Goal: Navigation & Orientation: Find specific page/section

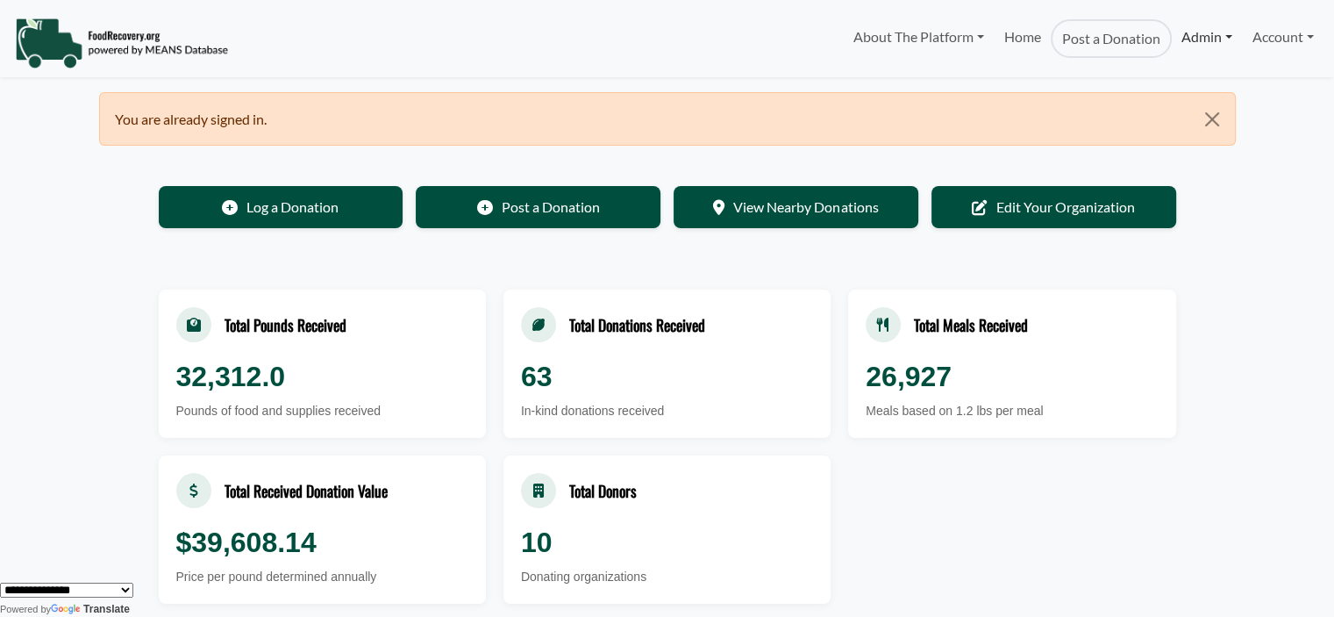
click at [1204, 40] on link "Admin" at bounding box center [1207, 36] width 70 height 35
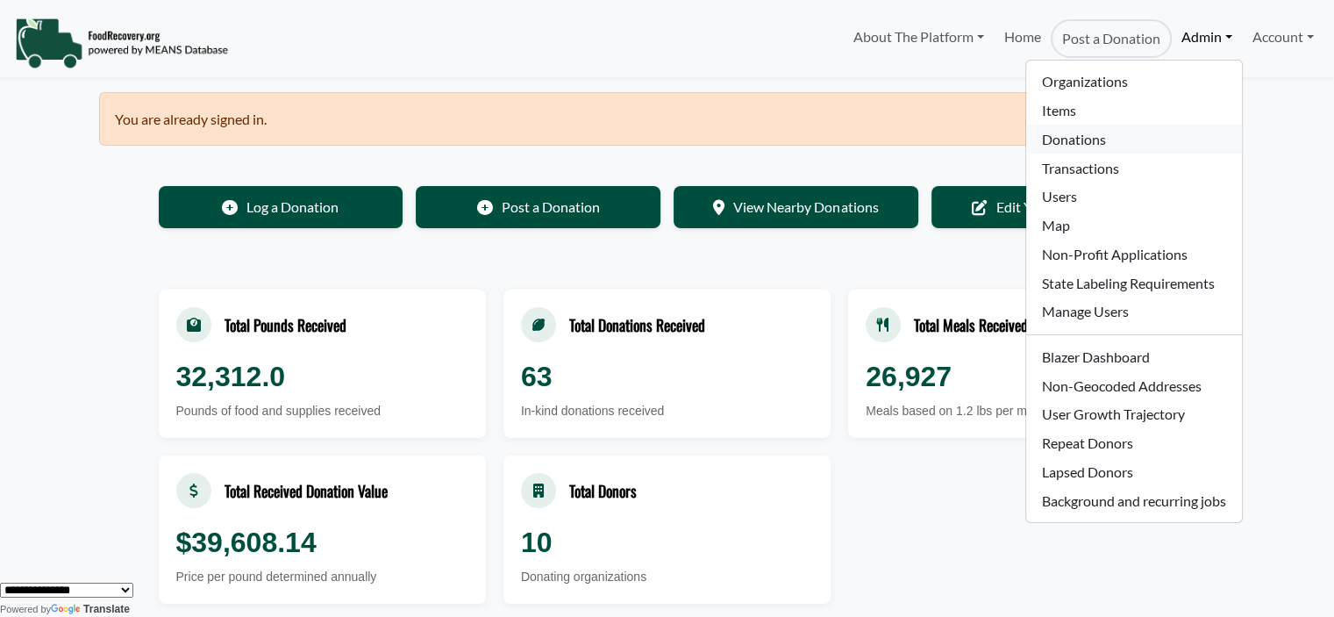
click at [1091, 136] on link "Donations" at bounding box center [1133, 139] width 215 height 29
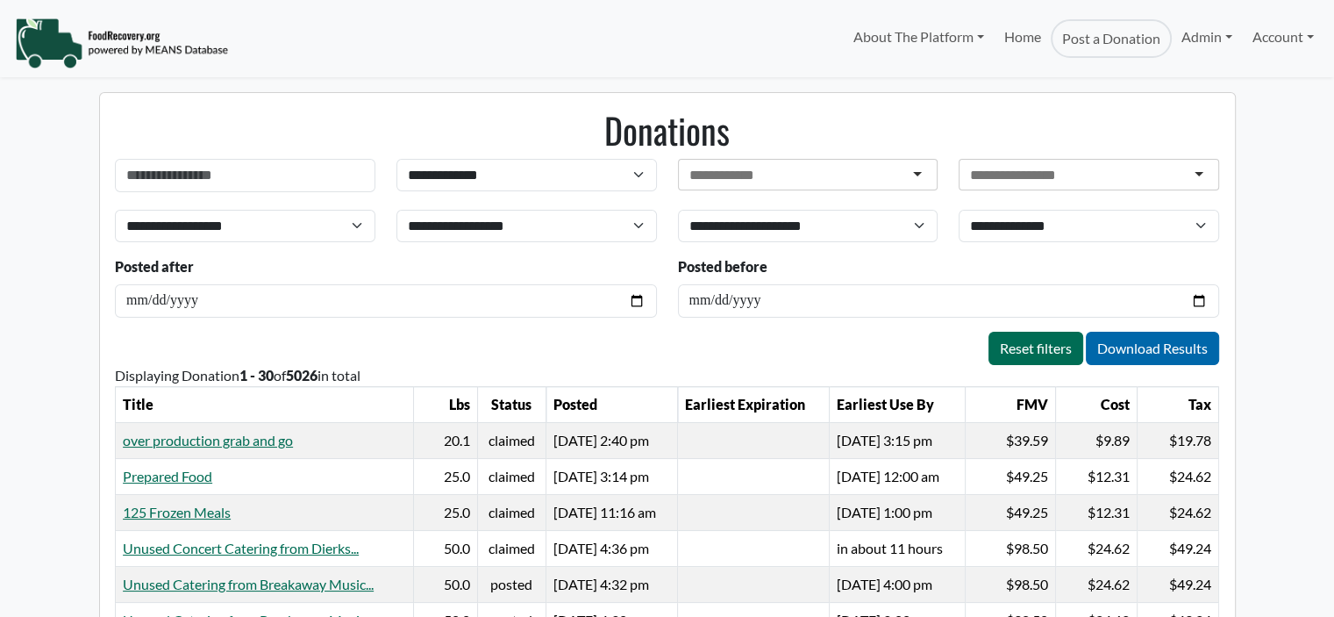
select select "Language Translate Widget"
click at [1190, 32] on link "Admin" at bounding box center [1207, 36] width 70 height 35
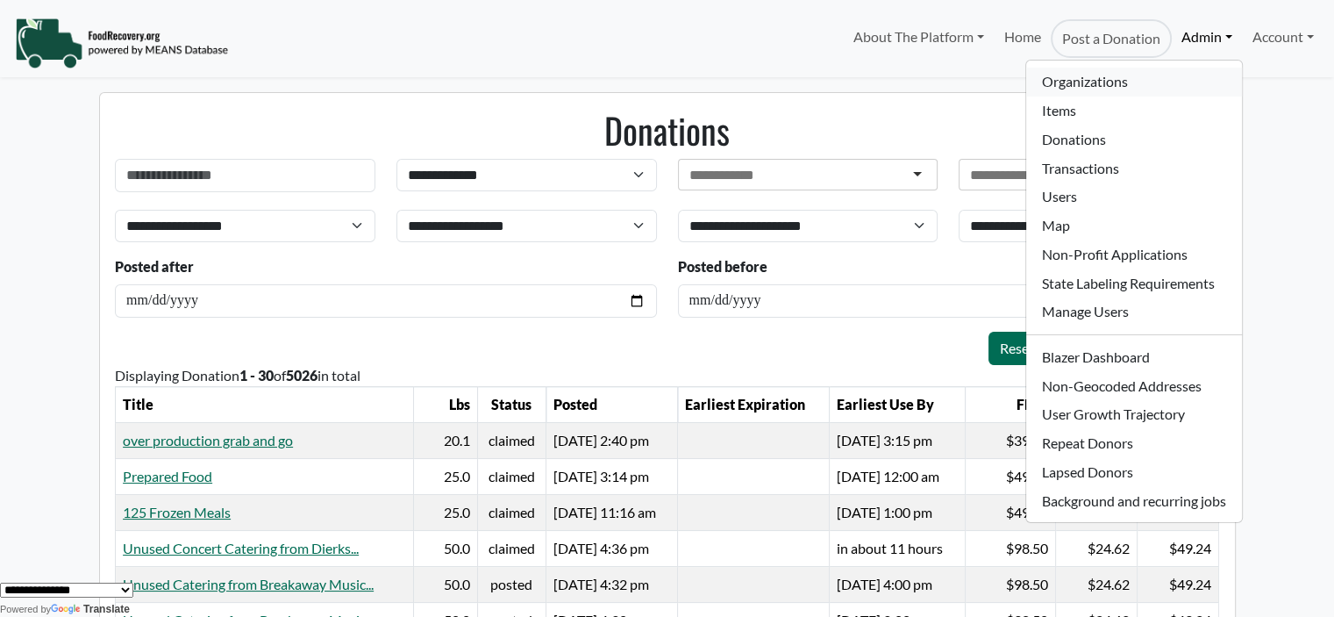
click at [1084, 79] on link "Organizations" at bounding box center [1133, 82] width 215 height 29
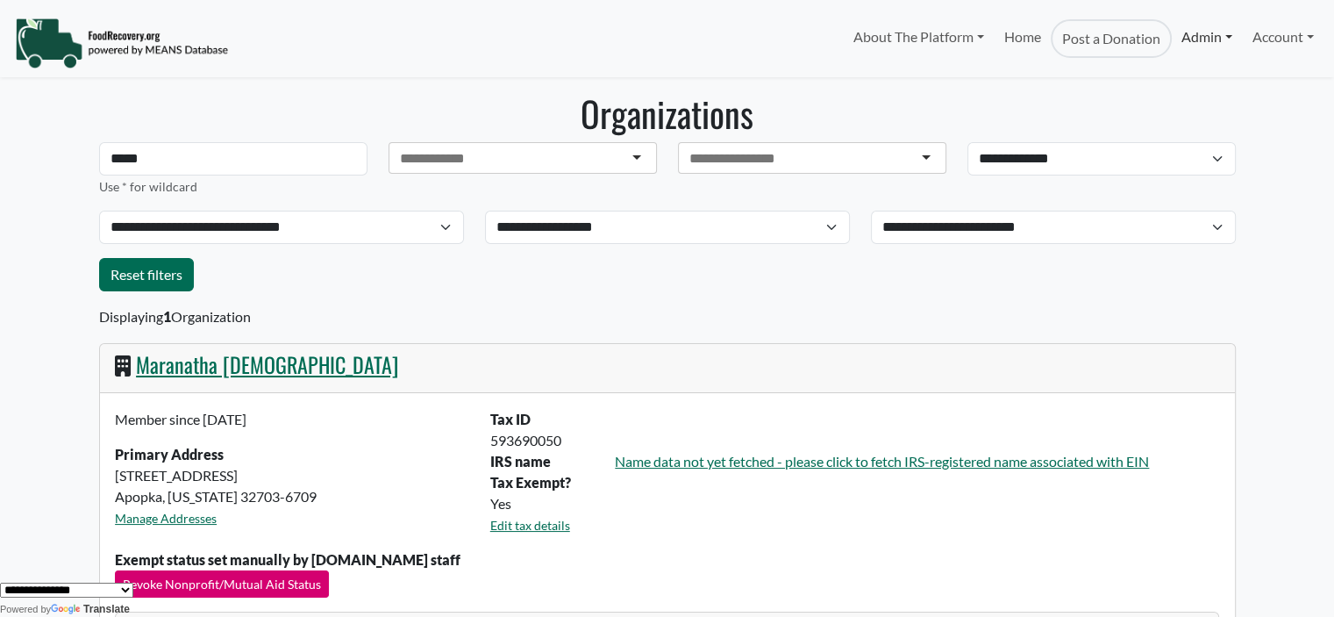
click at [1186, 42] on link "Admin" at bounding box center [1207, 36] width 70 height 35
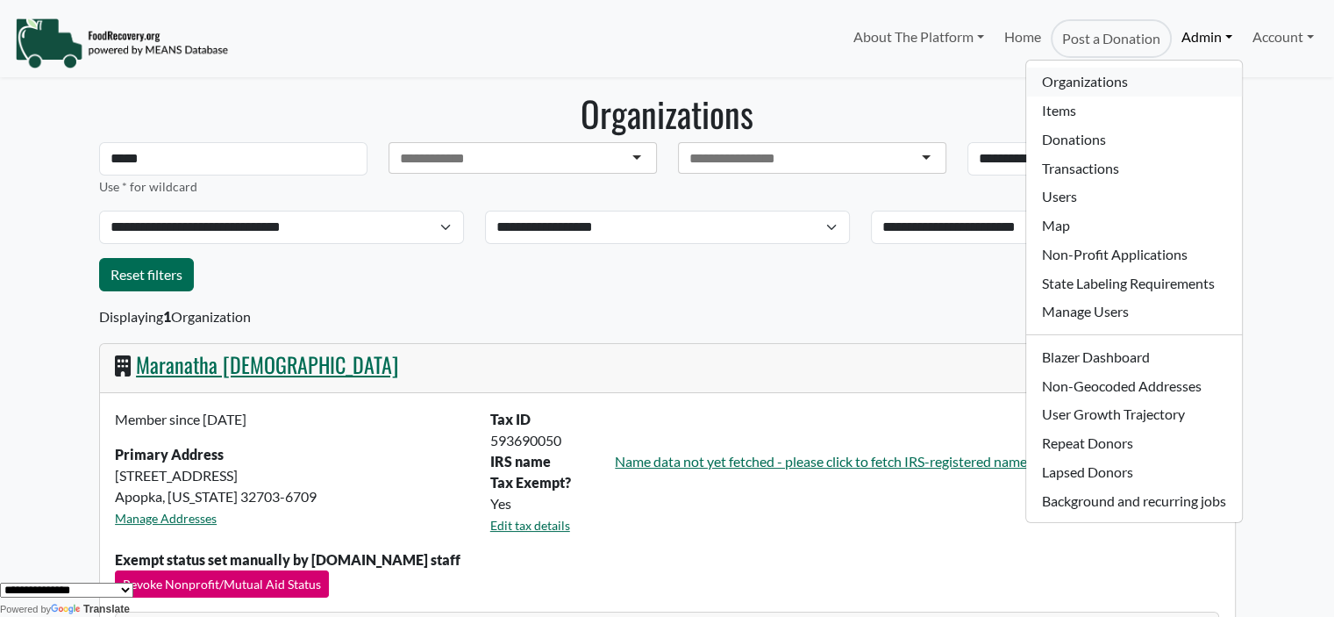
click at [1112, 75] on link "Organizations" at bounding box center [1133, 82] width 215 height 29
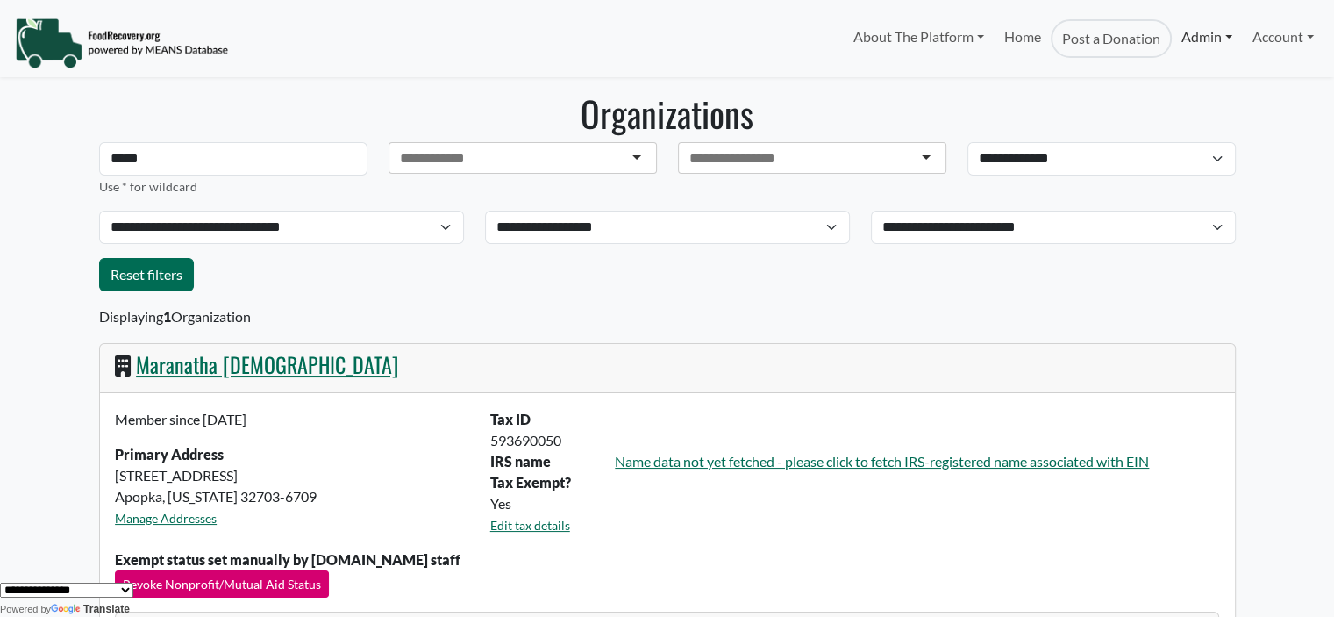
click at [1188, 41] on link "Admin" at bounding box center [1207, 36] width 70 height 35
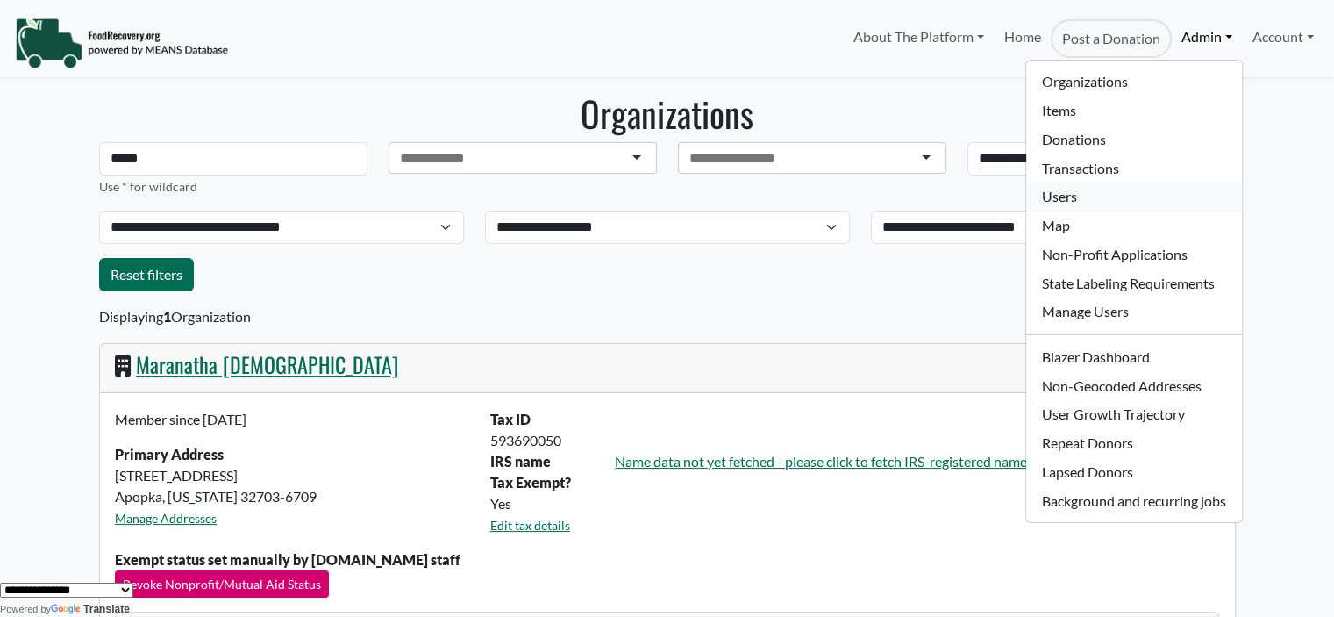
click at [1096, 204] on link "Users" at bounding box center [1133, 196] width 215 height 29
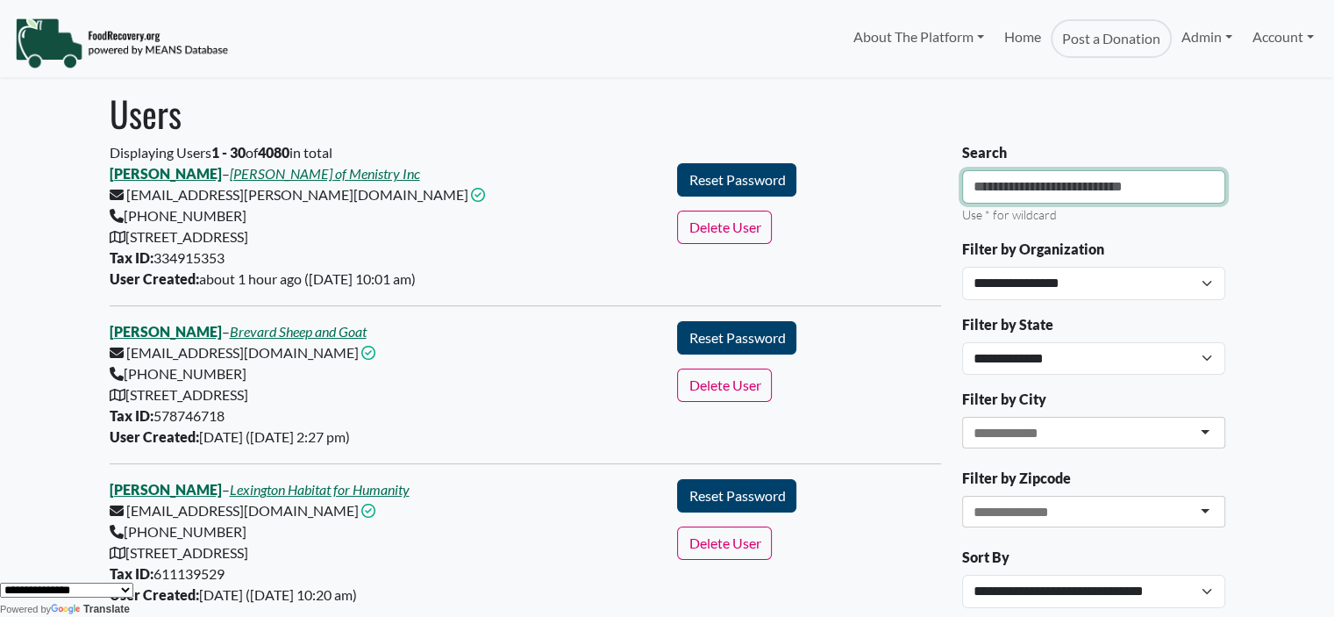
drag, startPoint x: 1058, startPoint y: 179, endPoint x: 1082, endPoint y: 172, distance: 24.7
click at [1058, 179] on input "Search" at bounding box center [1093, 186] width 263 height 33
type input "*"
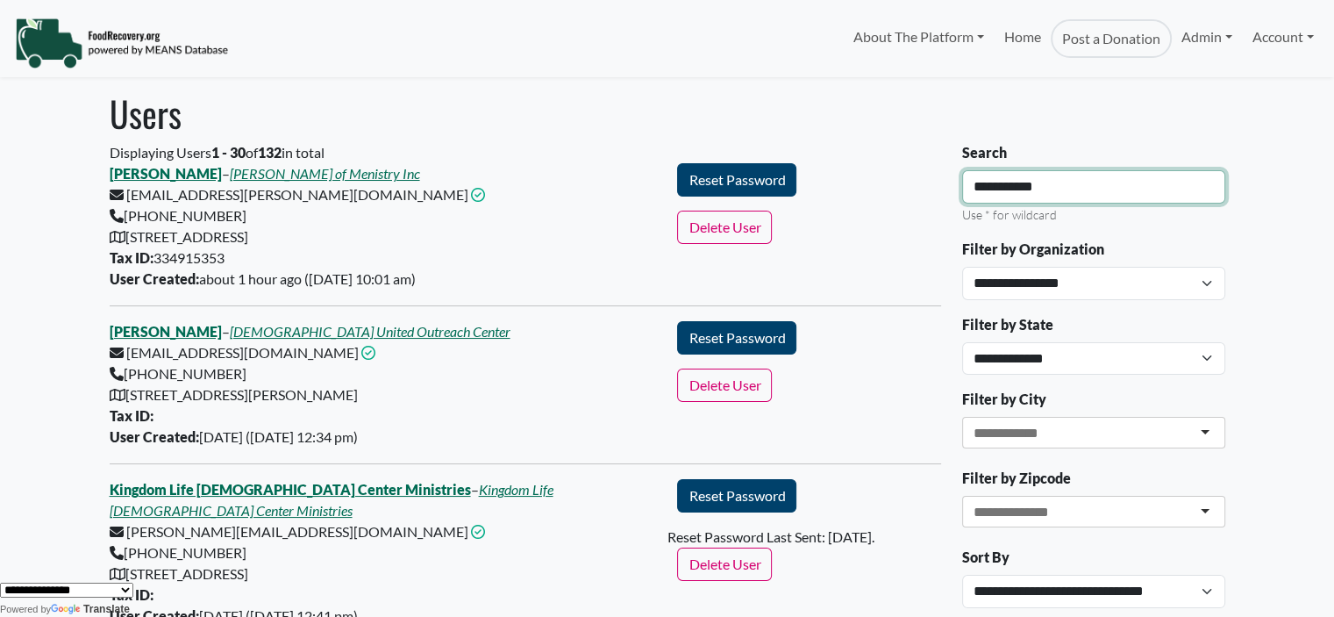
type input "**********"
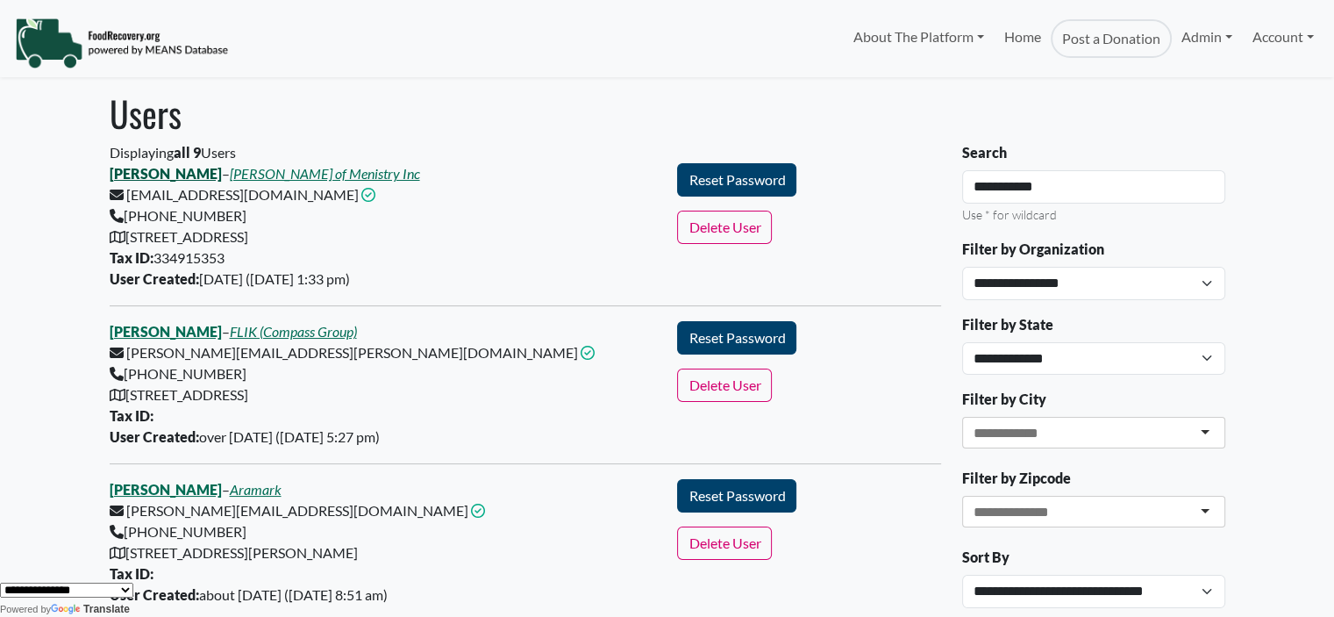
click at [208, 174] on link "Christopher N Cameron" at bounding box center [166, 173] width 112 height 17
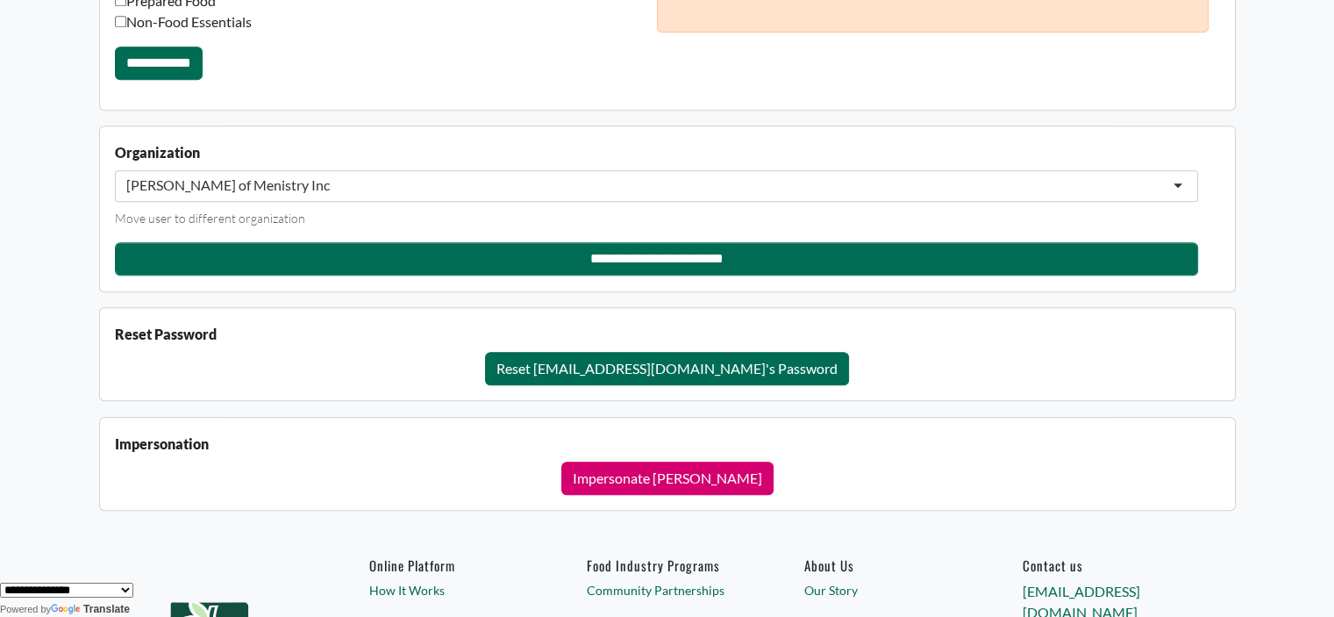
scroll to position [1383, 0]
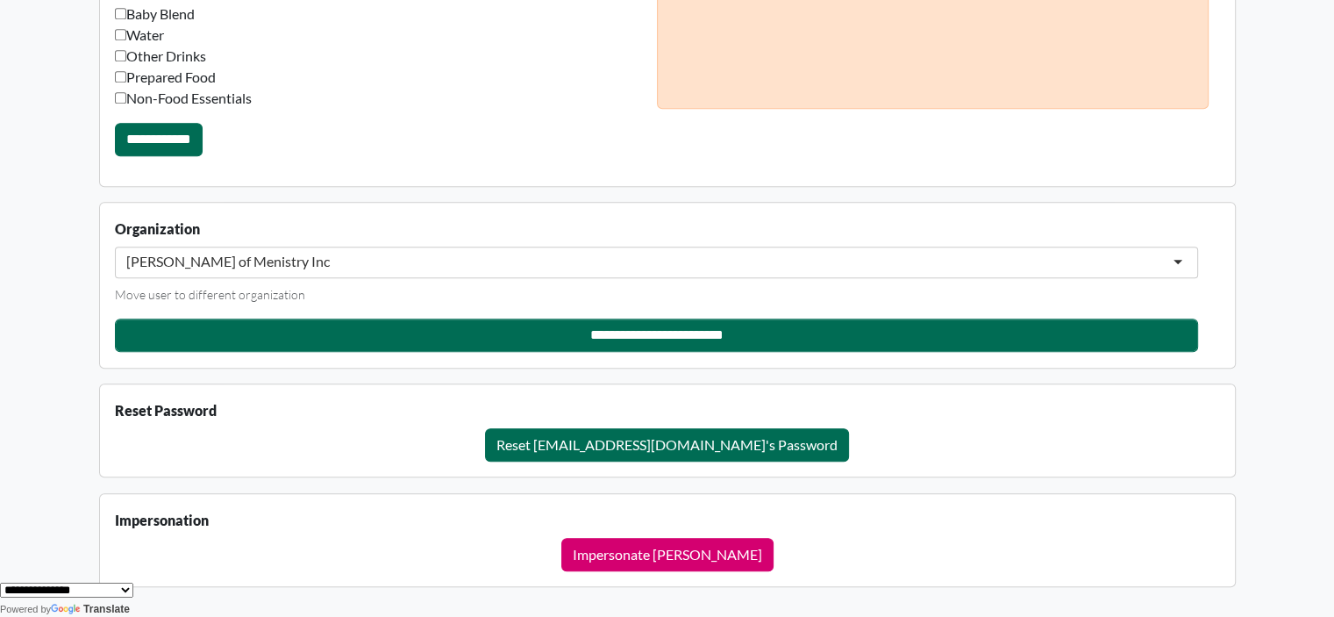
click at [576, 259] on div "[PERSON_NAME] of Menistry Inc" at bounding box center [656, 263] width 1083 height 32
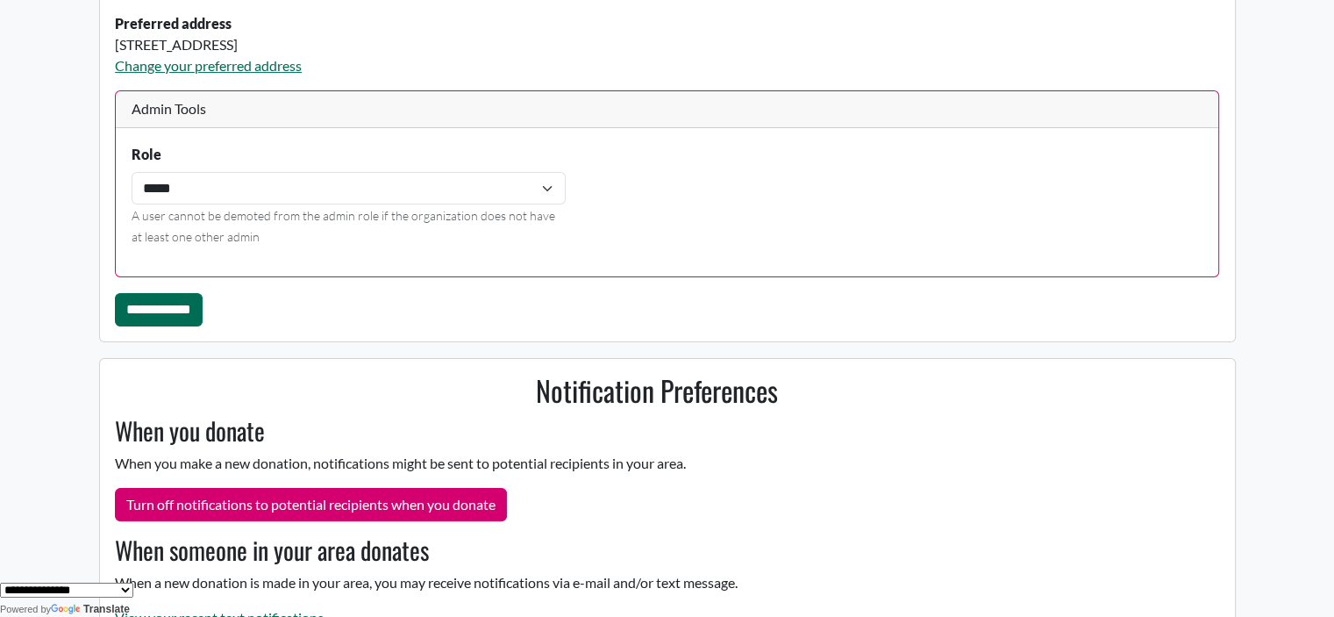
scroll to position [0, 0]
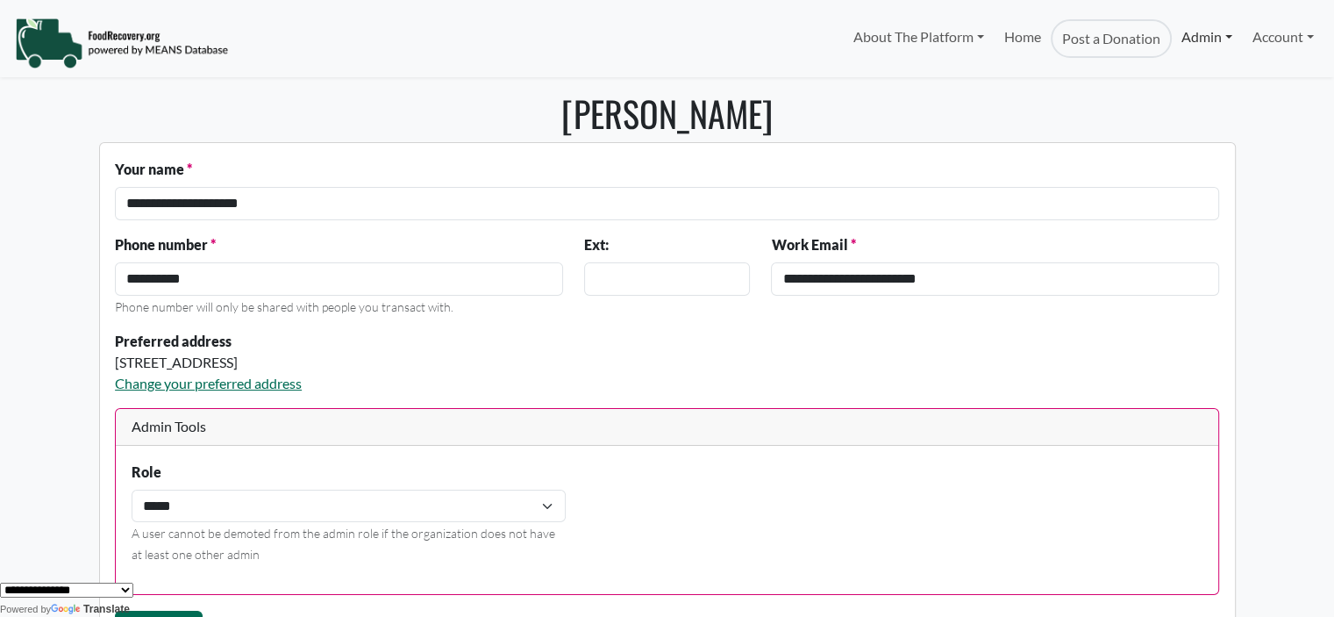
click at [1193, 37] on link "Admin" at bounding box center [1207, 36] width 70 height 35
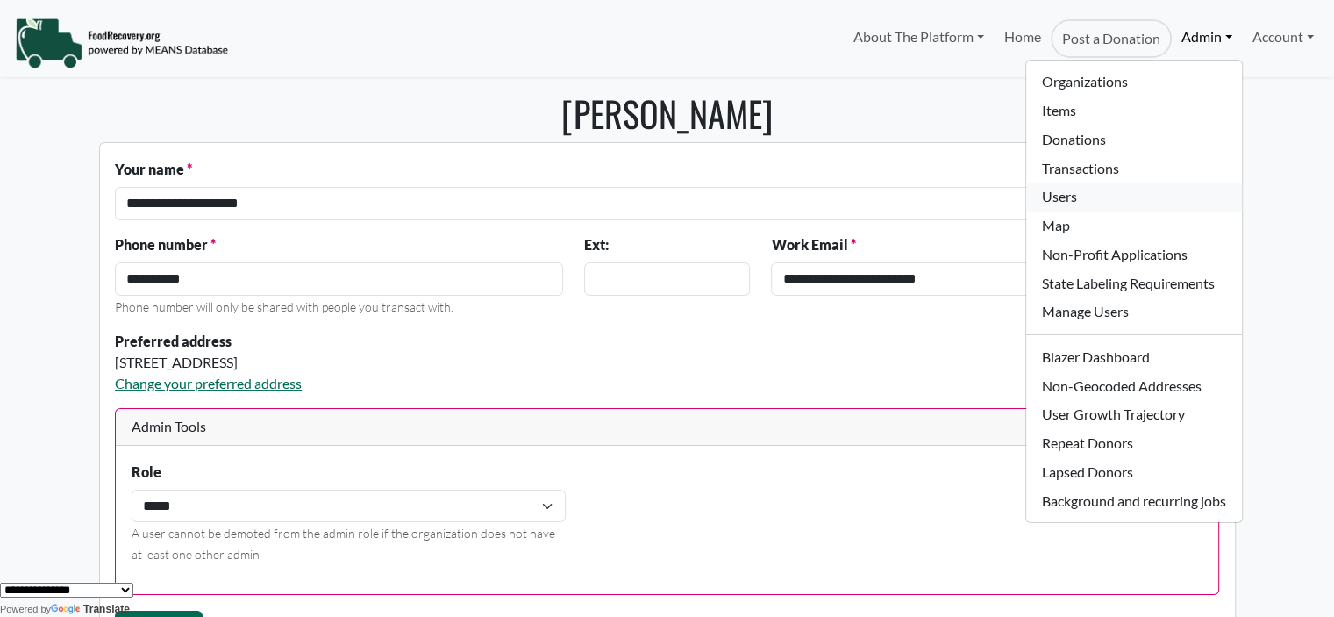
click at [1084, 194] on link "Users" at bounding box center [1133, 196] width 215 height 29
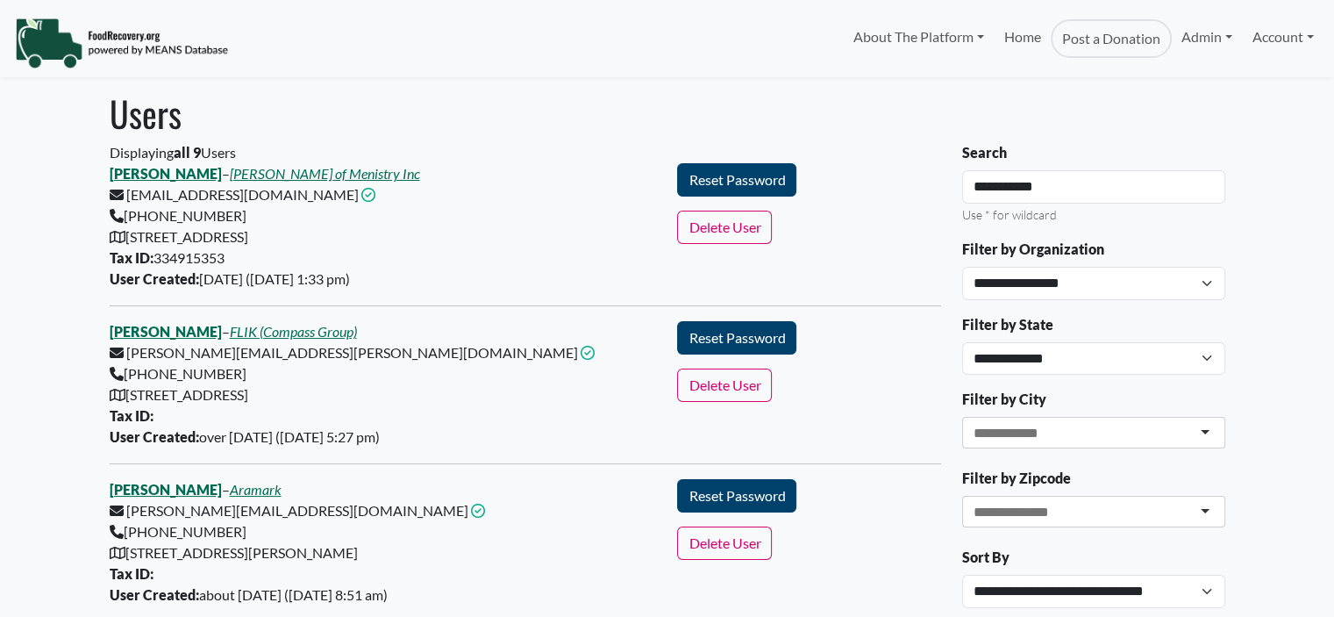
select select "Language Translate Widget"
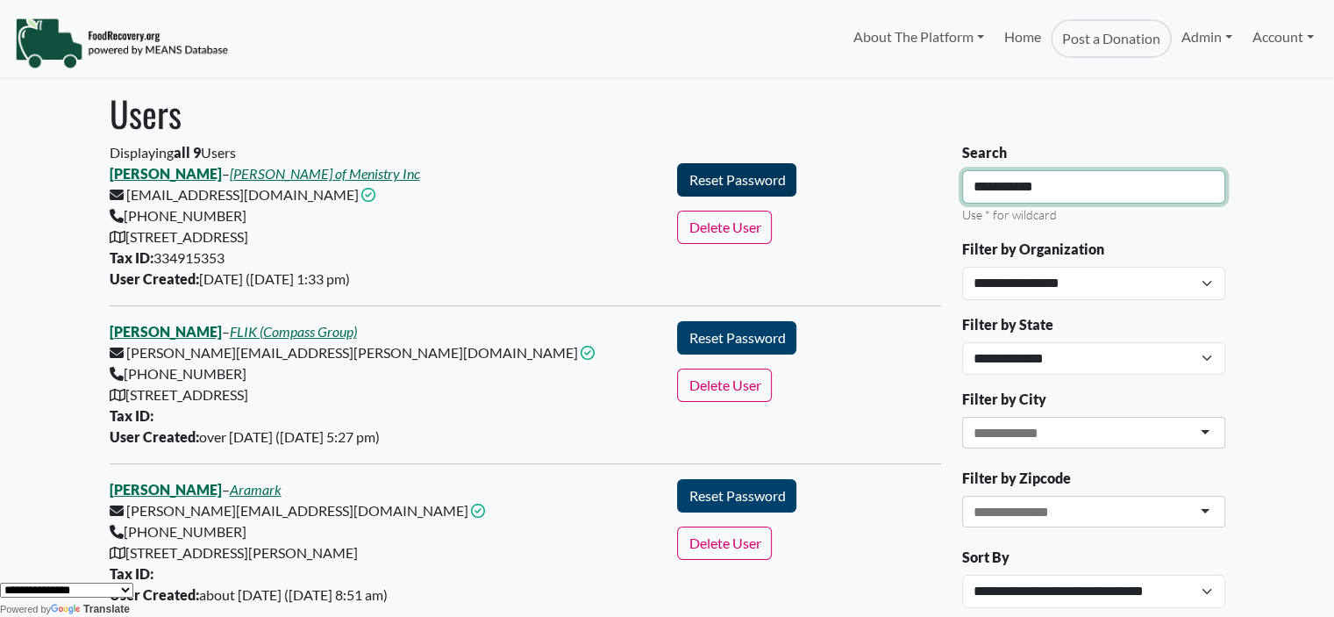
drag, startPoint x: 1056, startPoint y: 182, endPoint x: 746, endPoint y: 183, distance: 310.6
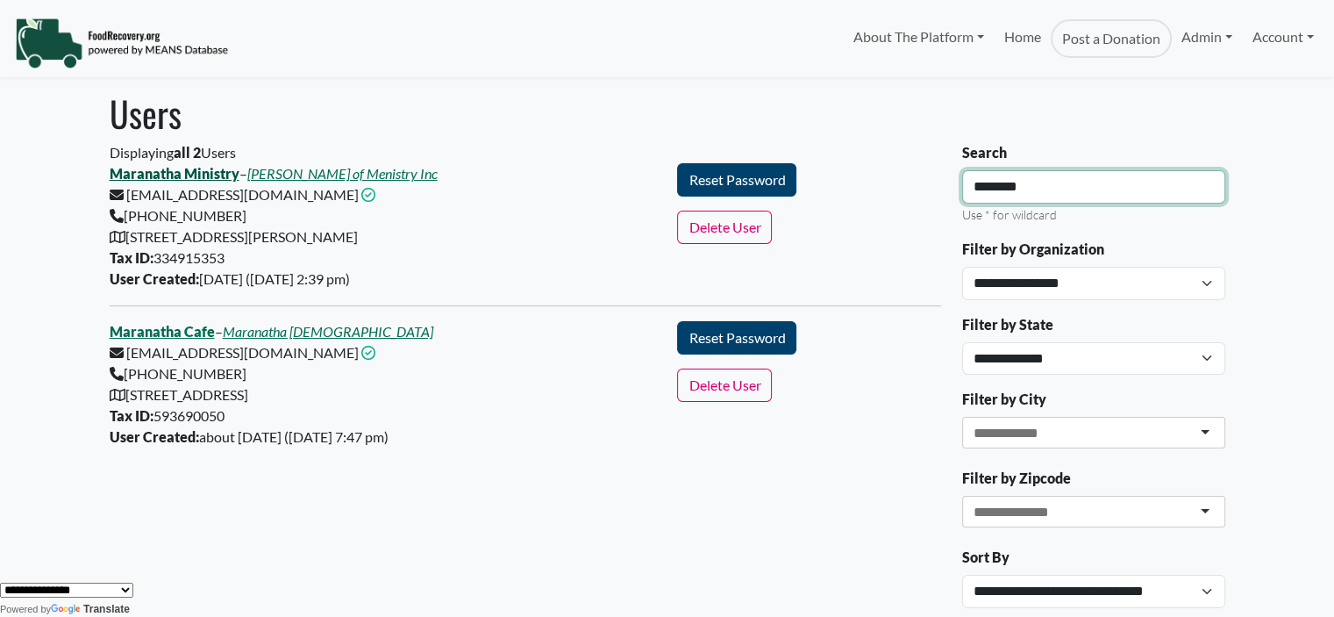
type input "********"
click at [165, 171] on div "Displaying all 2 Users Maranatha Ministry – Fisher of Menistry Inc sklussmann@m…" at bounding box center [526, 294] width 832 height 305
click at [178, 171] on link "Maranatha Ministry" at bounding box center [175, 173] width 130 height 17
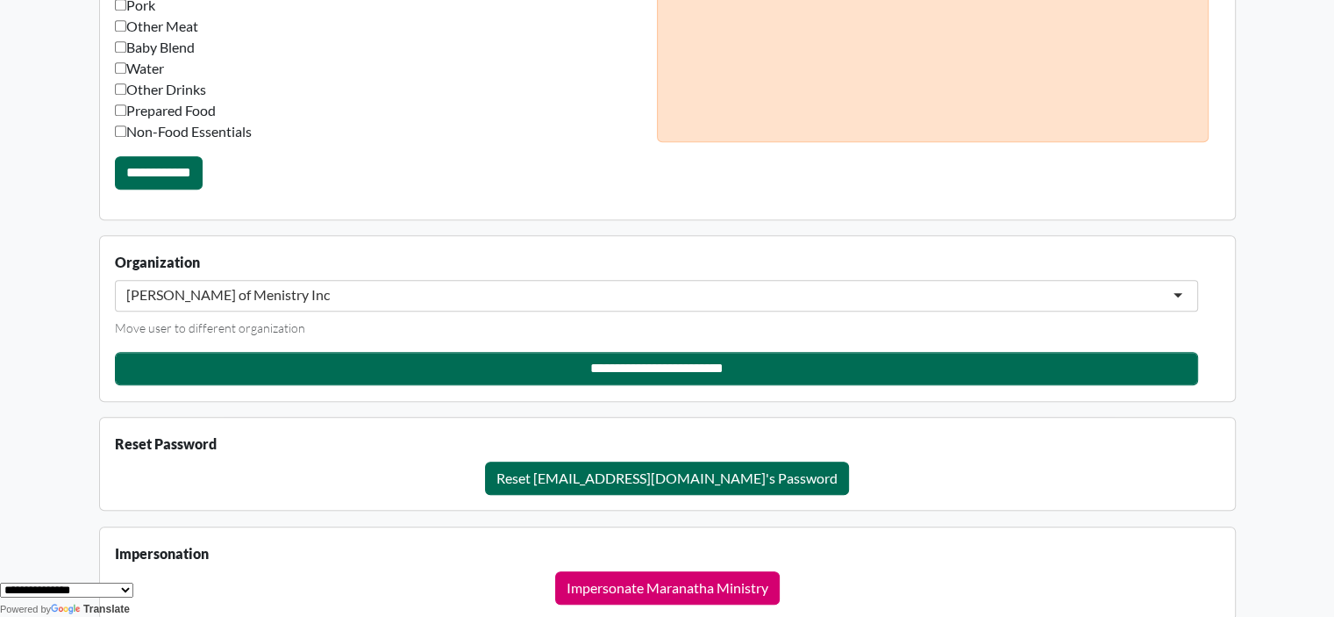
scroll to position [1444, 0]
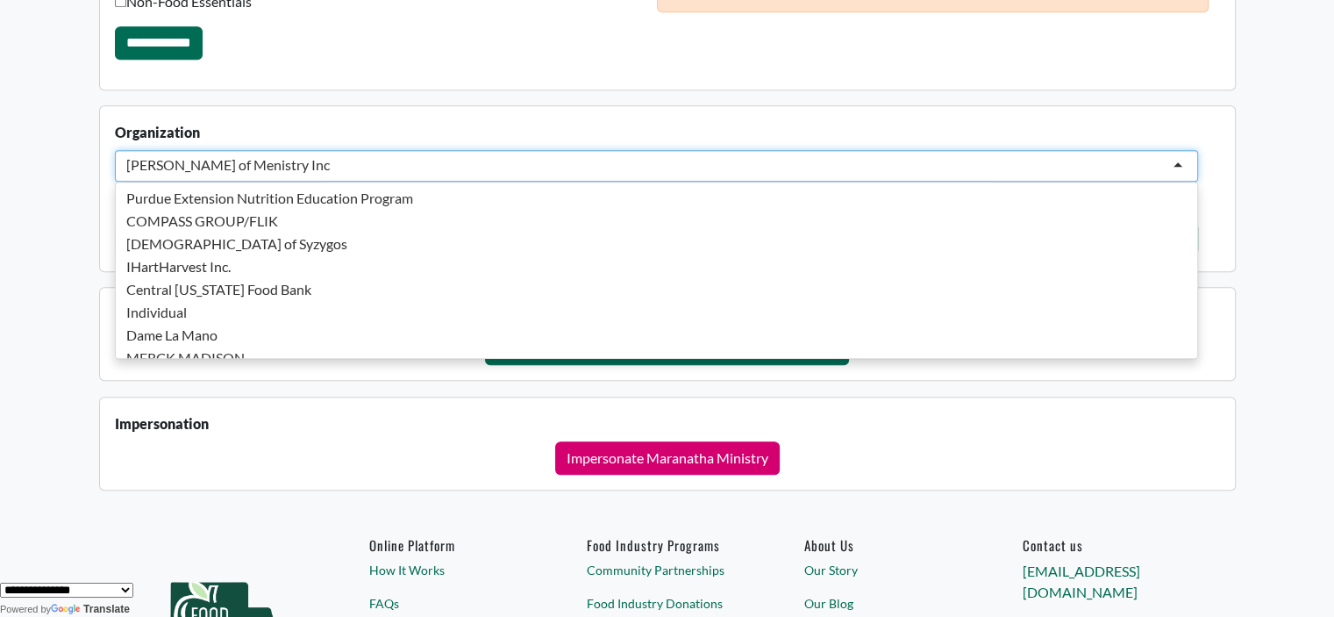
click at [227, 164] on div "Fisher of Menistry Inc" at bounding box center [228, 165] width 204 height 18
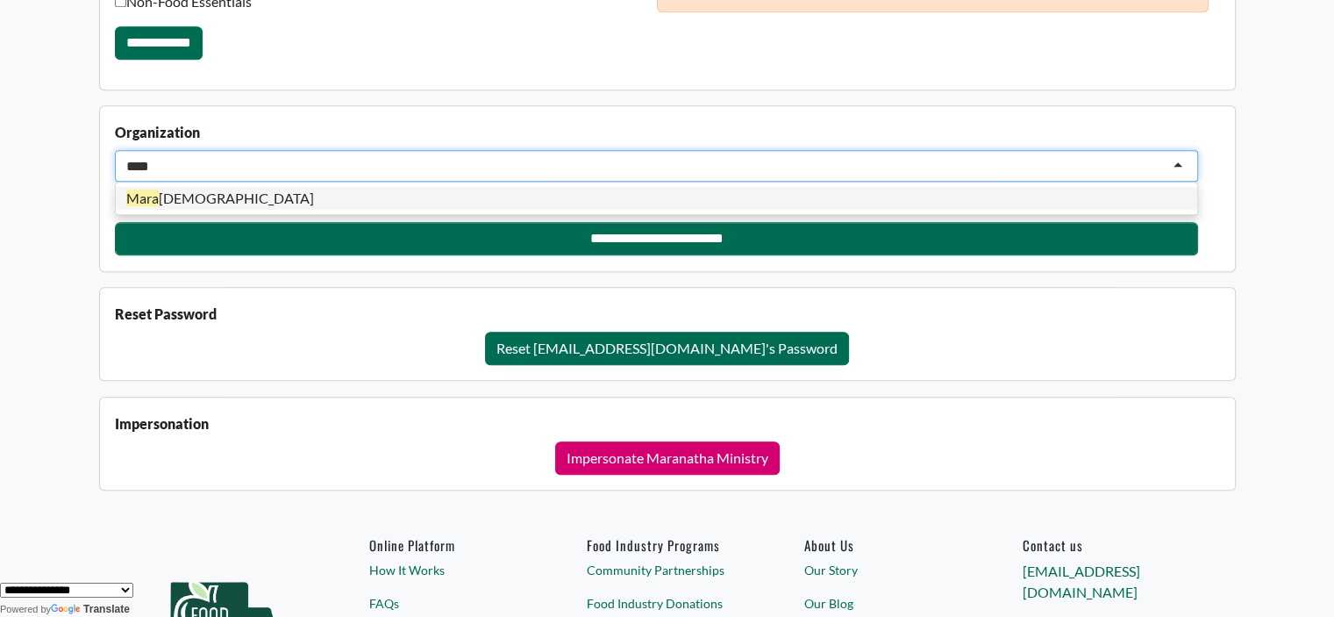
scroll to position [0, 0]
drag, startPoint x: 46, startPoint y: 165, endPoint x: 18, endPoint y: 165, distance: 28.9
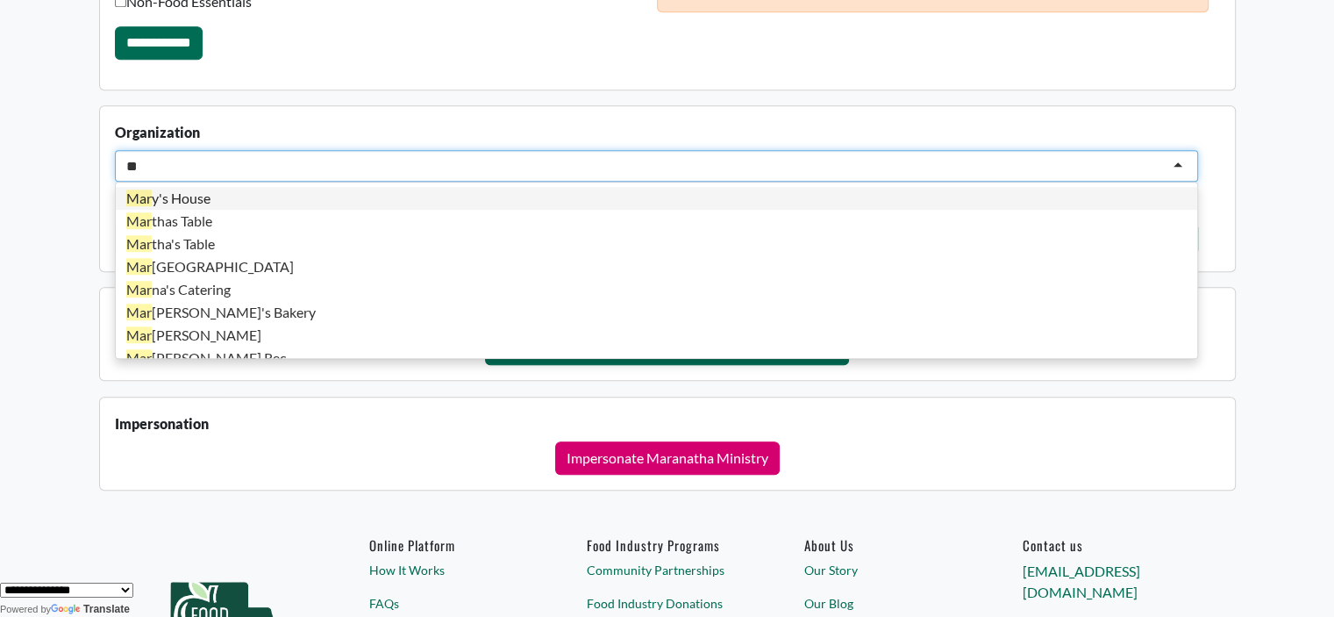
type input "*"
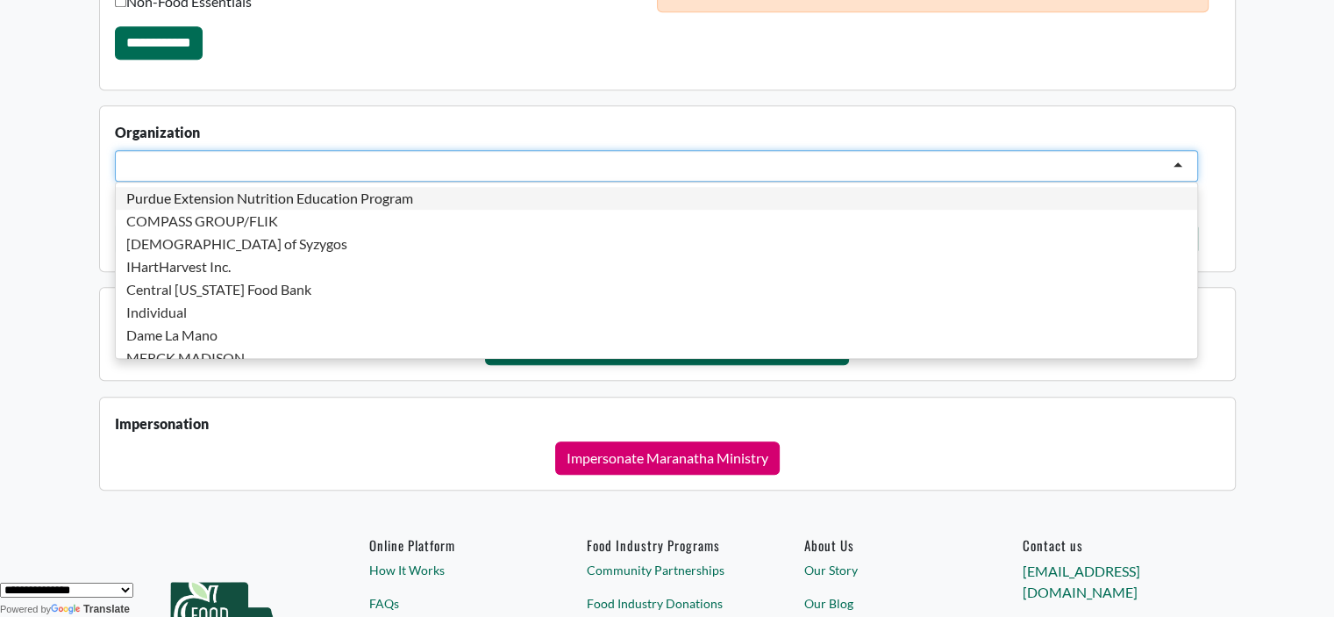
scroll to position [4, 0]
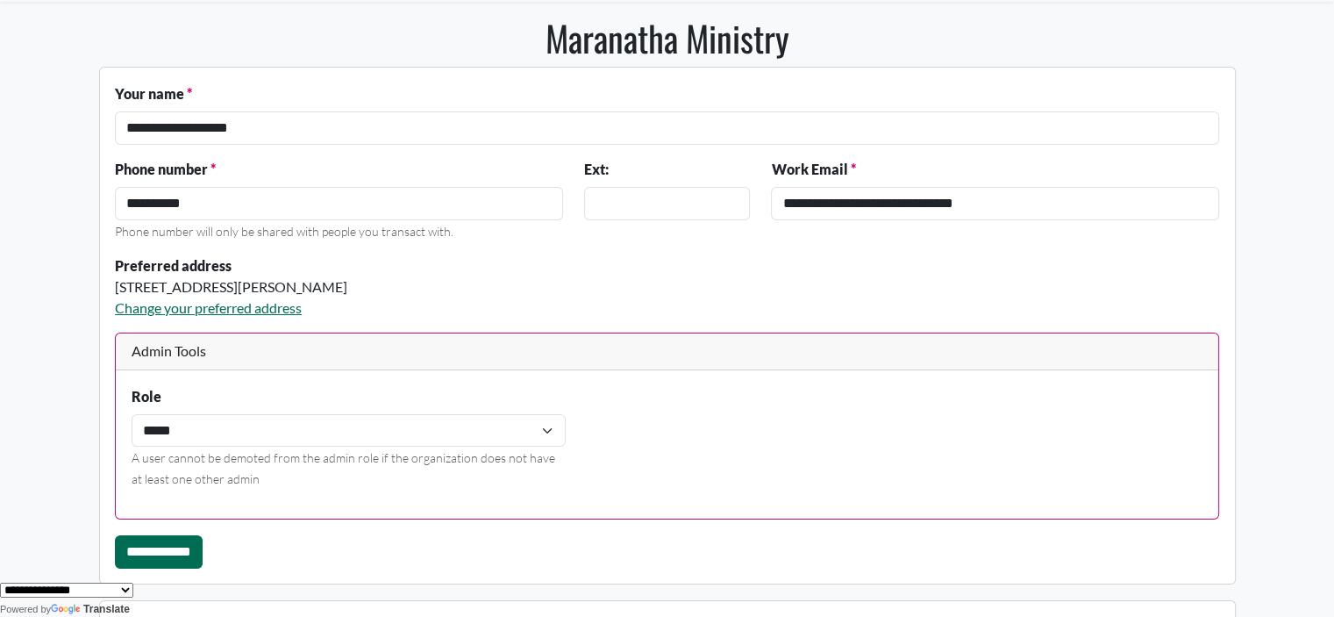
scroll to position [0, 0]
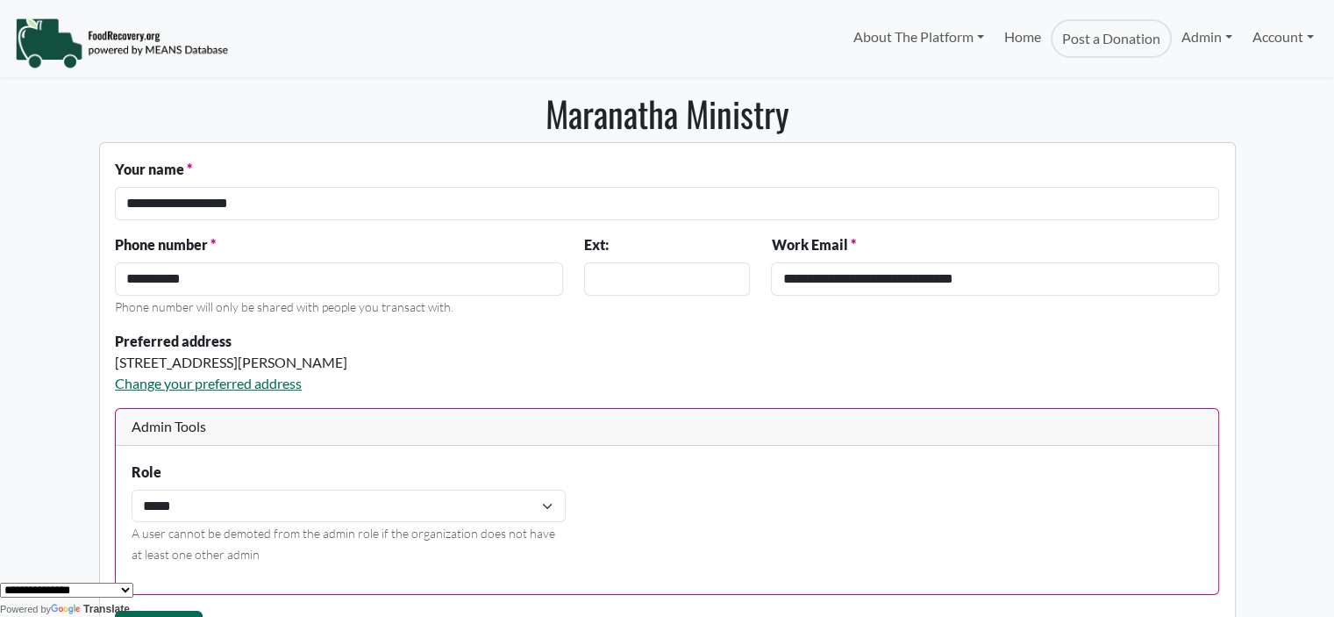
click at [1260, 160] on body "About The Platform How It Works FAQs Documentation Home Post a Donation Admin O…" at bounding box center [667, 308] width 1334 height 617
click at [1193, 38] on link "Admin" at bounding box center [1207, 36] width 70 height 35
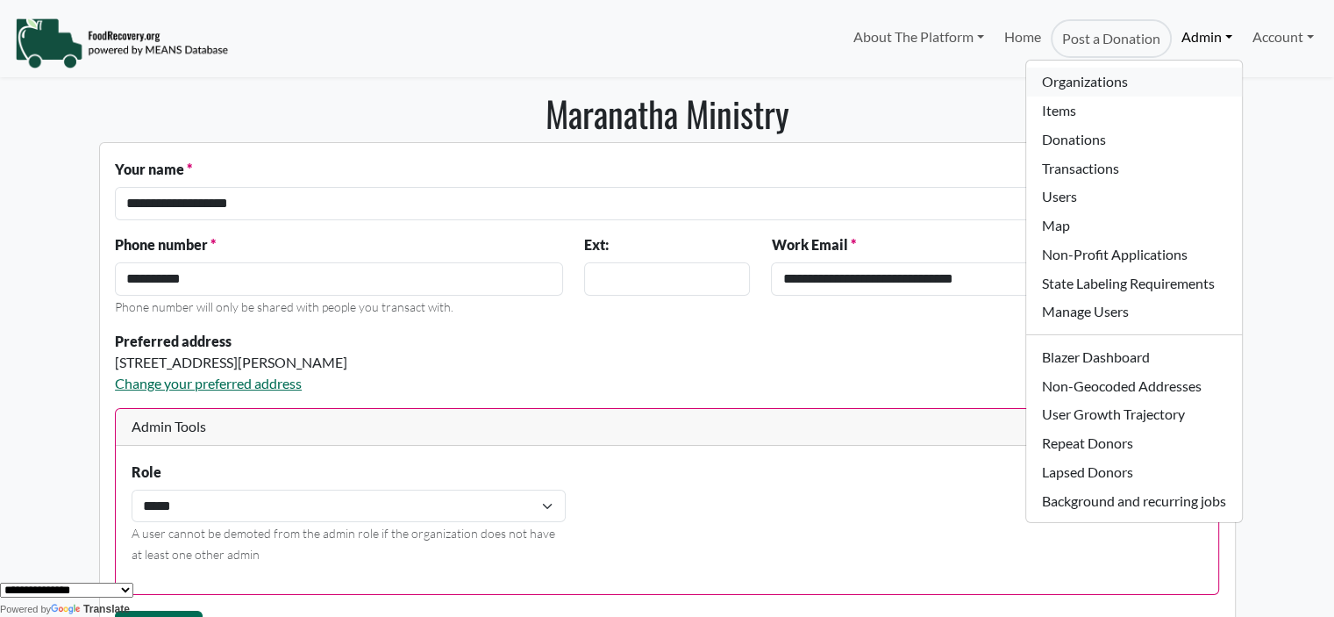
click at [1102, 73] on link "Organizations" at bounding box center [1133, 82] width 215 height 29
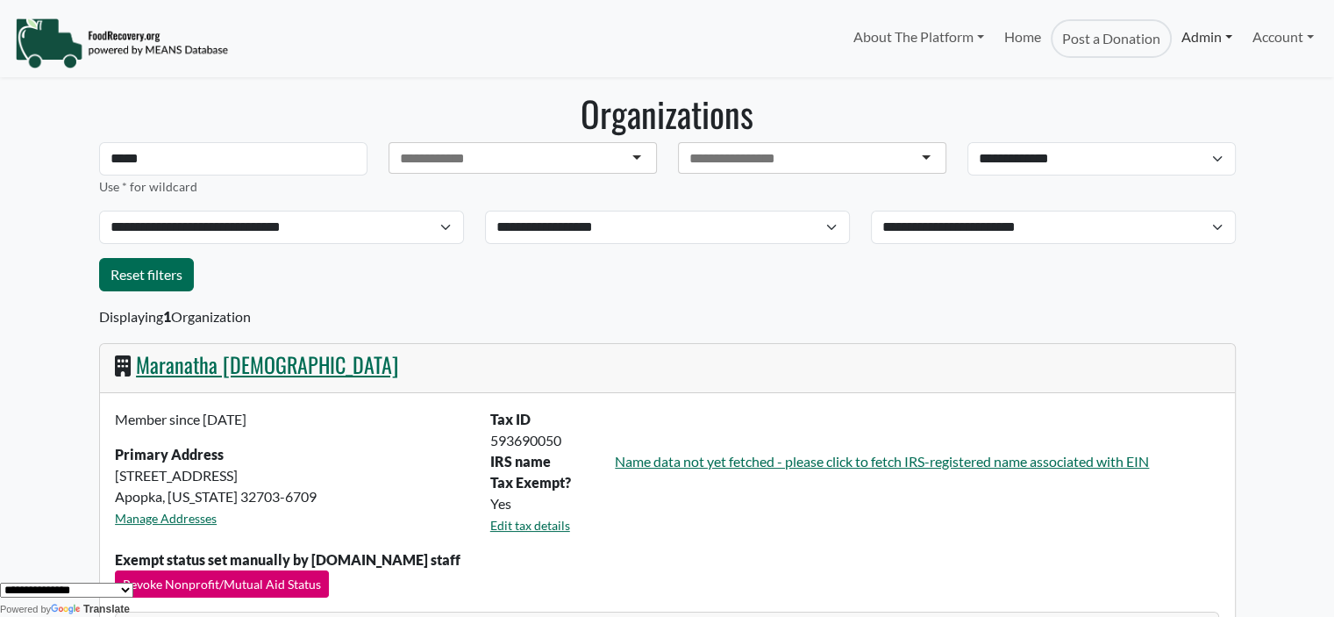
click at [1188, 36] on link "Admin" at bounding box center [1207, 36] width 70 height 35
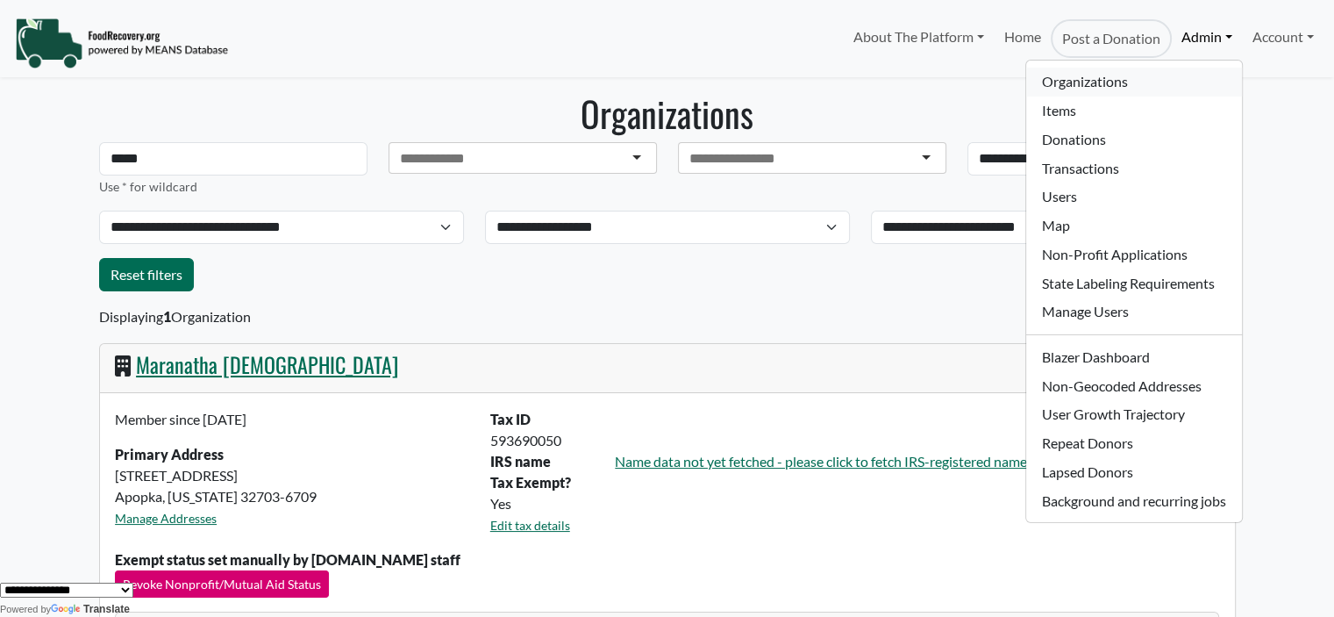
click at [1079, 88] on link "Organizations" at bounding box center [1133, 82] width 215 height 29
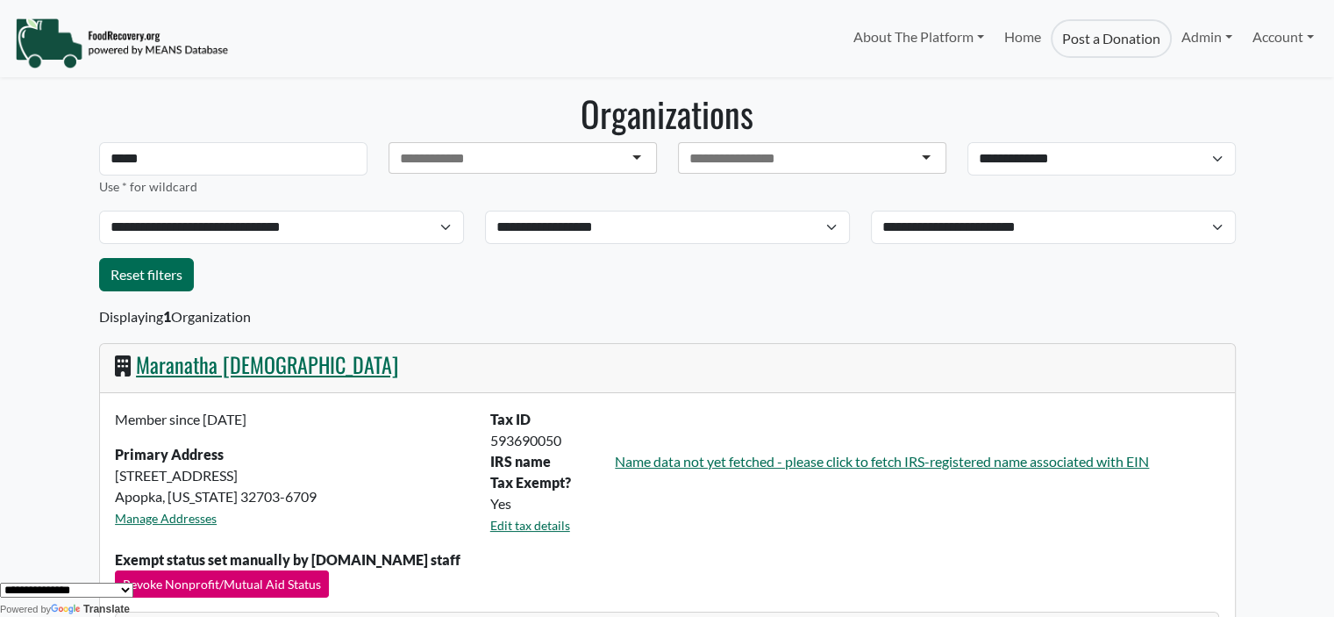
click at [1160, 36] on link "Post a Donation" at bounding box center [1111, 38] width 121 height 39
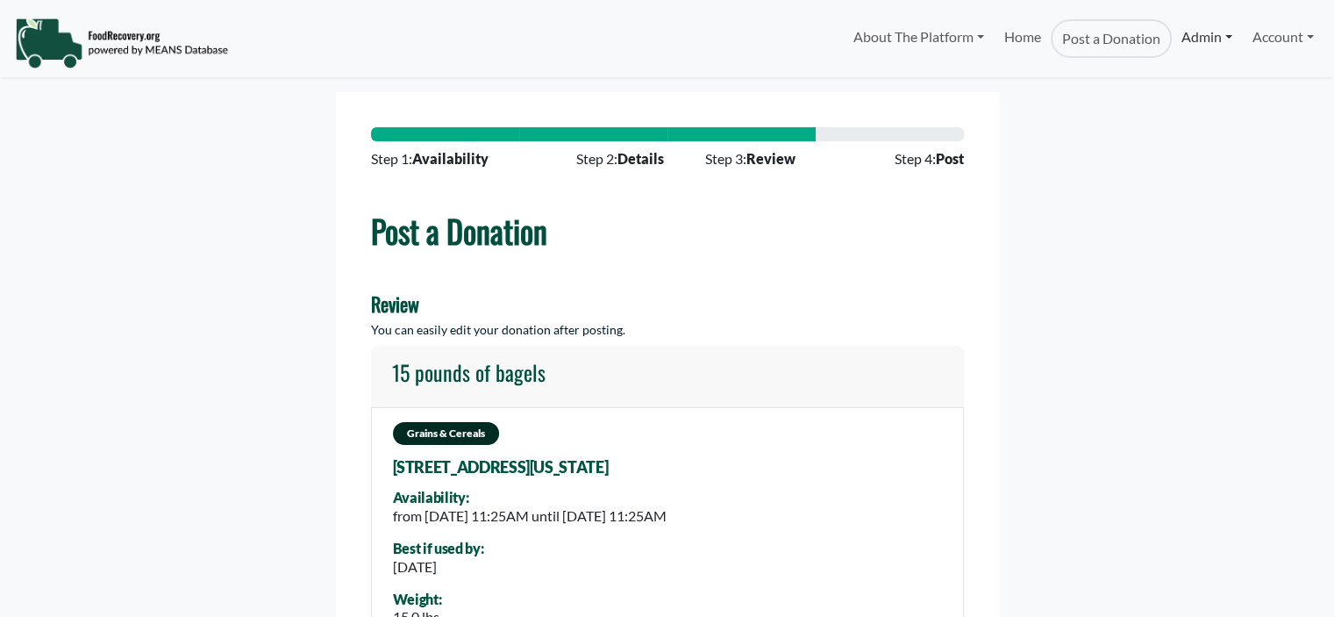
click at [1183, 36] on link "Admin" at bounding box center [1207, 36] width 70 height 35
select select "Language Translate Widget"
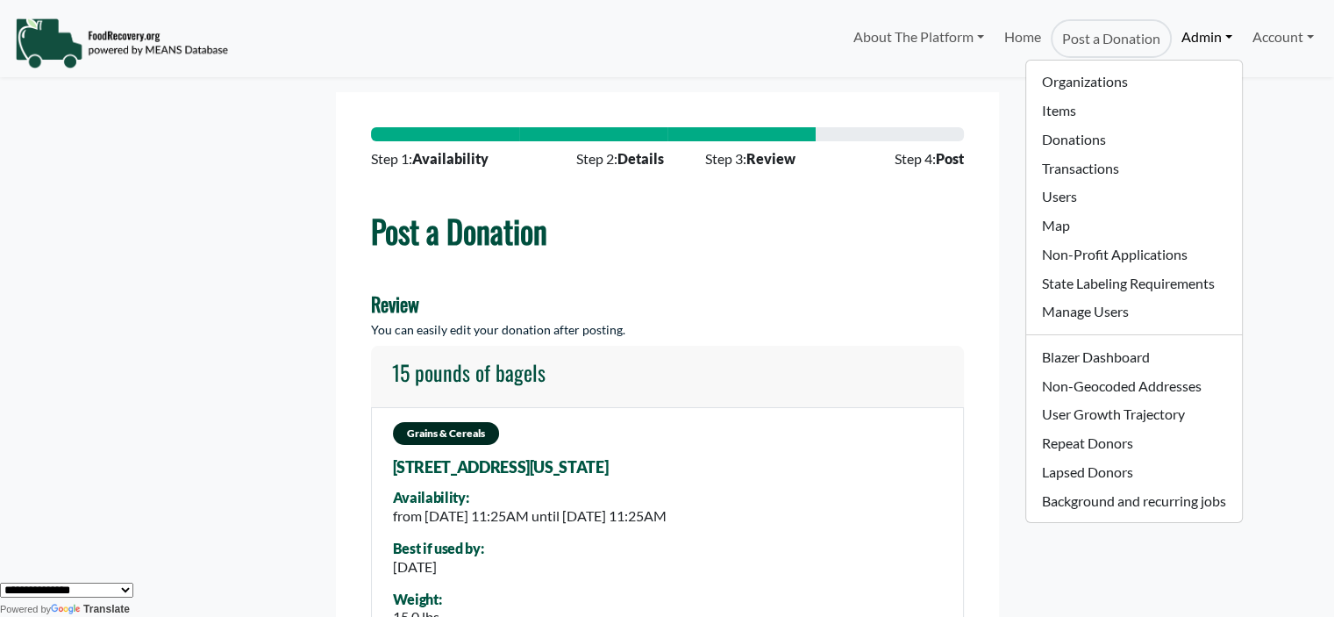
click at [221, 310] on form "Step 1: Availability Step 2: Details Step 3: Review Step 4: Post Post a Donatio…" at bounding box center [667, 559] width 1137 height 935
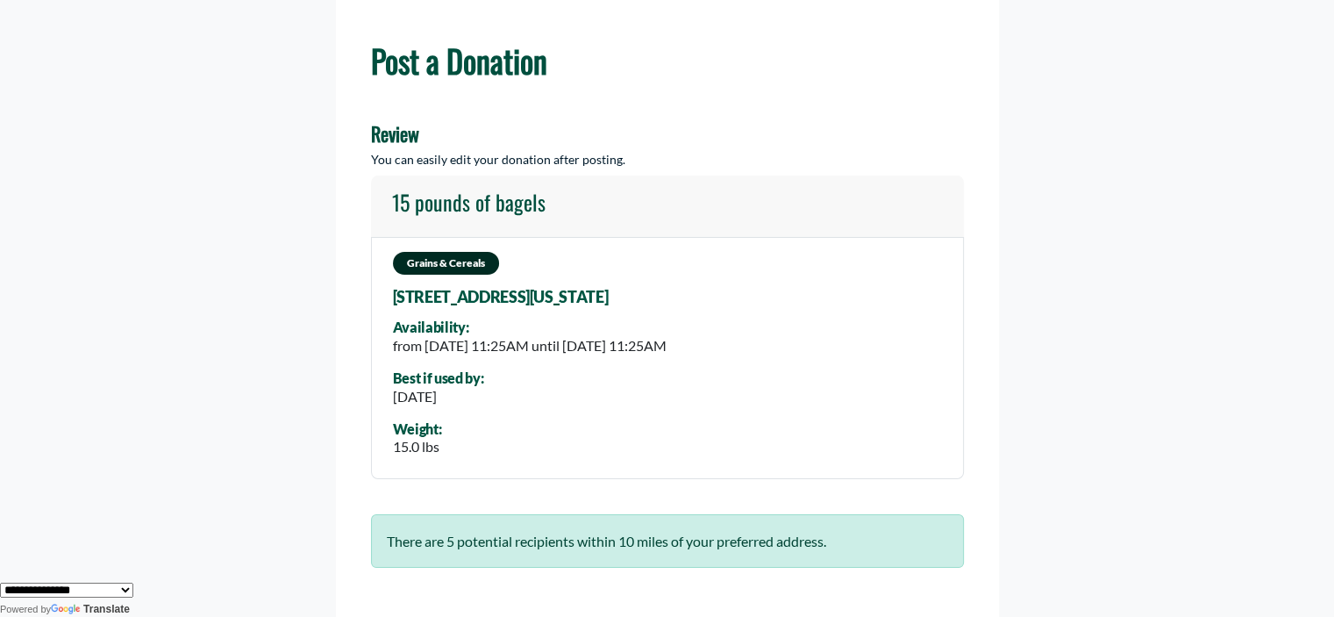
scroll to position [697, 0]
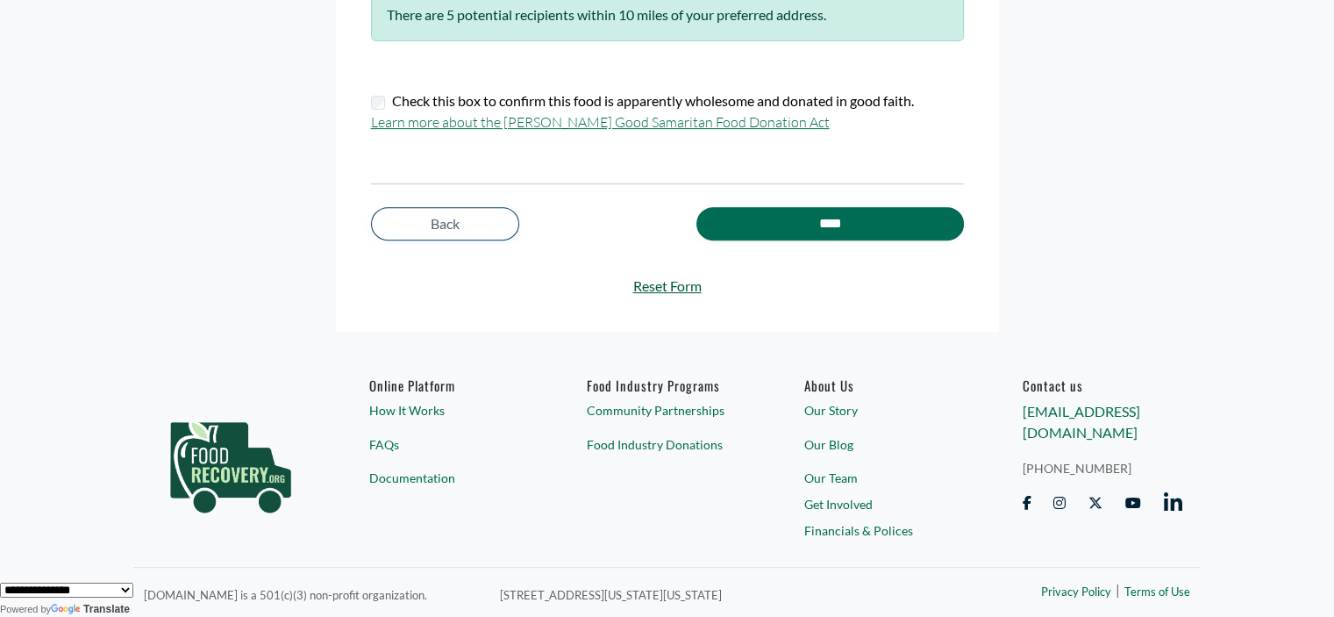
click at [689, 280] on link "Reset Form" at bounding box center [667, 285] width 593 height 21
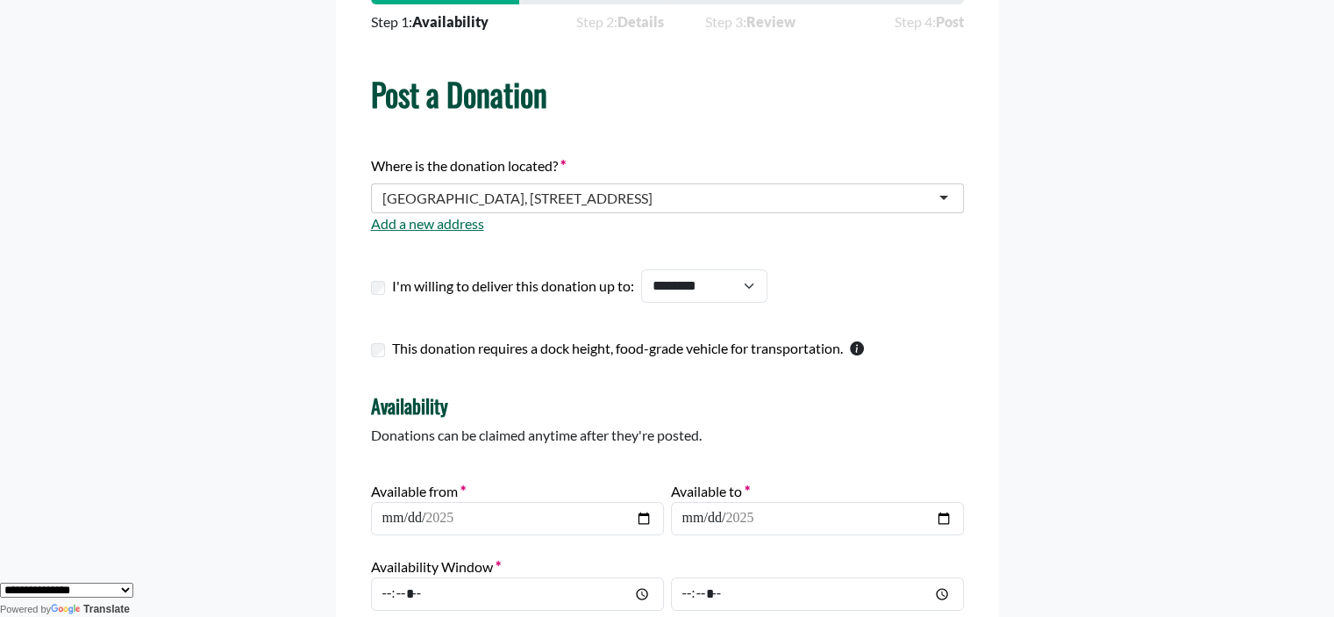
scroll to position [0, 0]
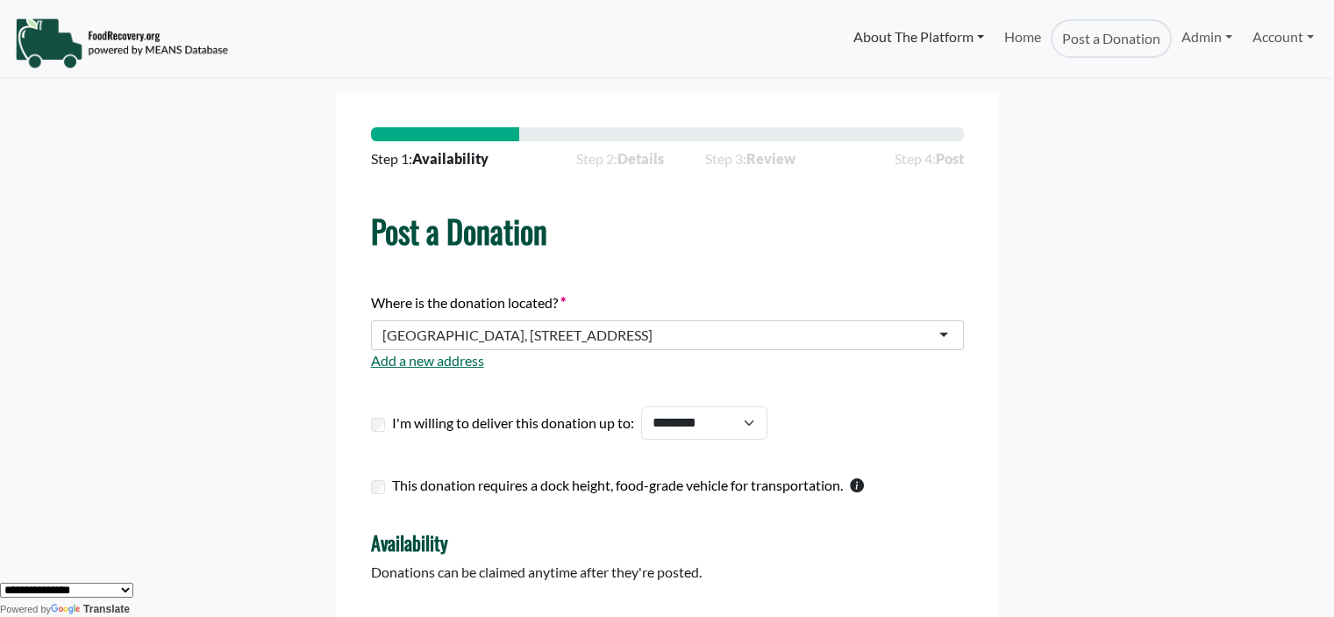
click at [949, 36] on link "About The Platform" at bounding box center [919, 36] width 150 height 35
click at [1007, 31] on link "Home" at bounding box center [1022, 38] width 56 height 39
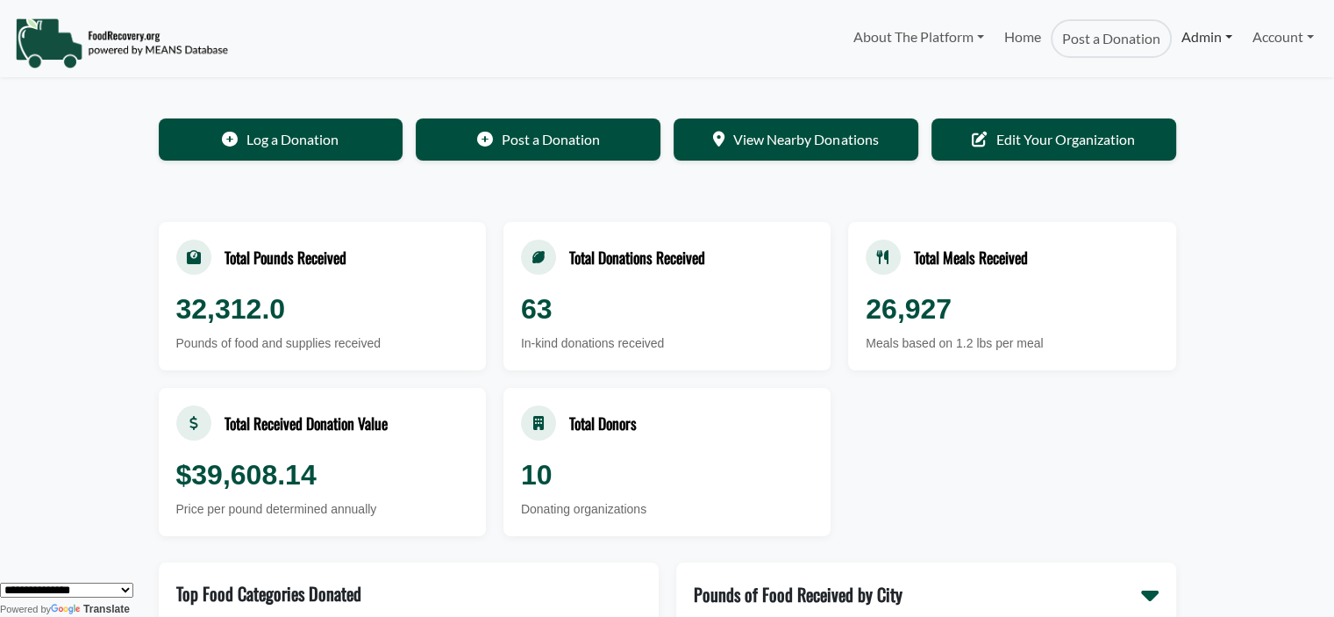
click at [1193, 39] on link "Admin" at bounding box center [1207, 36] width 70 height 35
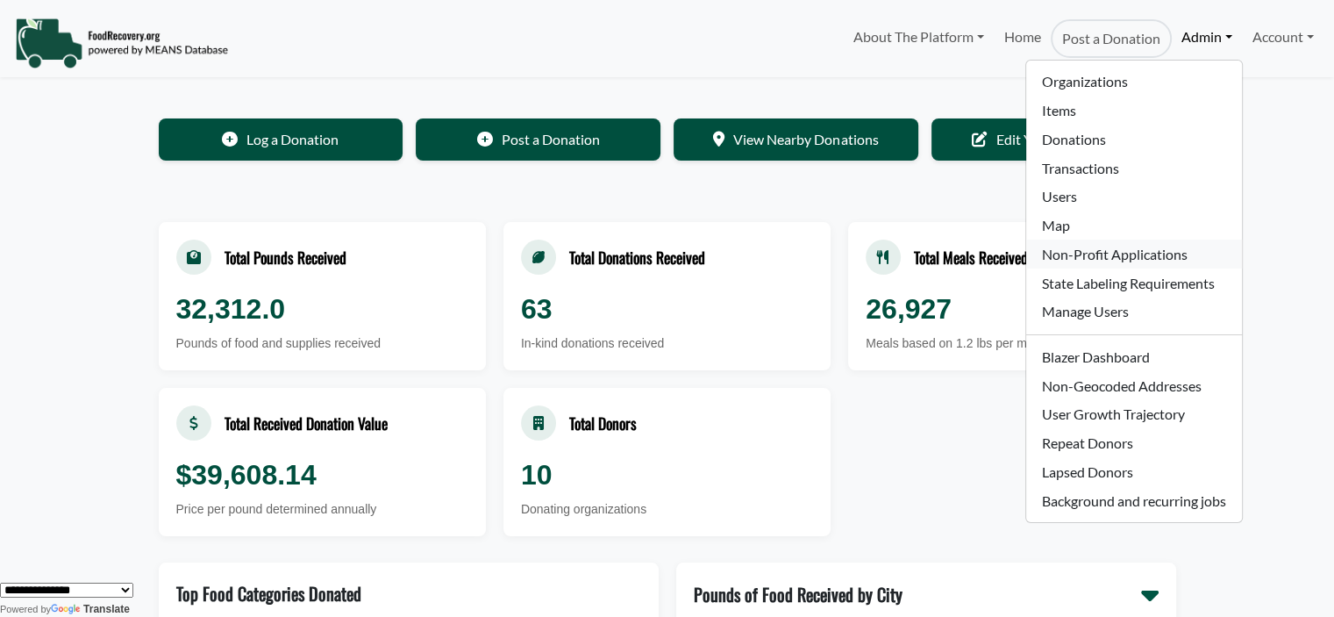
click at [1097, 261] on link "Non-Profit Applications" at bounding box center [1133, 253] width 215 height 29
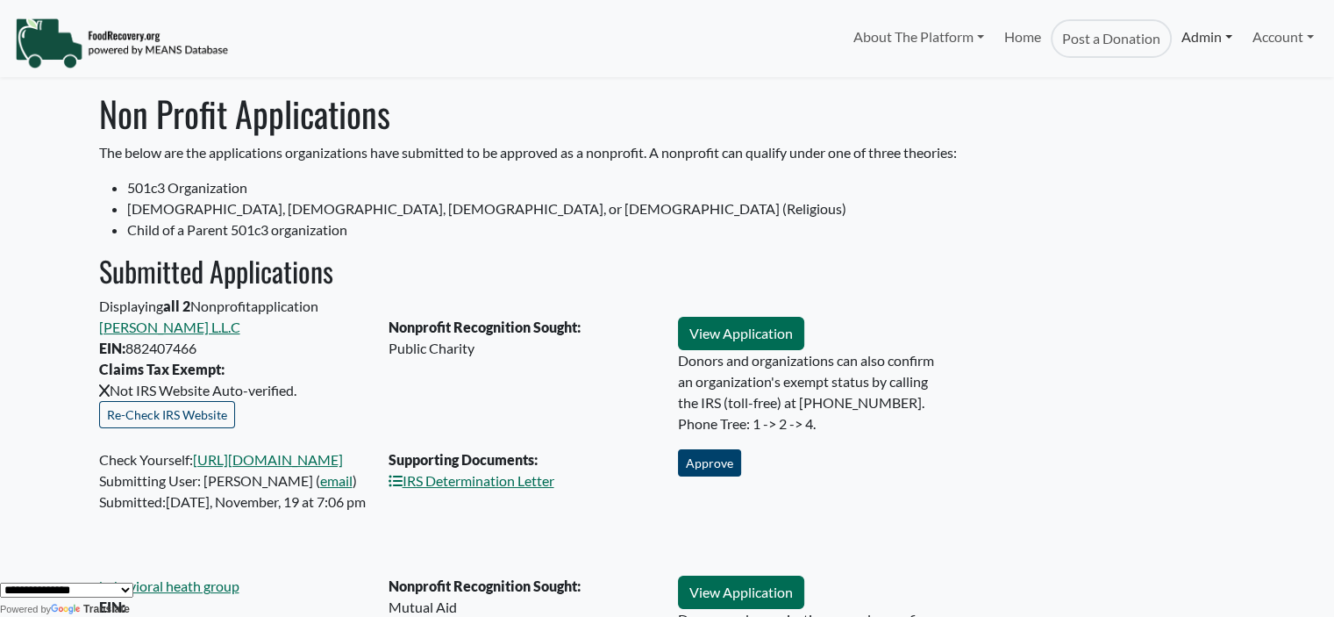
click at [1207, 37] on link "Admin" at bounding box center [1207, 36] width 70 height 35
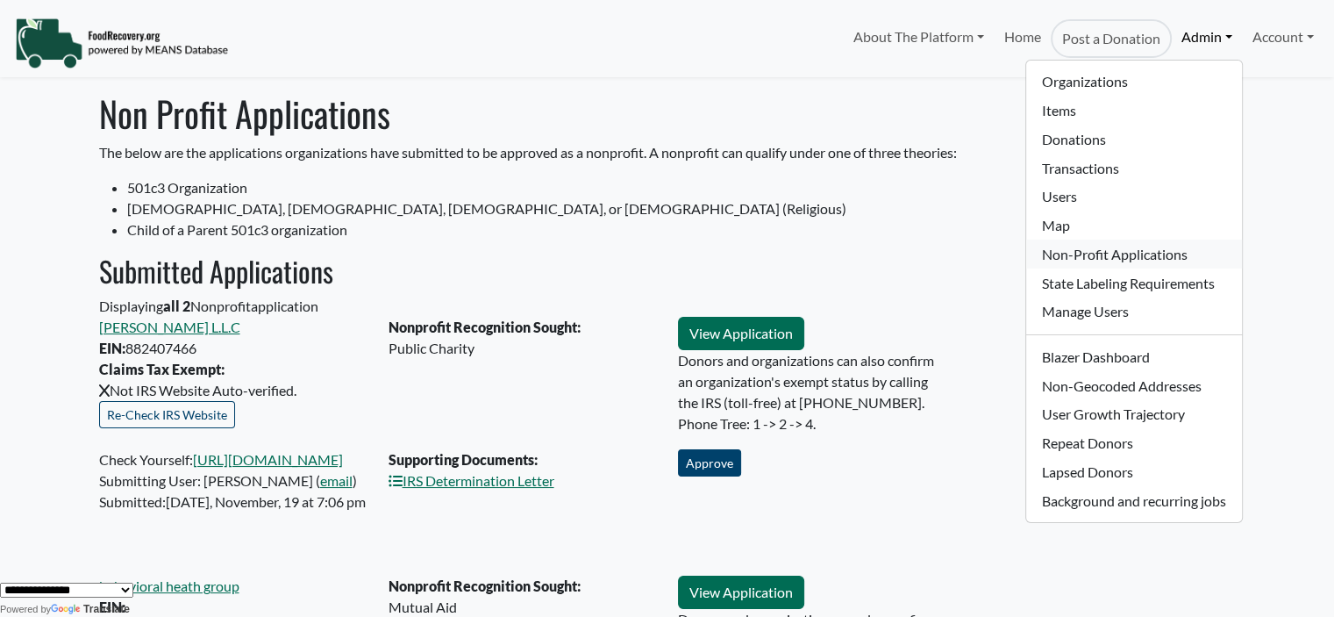
click at [1086, 262] on link "Non-Profit Applications" at bounding box center [1133, 253] width 215 height 29
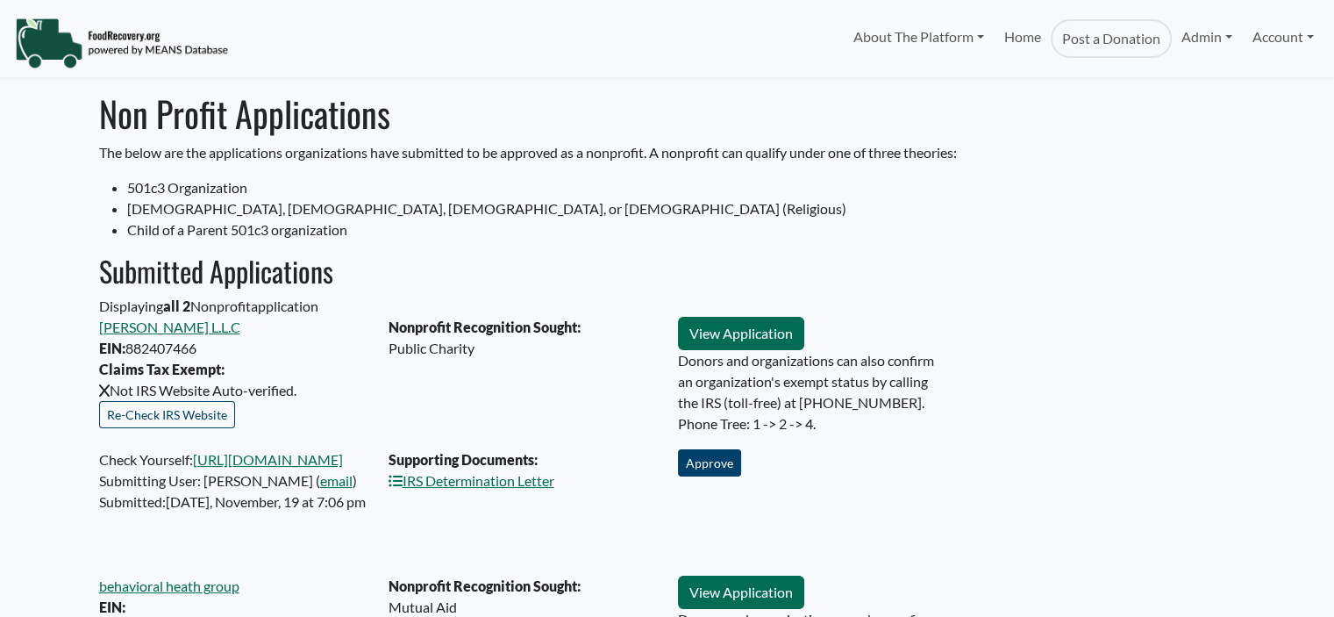
select select "Language Translate Widget"
click at [1197, 43] on link "Admin" at bounding box center [1207, 36] width 70 height 35
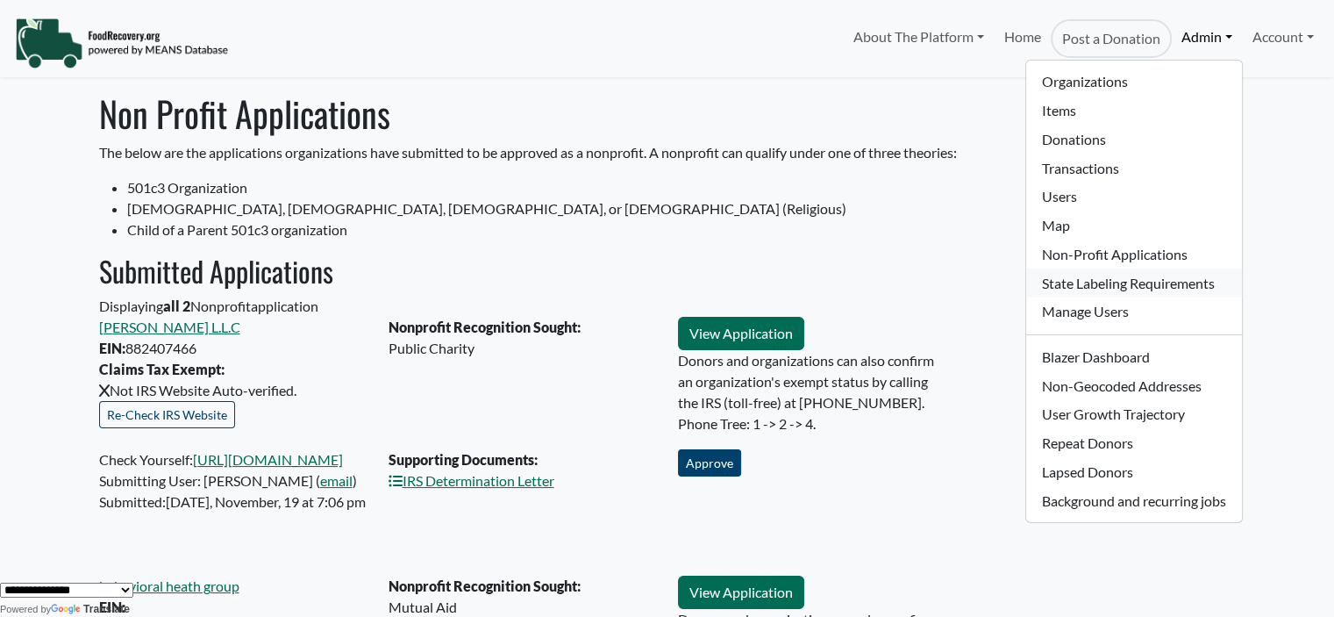
click at [1083, 289] on link "State Labeling Requirements" at bounding box center [1133, 282] width 215 height 29
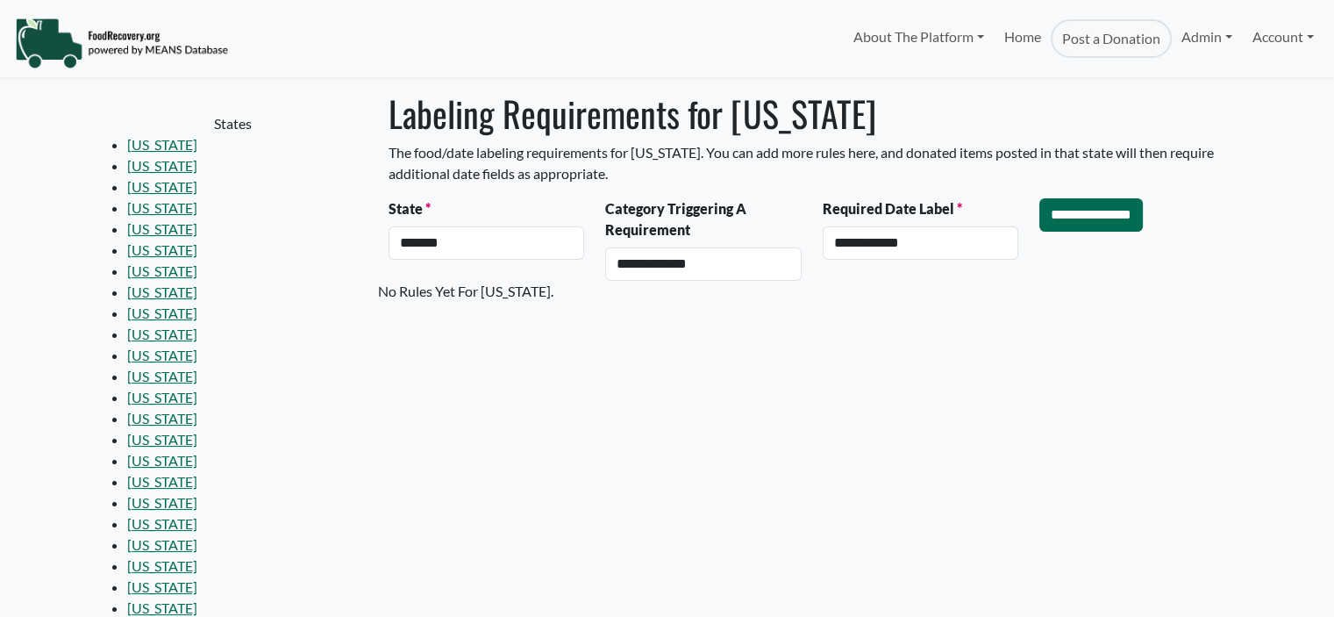
select select "Language Translate Widget"
click at [1200, 34] on link "Admin" at bounding box center [1207, 36] width 70 height 35
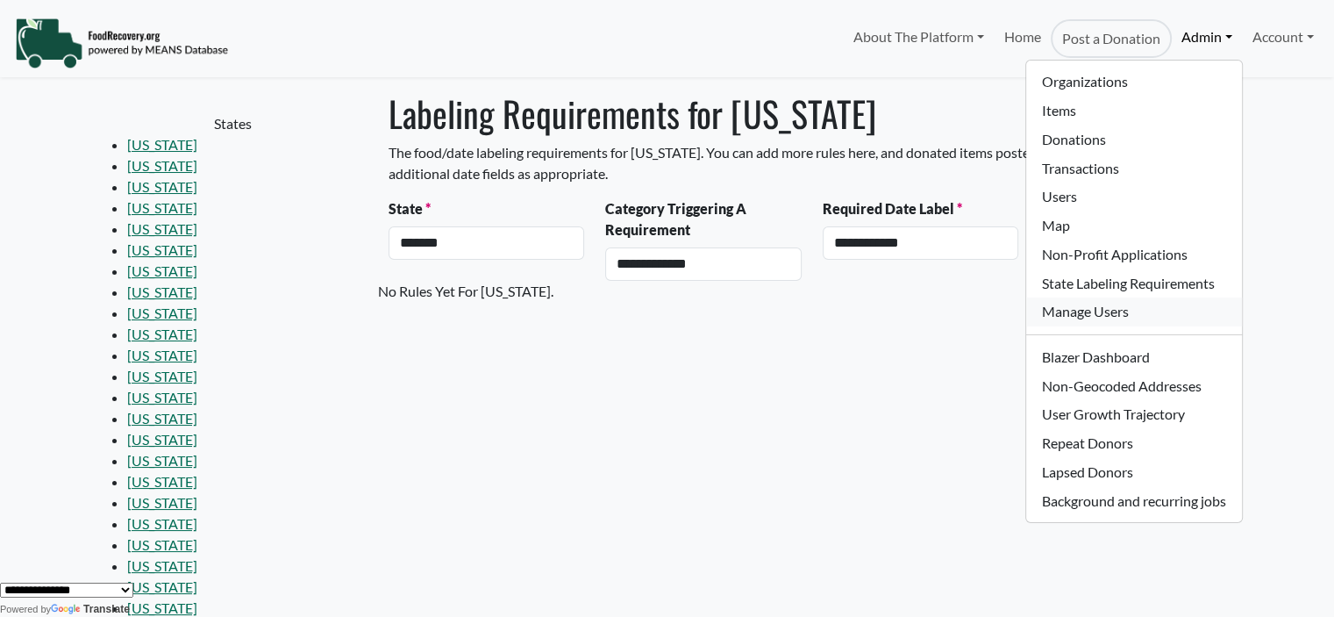
click at [1076, 305] on link "Manage Users" at bounding box center [1133, 311] width 215 height 29
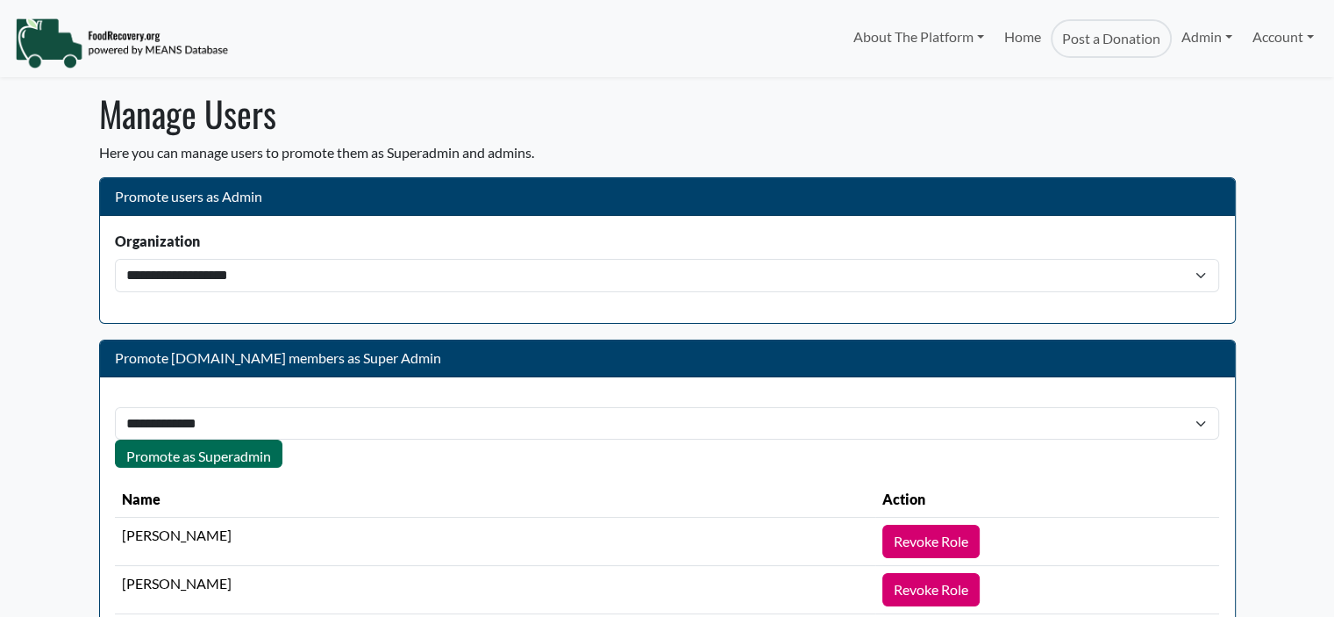
select select "Language Translate Widget"
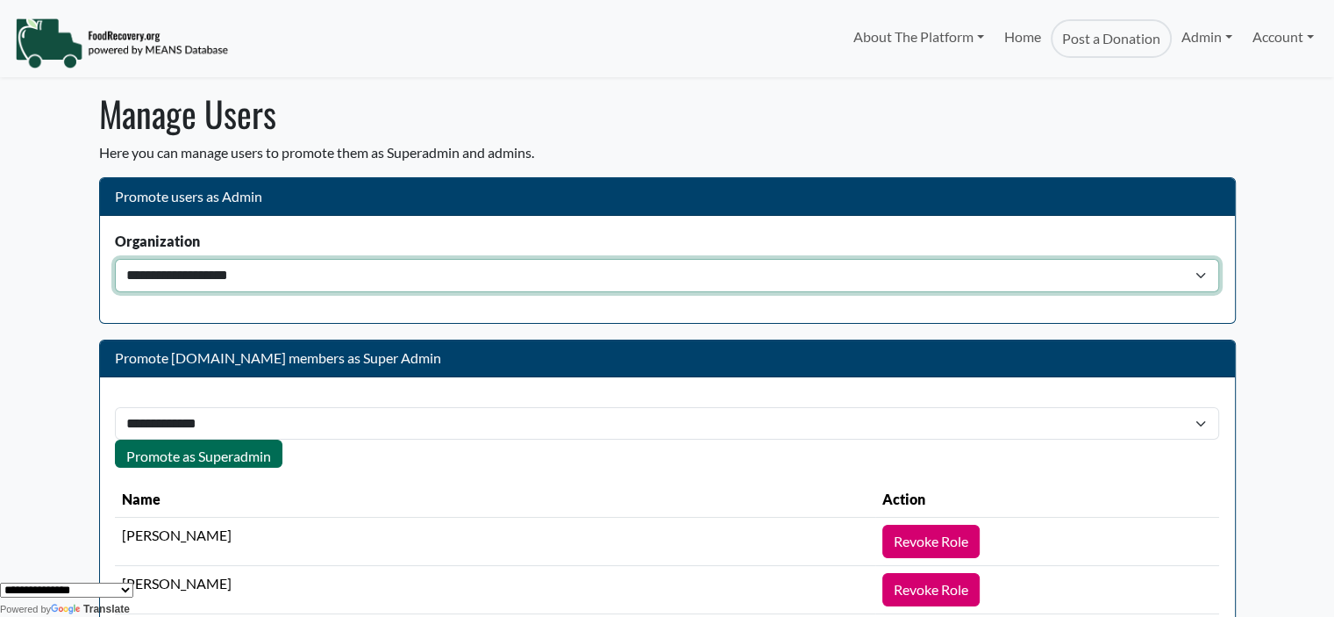
click at [206, 267] on select "**********" at bounding box center [667, 275] width 1104 height 33
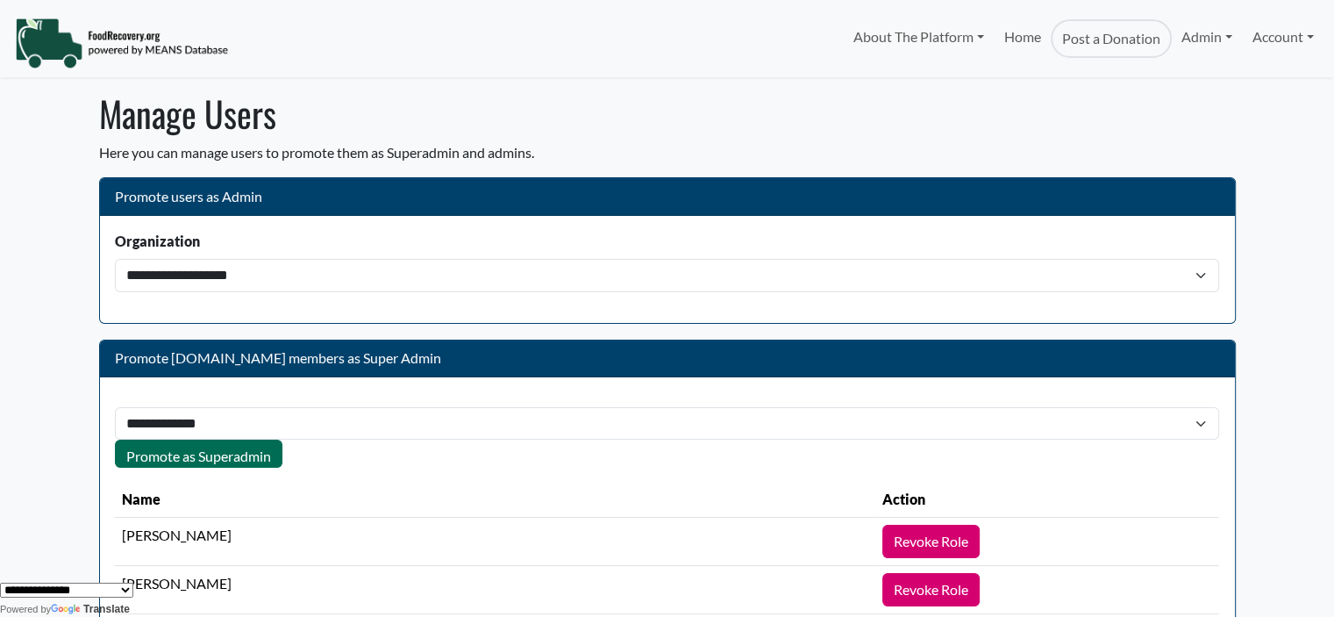
click at [54, 244] on body "About The Platform How It Works FAQs Documentation Home Post a Donation Admin O…" at bounding box center [667, 308] width 1334 height 617
click at [1207, 27] on link "Admin" at bounding box center [1207, 36] width 70 height 35
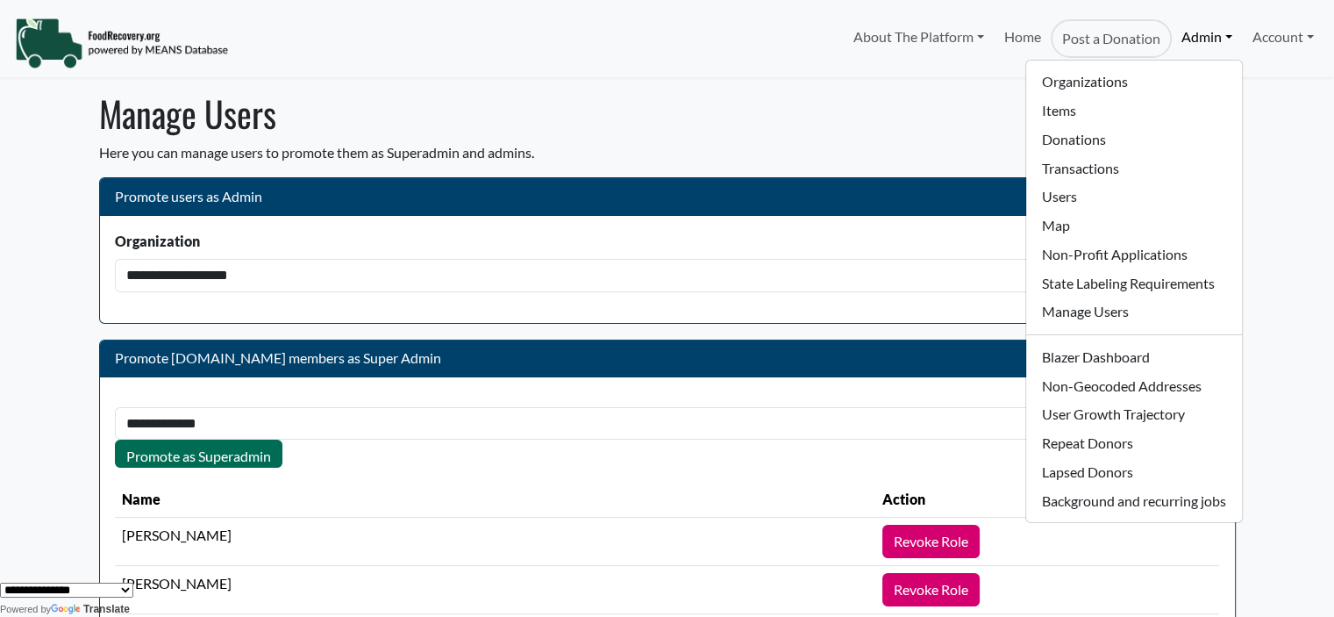
drag, startPoint x: 945, startPoint y: 58, endPoint x: 1037, endPoint y: 56, distance: 92.1
click at [945, 58] on div "About The Platform How It Works FAQs Documentation Home Post a Donation Admin O…" at bounding box center [667, 38] width 1334 height 61
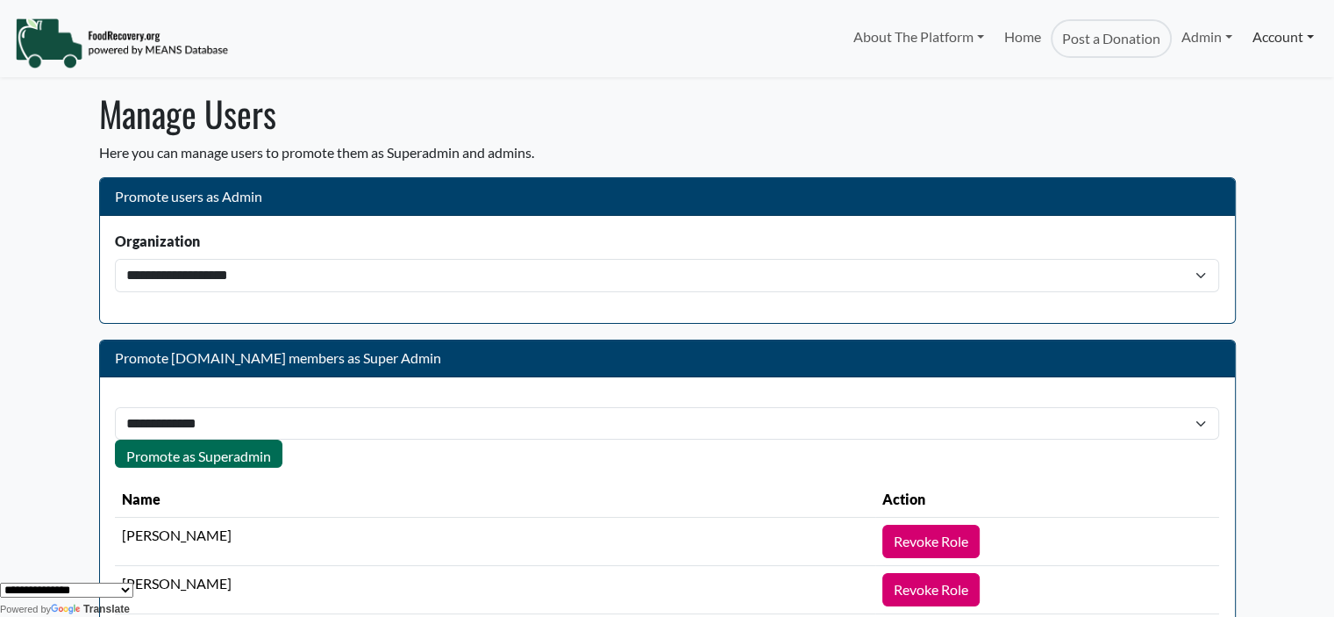
click at [1298, 39] on link "Account" at bounding box center [1283, 36] width 81 height 35
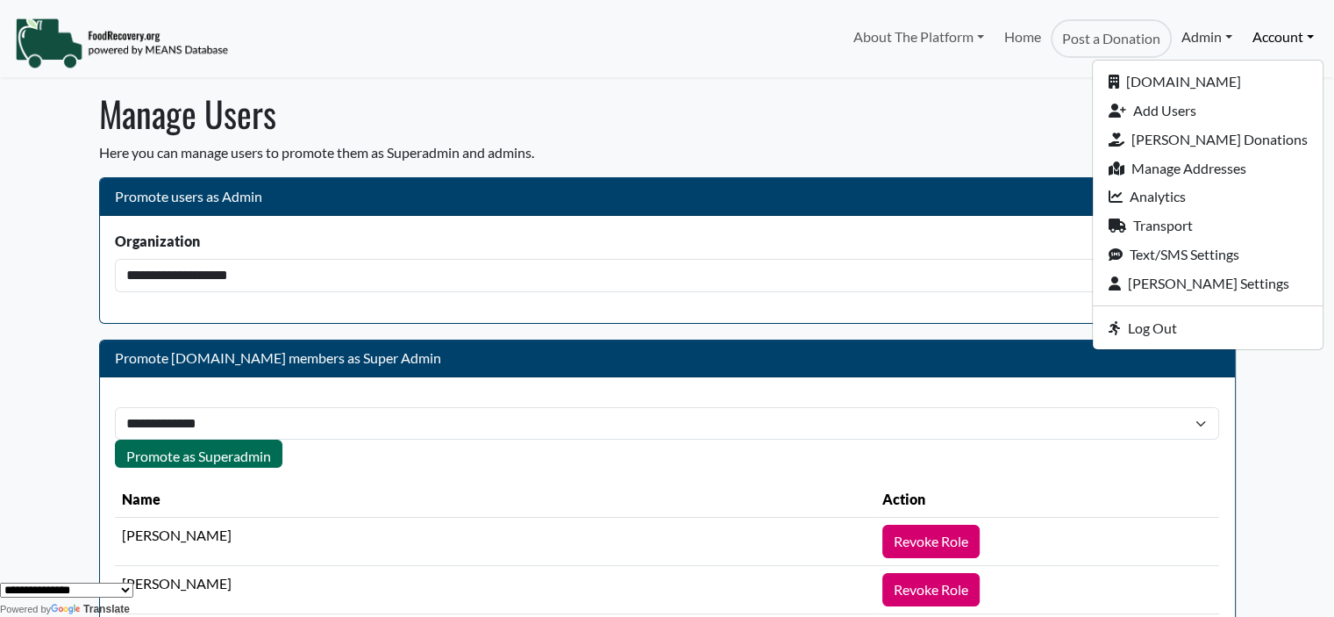
click at [1207, 34] on link "Admin" at bounding box center [1207, 36] width 70 height 35
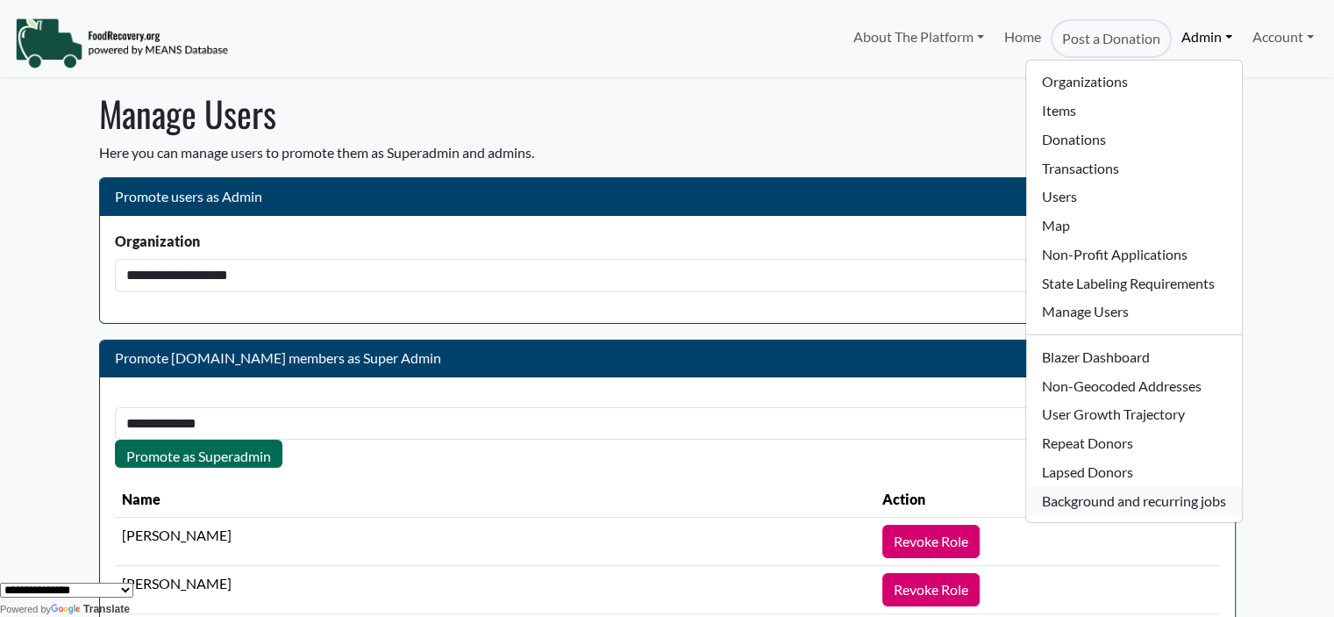
click at [1097, 502] on link "Background and recurring jobs" at bounding box center [1133, 500] width 215 height 29
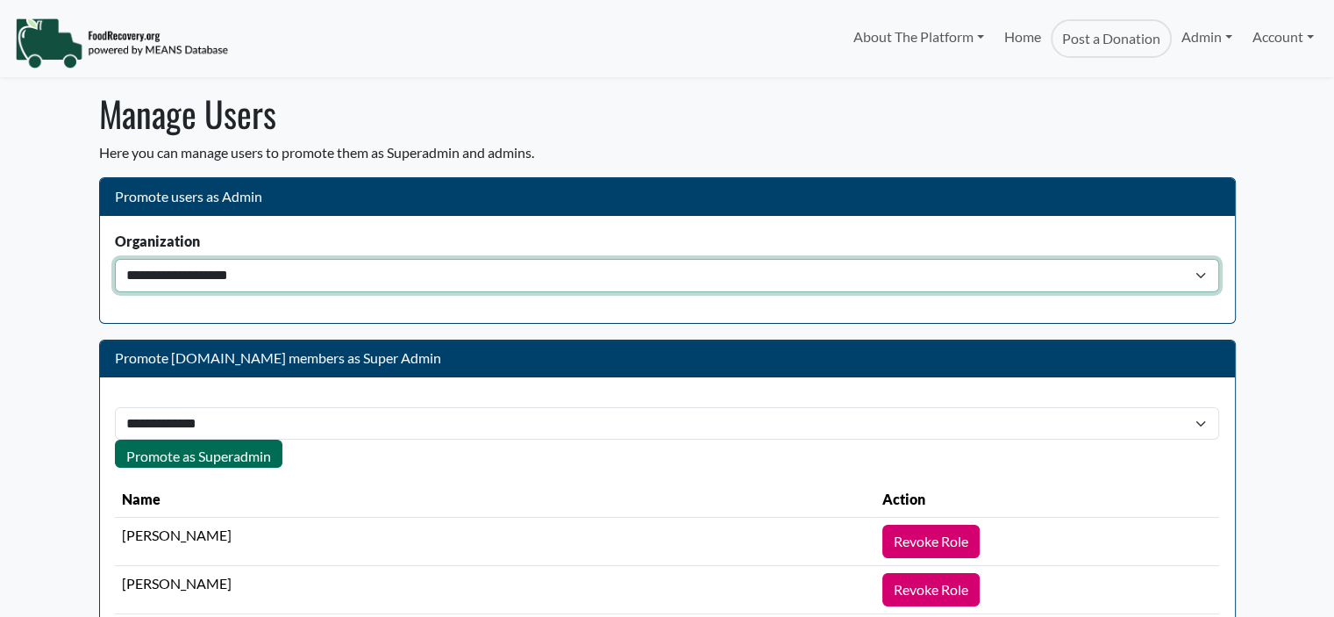
click at [257, 281] on select "**********" at bounding box center [667, 275] width 1104 height 33
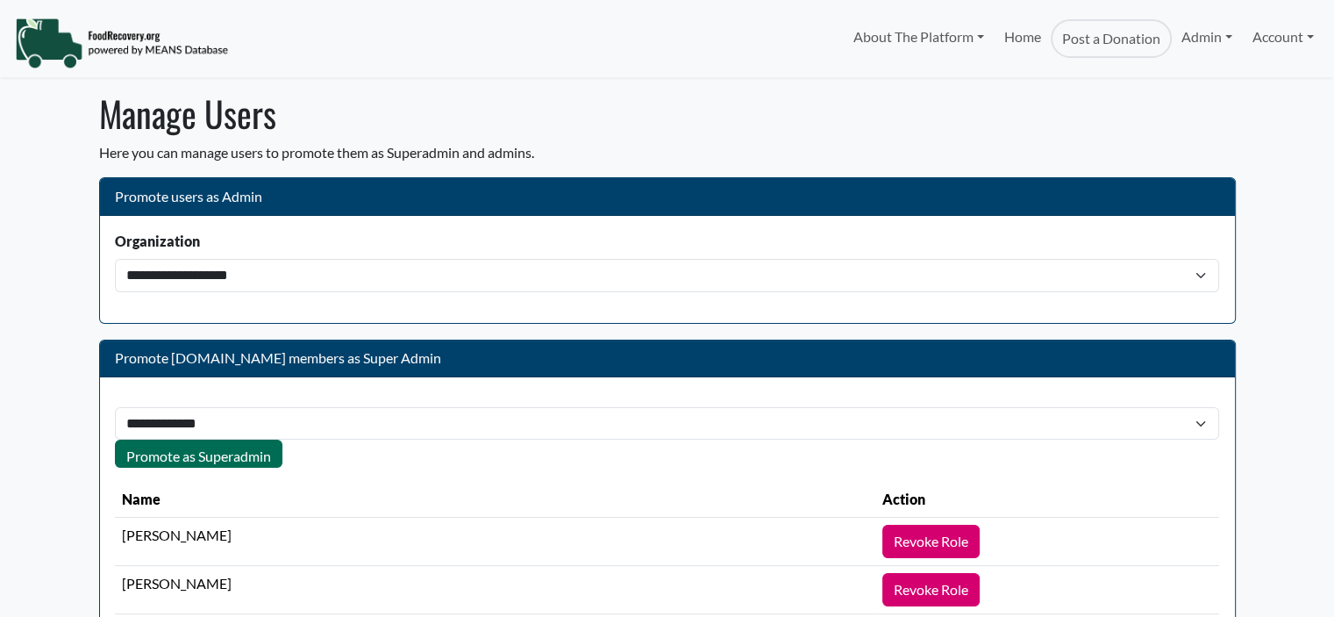
click at [1278, 120] on body "About The Platform How It Works FAQs Documentation Home Post a Donation Admin O…" at bounding box center [667, 308] width 1334 height 617
click at [1205, 31] on link "Admin" at bounding box center [1207, 36] width 70 height 35
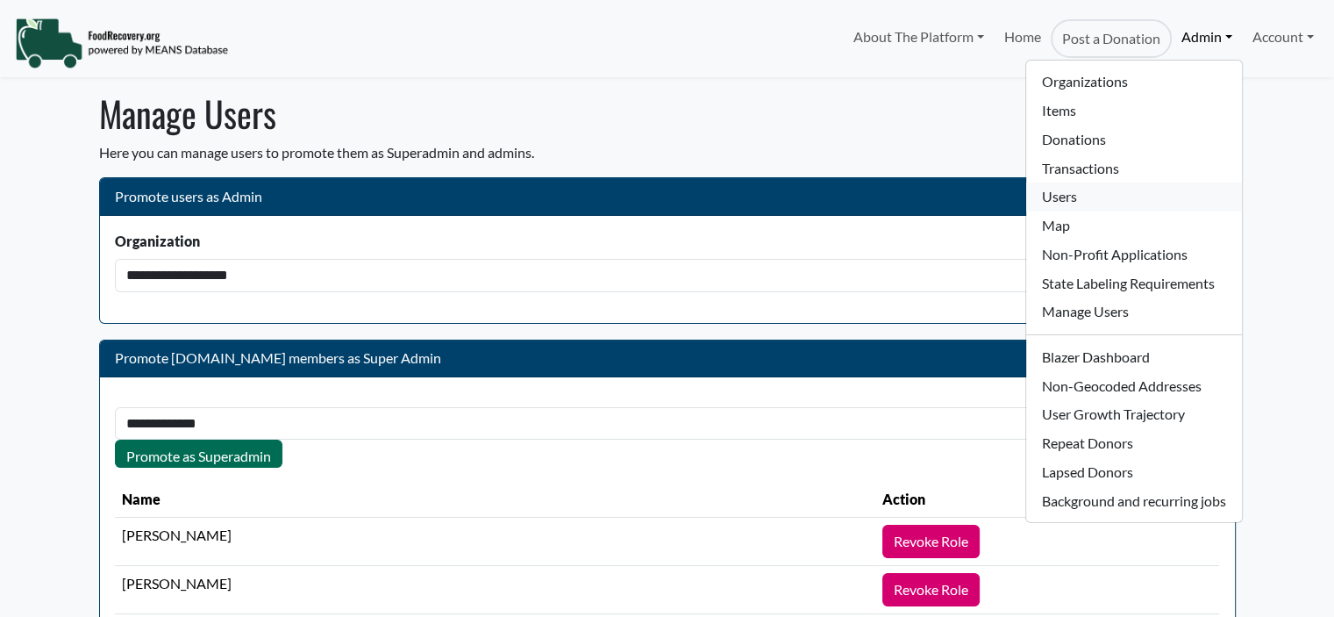
click at [1067, 196] on link "Users" at bounding box center [1133, 196] width 215 height 29
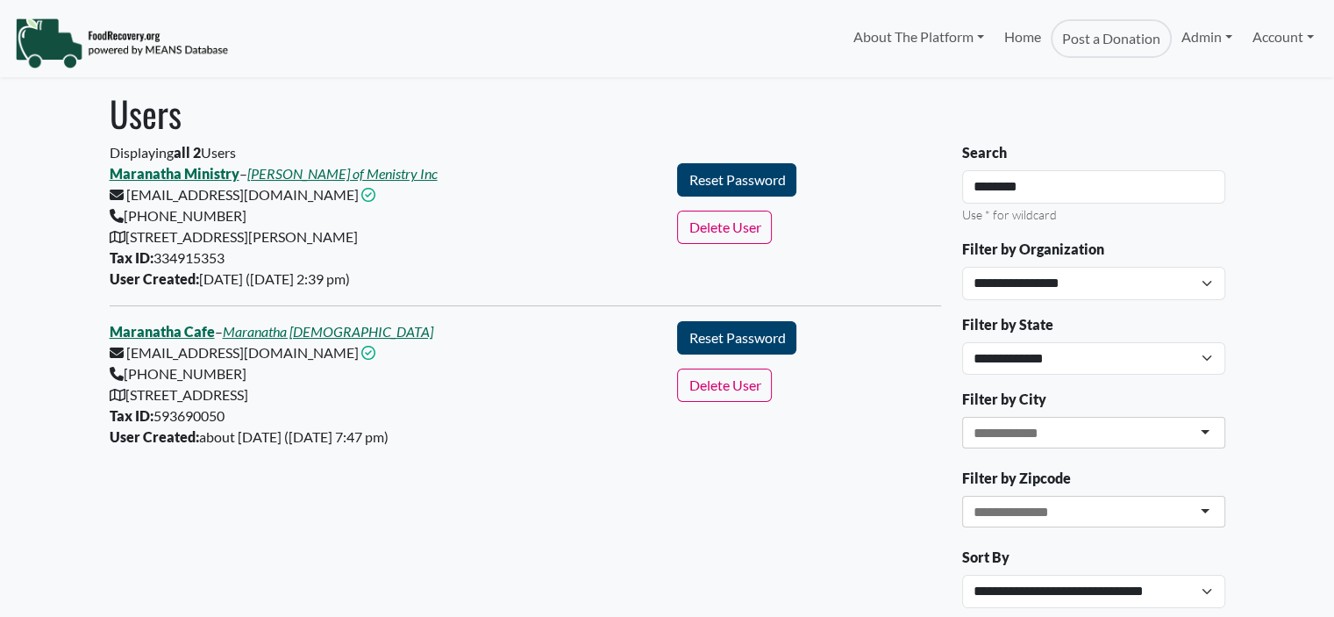
select select "Language Translate Widget"
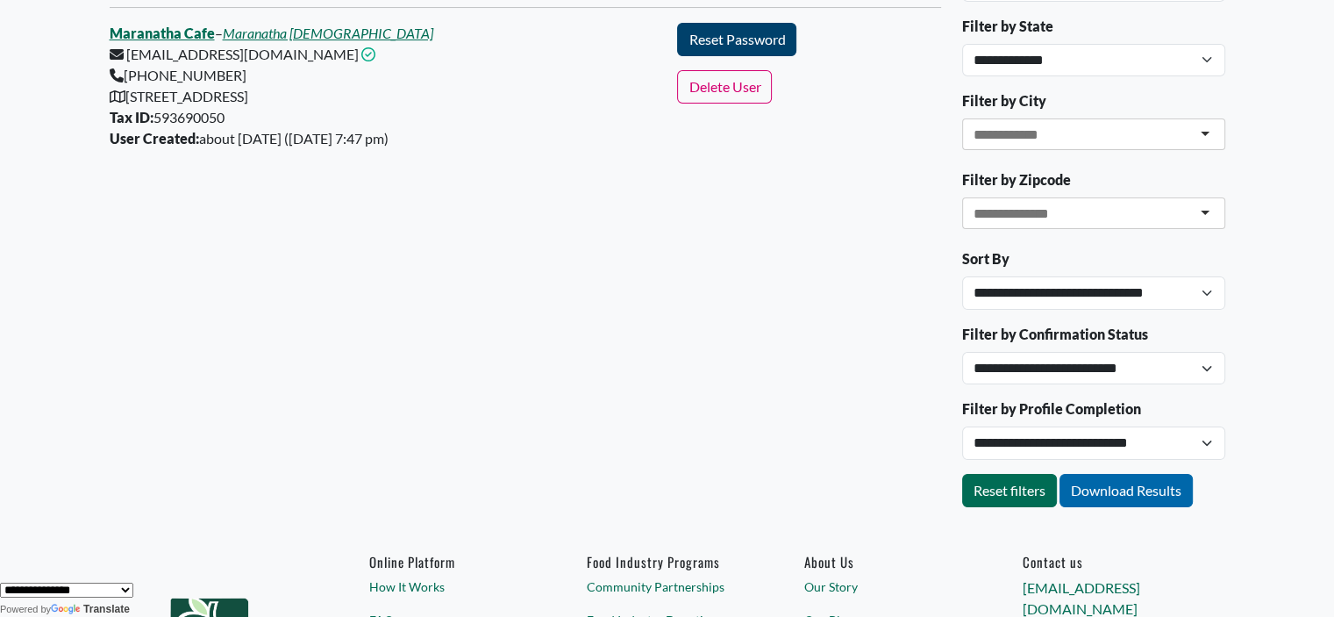
scroll to position [311, 0]
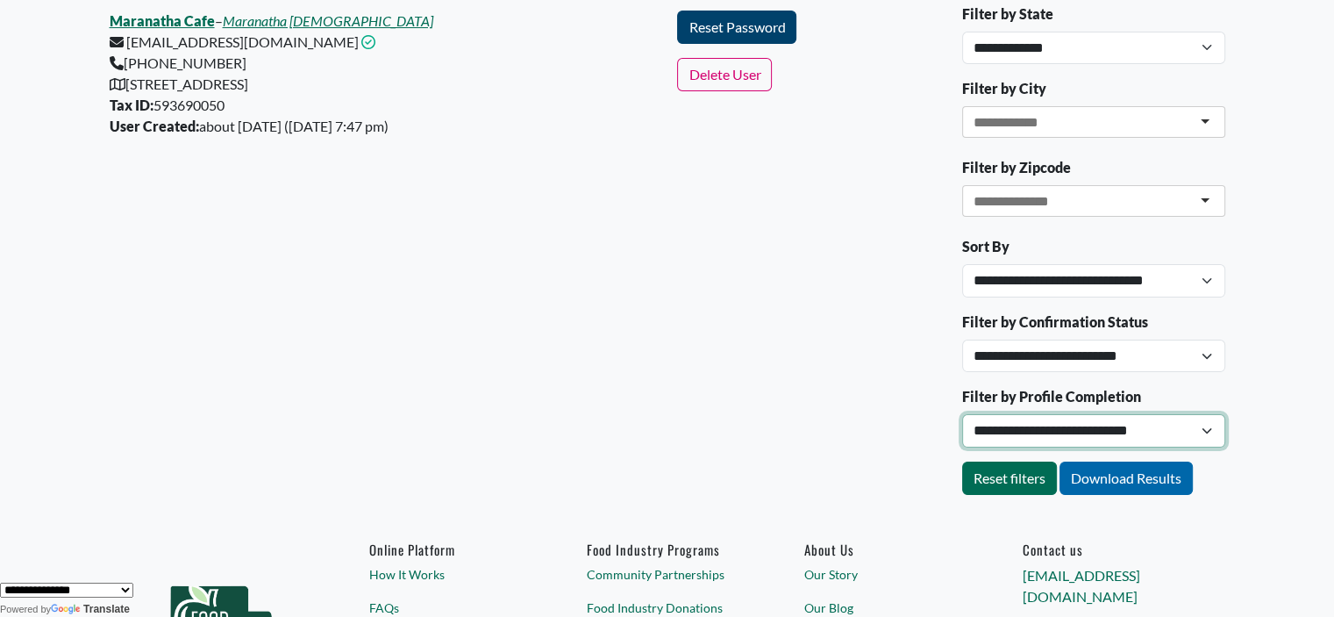
click at [983, 436] on select "**********" at bounding box center [1093, 430] width 263 height 33
click at [776, 403] on div "Displaying all 2 Users Maranatha Ministry – Fisher of Menistry Inc sklussmann@m…" at bounding box center [525, 163] width 853 height 663
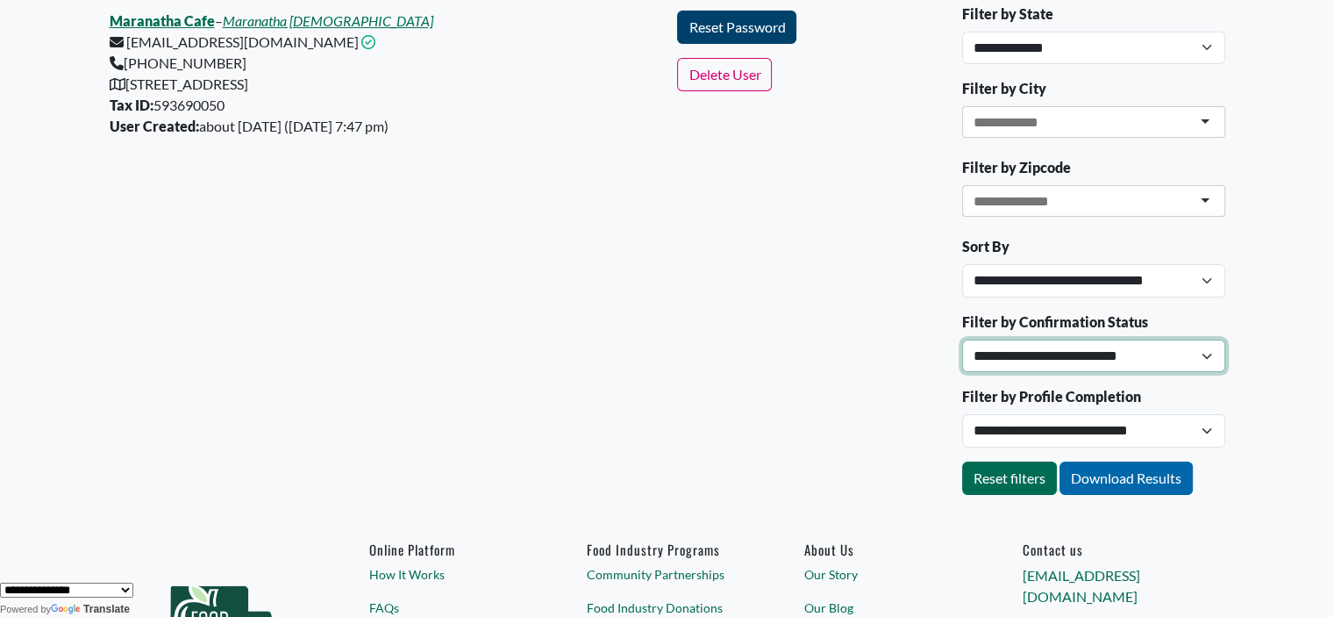
click at [1011, 353] on select "**********" at bounding box center [1093, 356] width 263 height 33
click at [750, 318] on div "Displaying all 2 Users Maranatha Ministry – Fisher of Menistry Inc sklussmann@m…" at bounding box center [525, 163] width 853 height 663
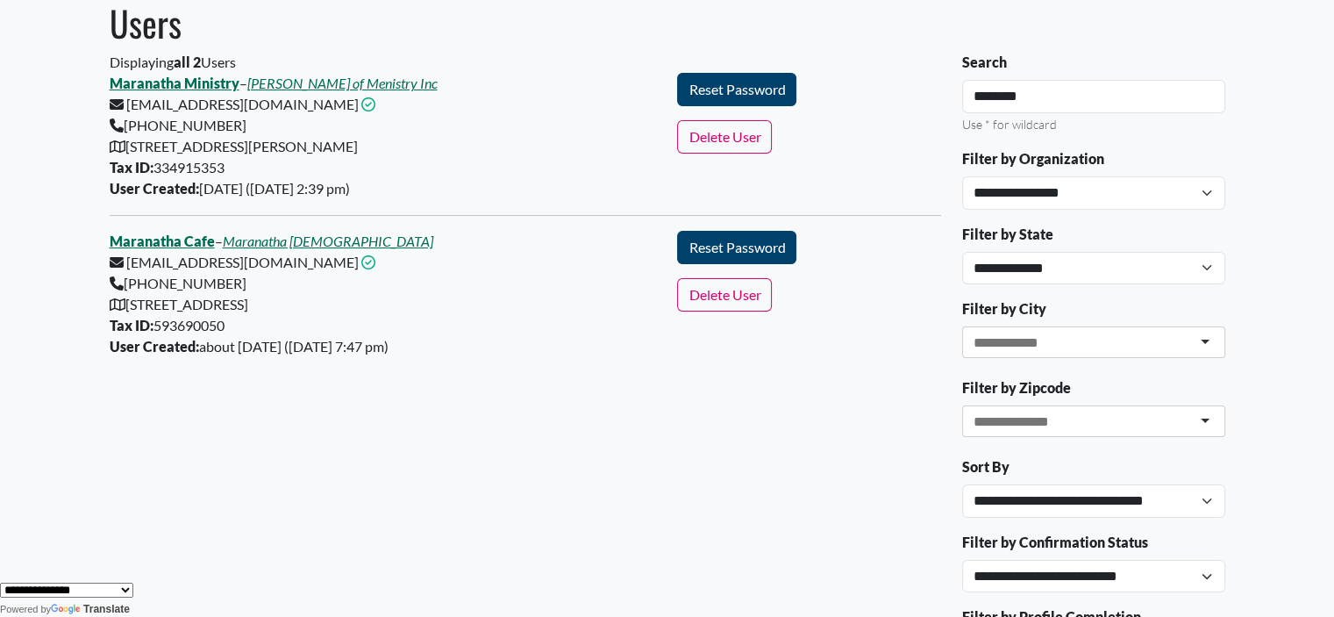
scroll to position [0, 0]
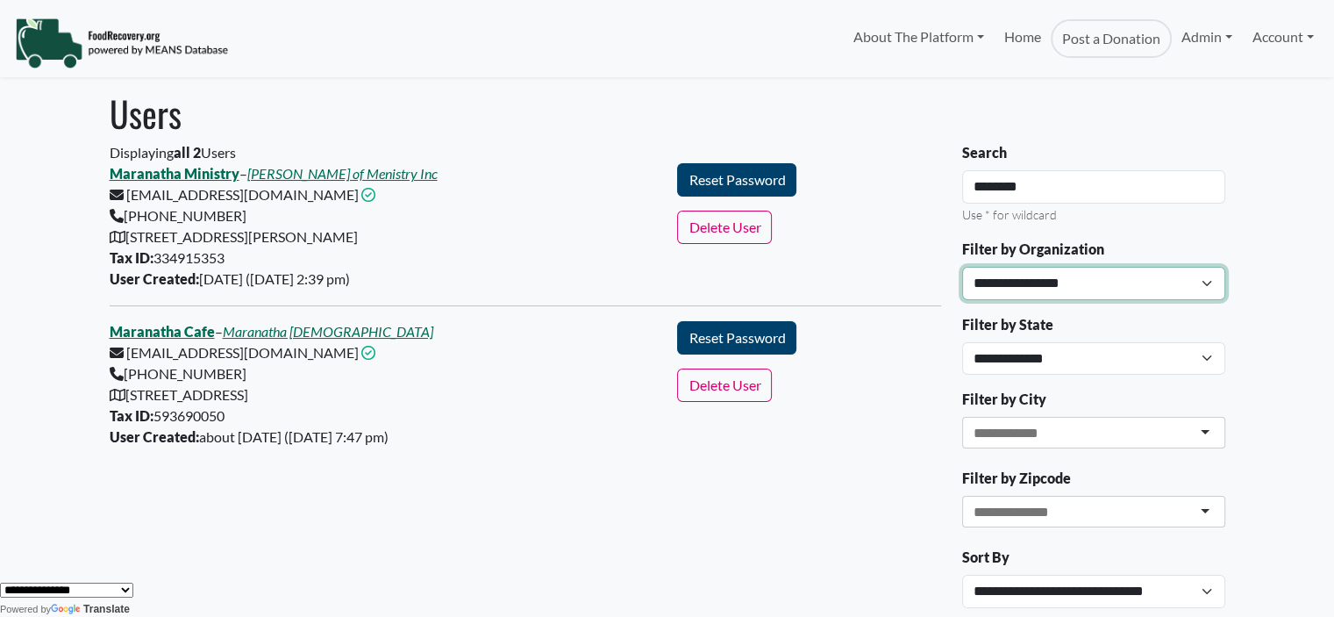
click at [1031, 282] on select "**********" at bounding box center [1093, 283] width 263 height 33
click at [907, 329] on form "Reset Password" at bounding box center [809, 344] width 284 height 47
click at [299, 181] on link "[PERSON_NAME] of Menistry Inc" at bounding box center [342, 173] width 190 height 17
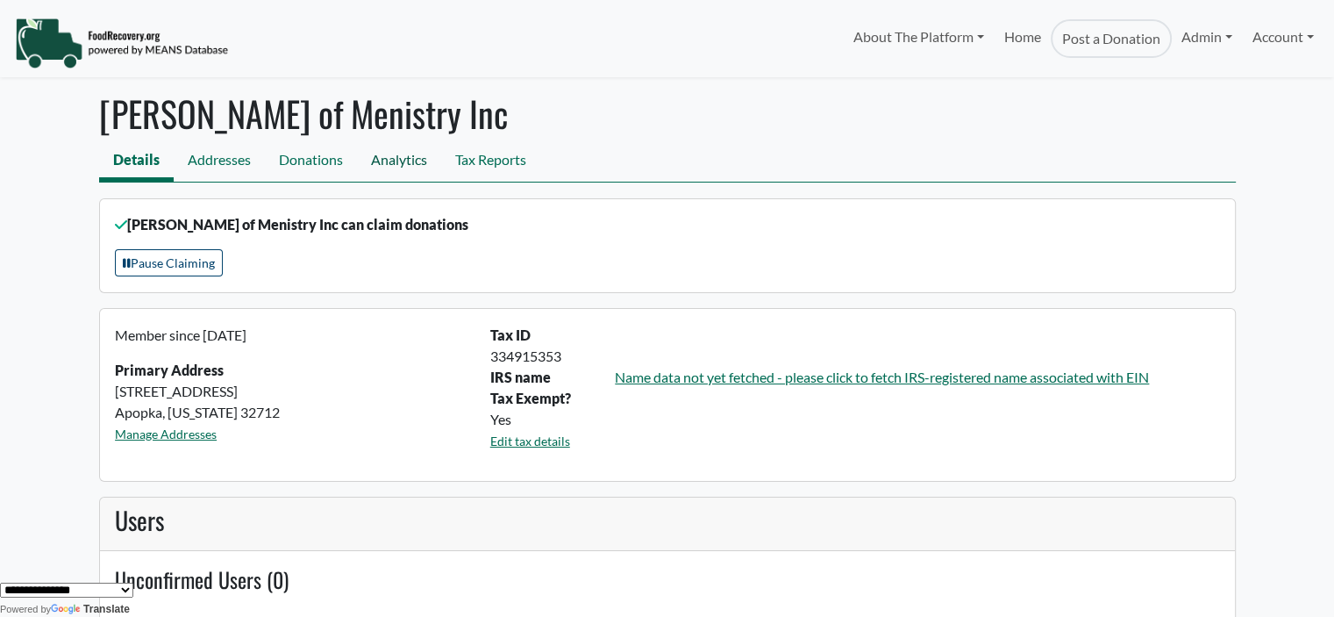
click at [379, 157] on link "Analytics" at bounding box center [399, 161] width 84 height 39
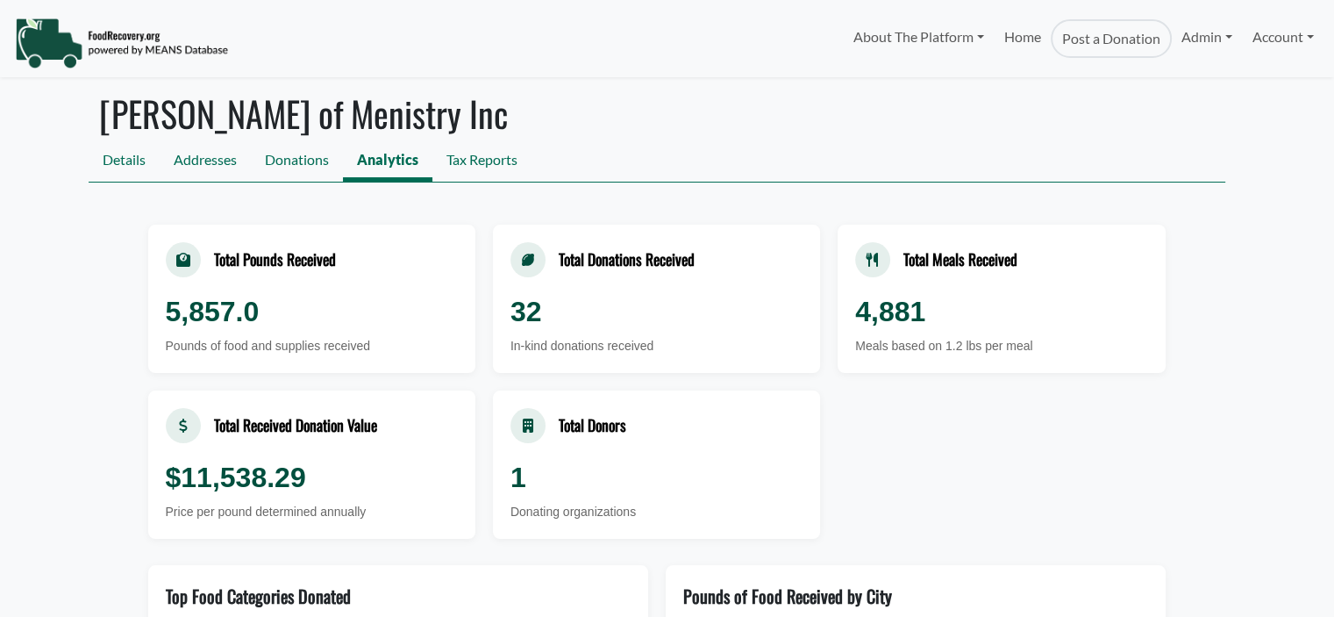
select select "Language Translate Widget"
click at [465, 164] on link "Tax Reports" at bounding box center [481, 161] width 99 height 39
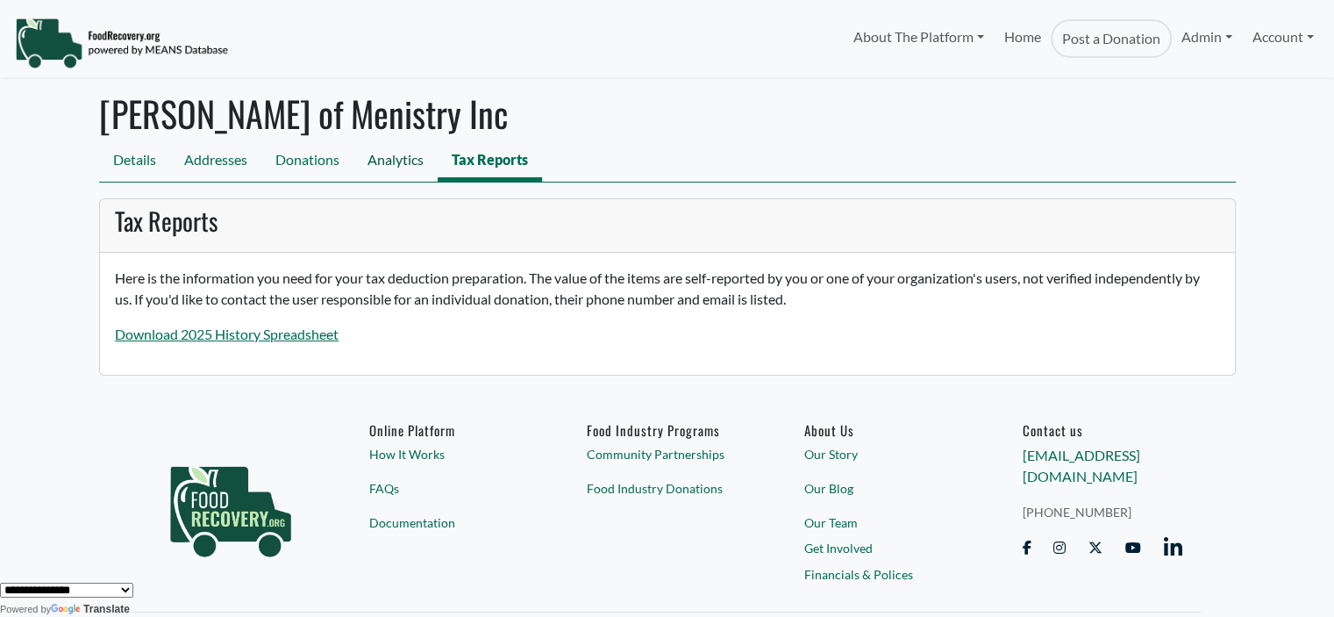
click at [385, 167] on link "Analytics" at bounding box center [396, 161] width 84 height 39
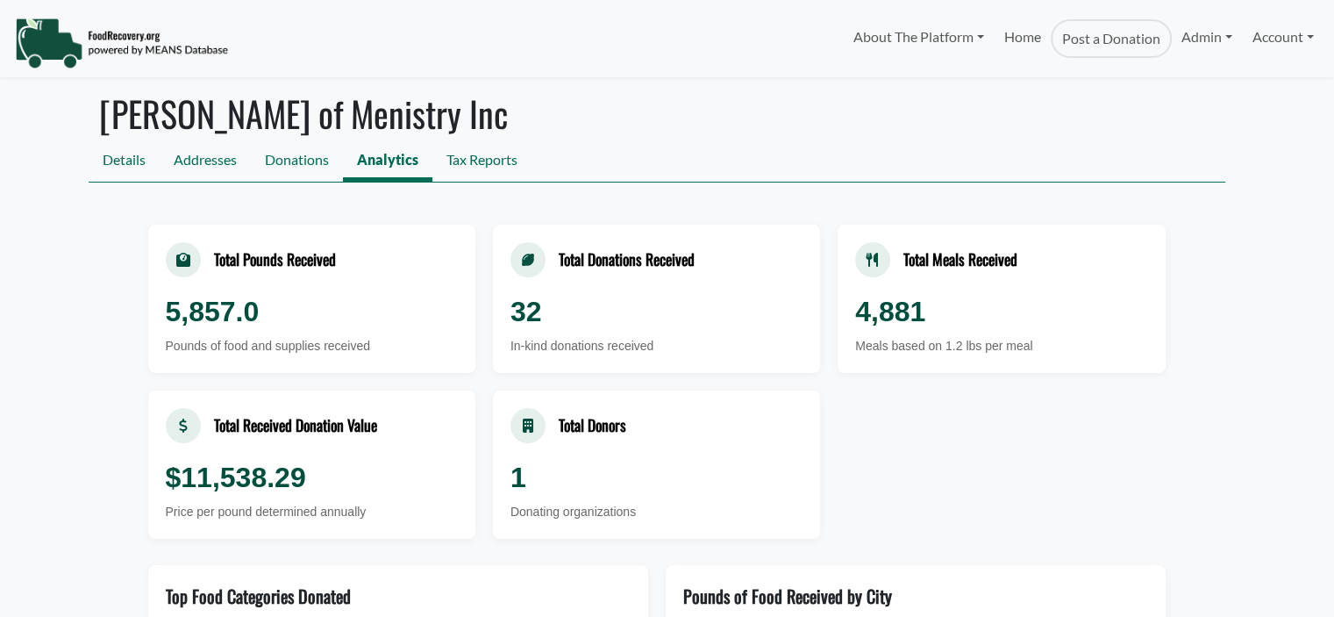
select select "Language Translate Widget"
click at [292, 164] on link "Donations" at bounding box center [297, 161] width 92 height 39
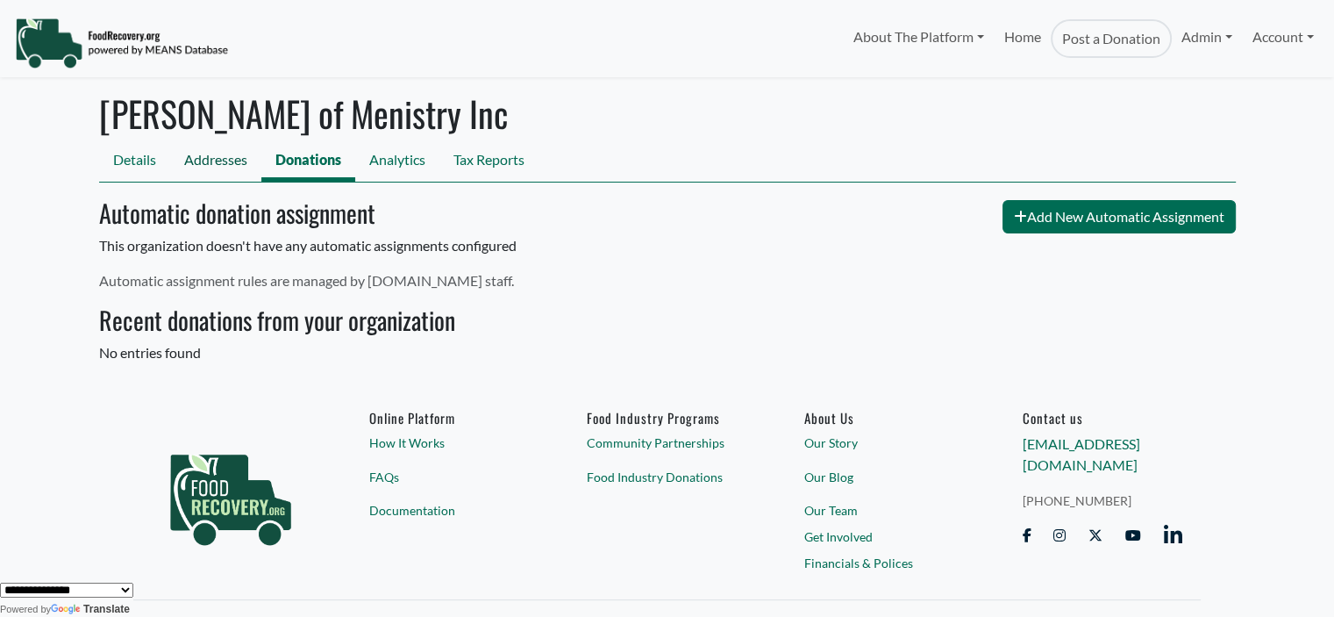
click at [204, 157] on link "Addresses" at bounding box center [215, 161] width 91 height 39
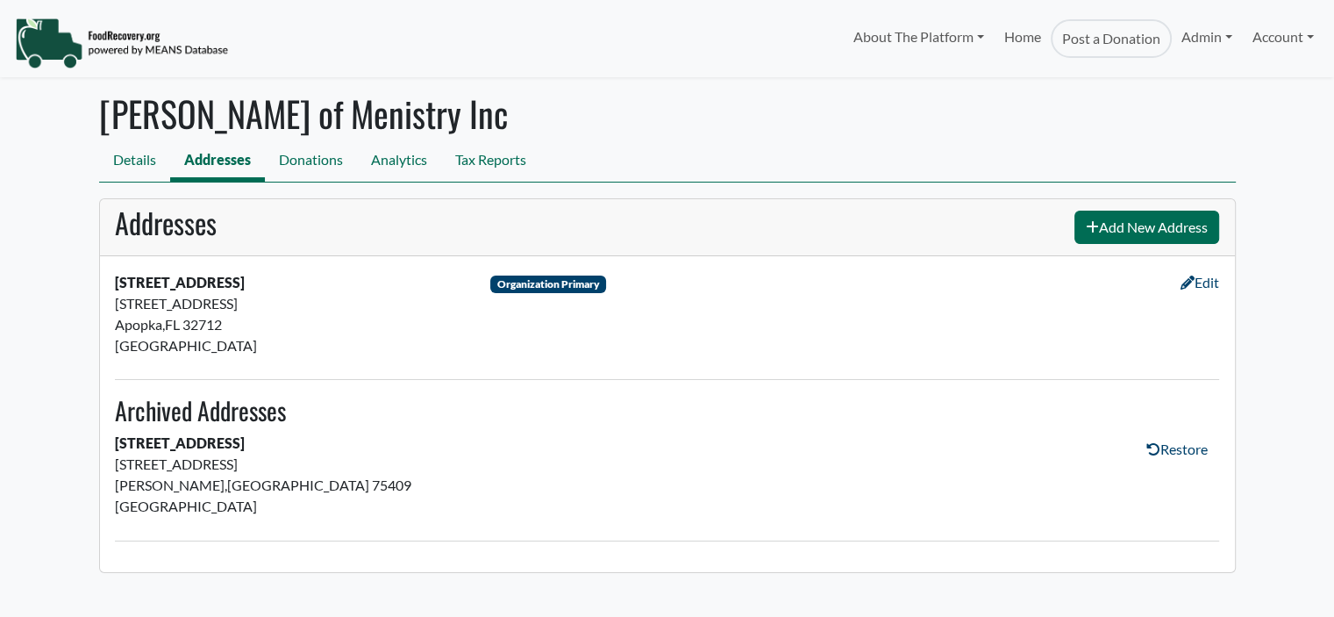
select select "Language Translate Widget"
click at [125, 162] on link "Details" at bounding box center [134, 161] width 71 height 39
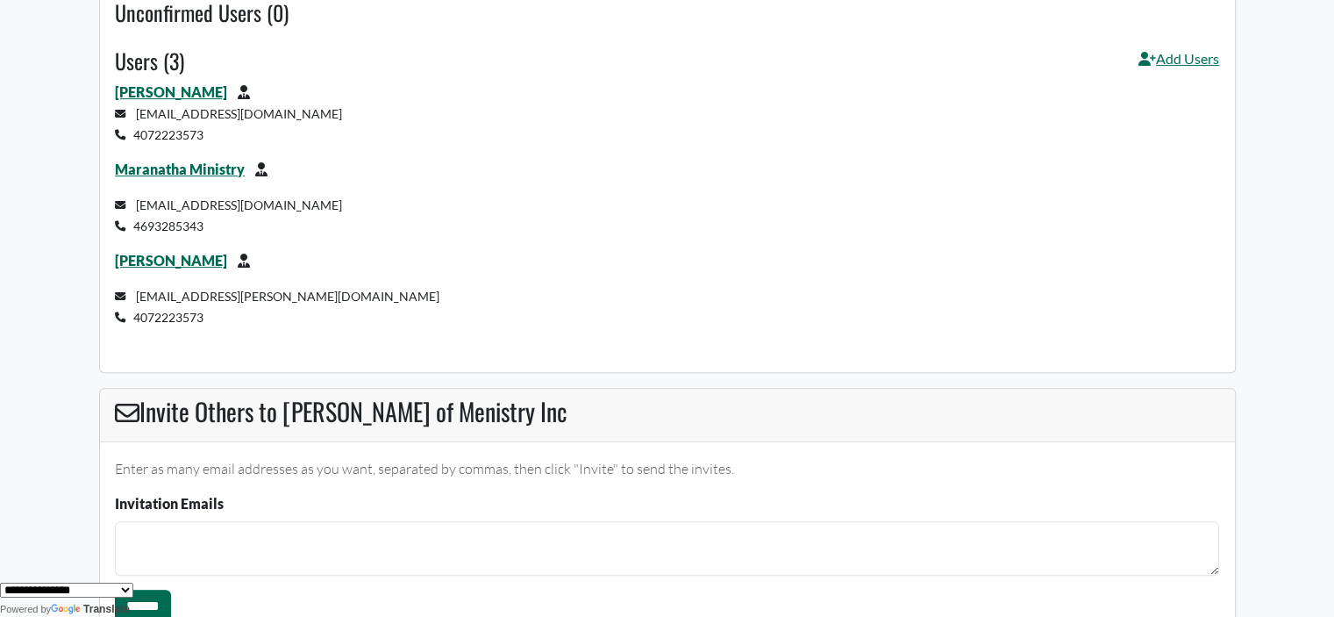
scroll to position [668, 0]
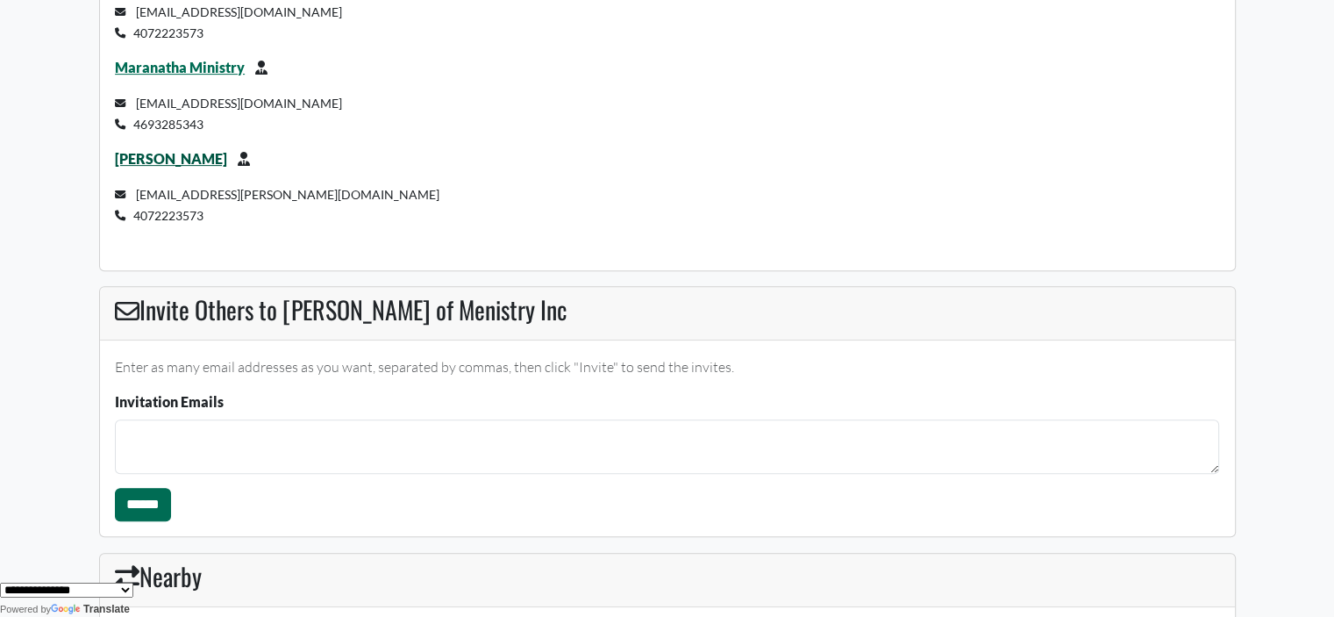
click at [165, 157] on link "[PERSON_NAME]" at bounding box center [171, 158] width 112 height 17
click at [175, 62] on link "Maranatha Ministry" at bounding box center [180, 67] width 130 height 17
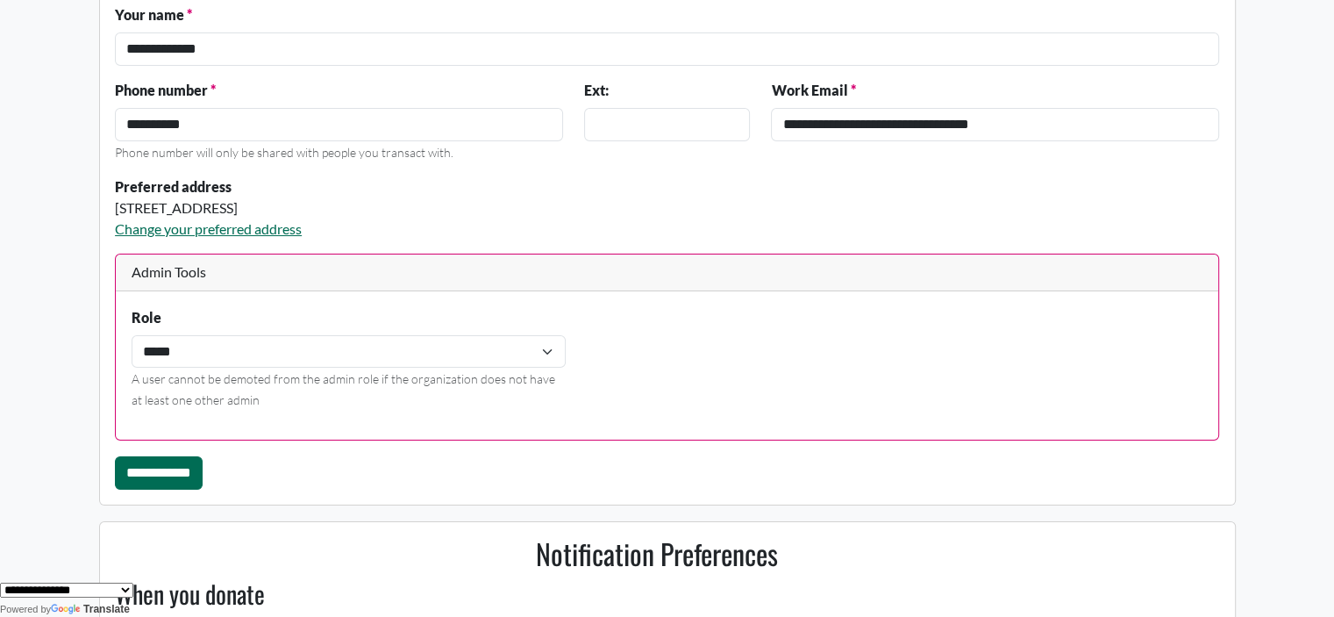
scroll to position [136, 0]
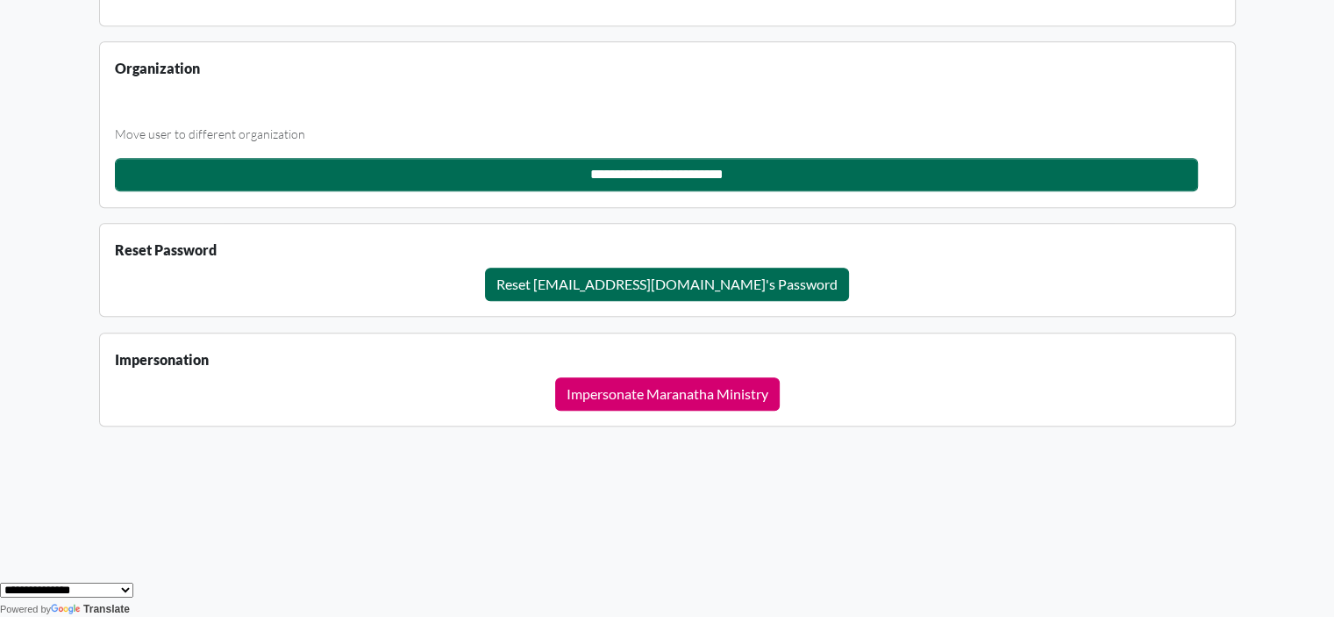
scroll to position [1598, 0]
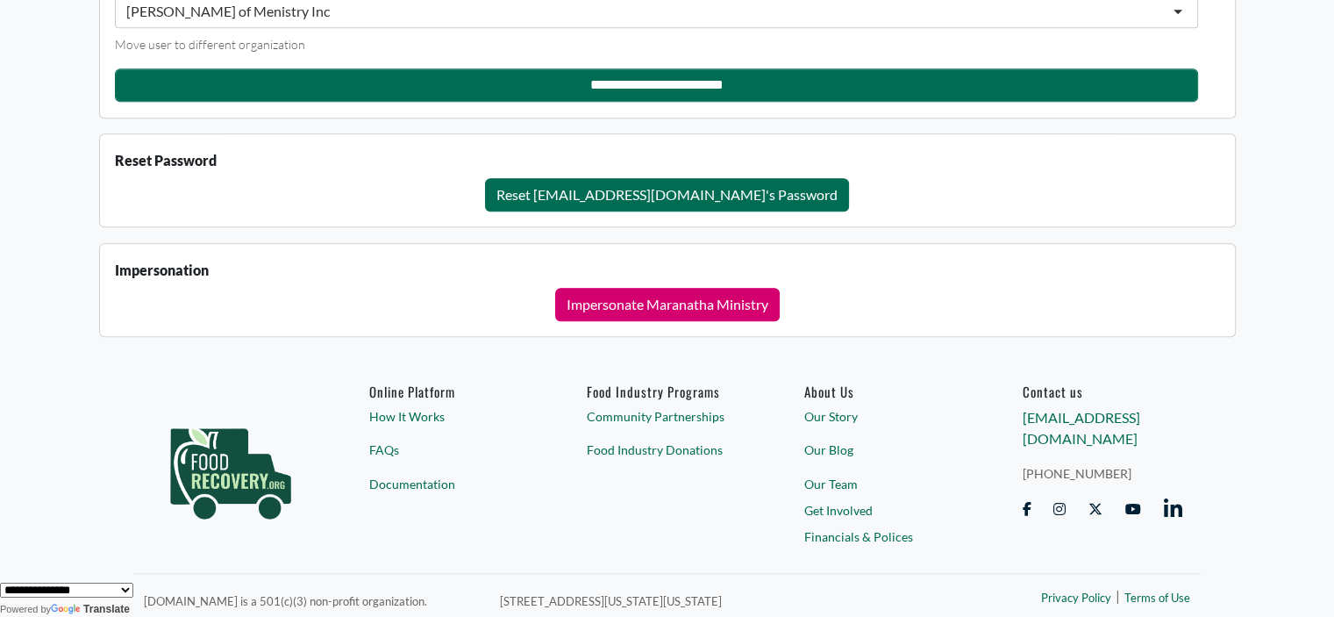
click at [215, 12] on div "Fisher of Menistry Inc" at bounding box center [228, 12] width 204 height 18
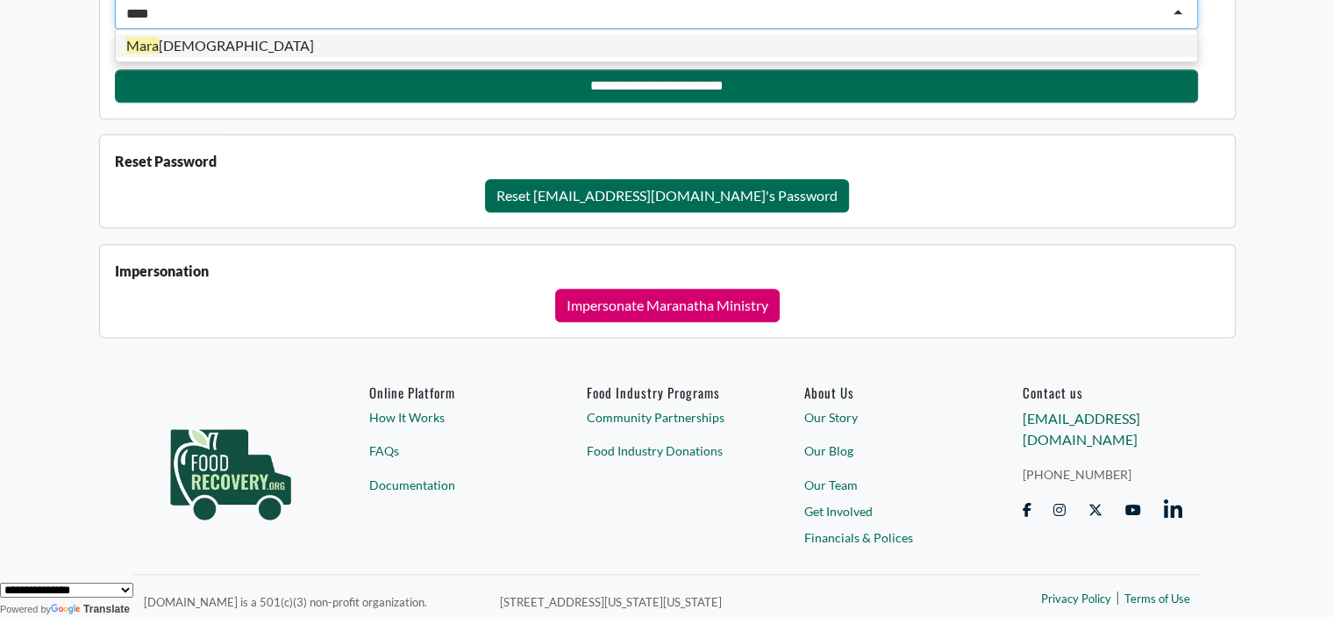
scroll to position [0, 0]
type input "****"
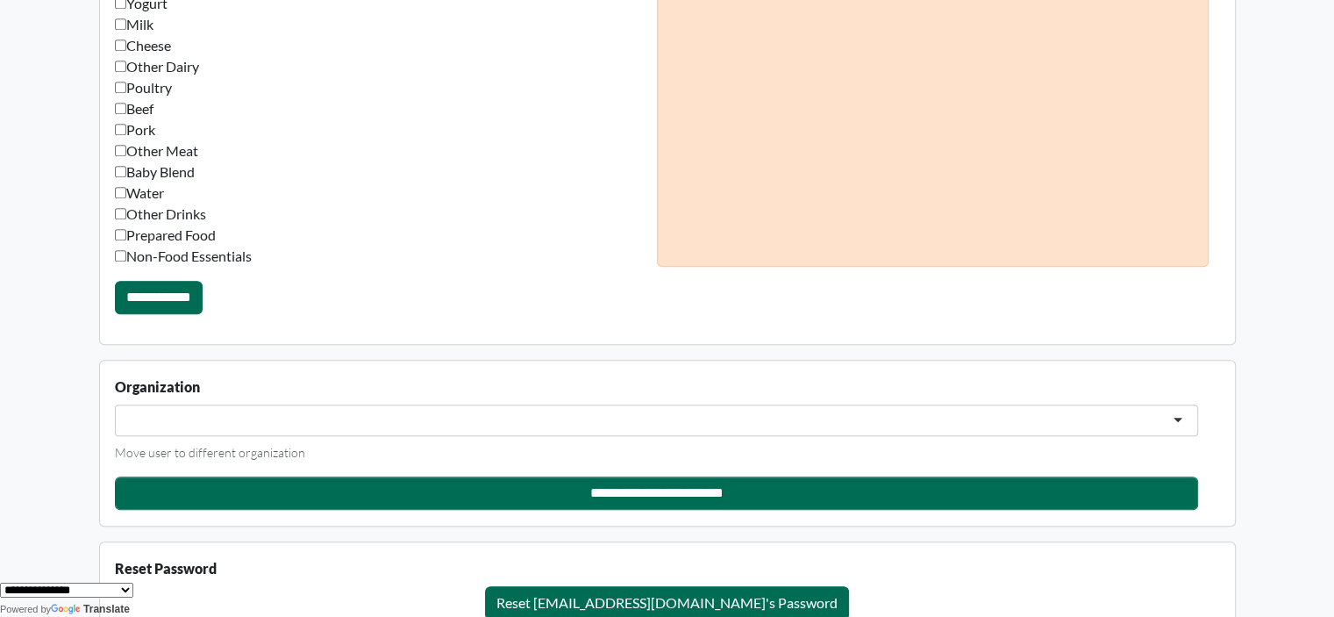
scroll to position [1168, 0]
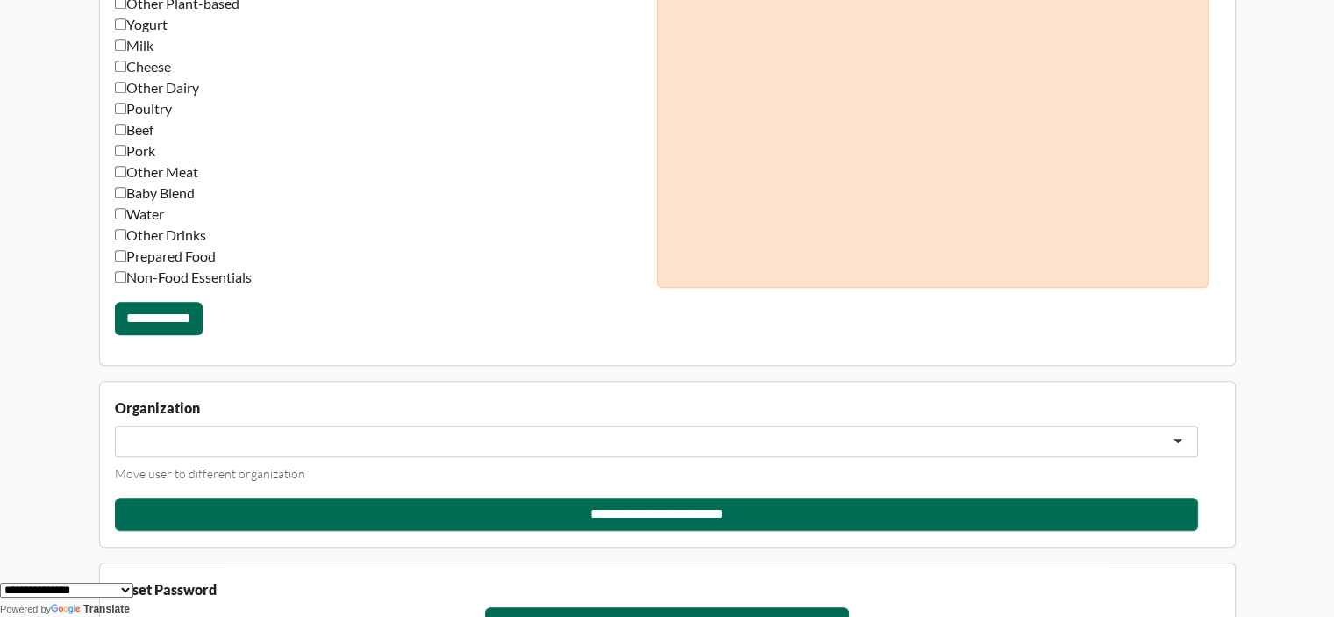
click at [275, 429] on div at bounding box center [656, 441] width 1083 height 32
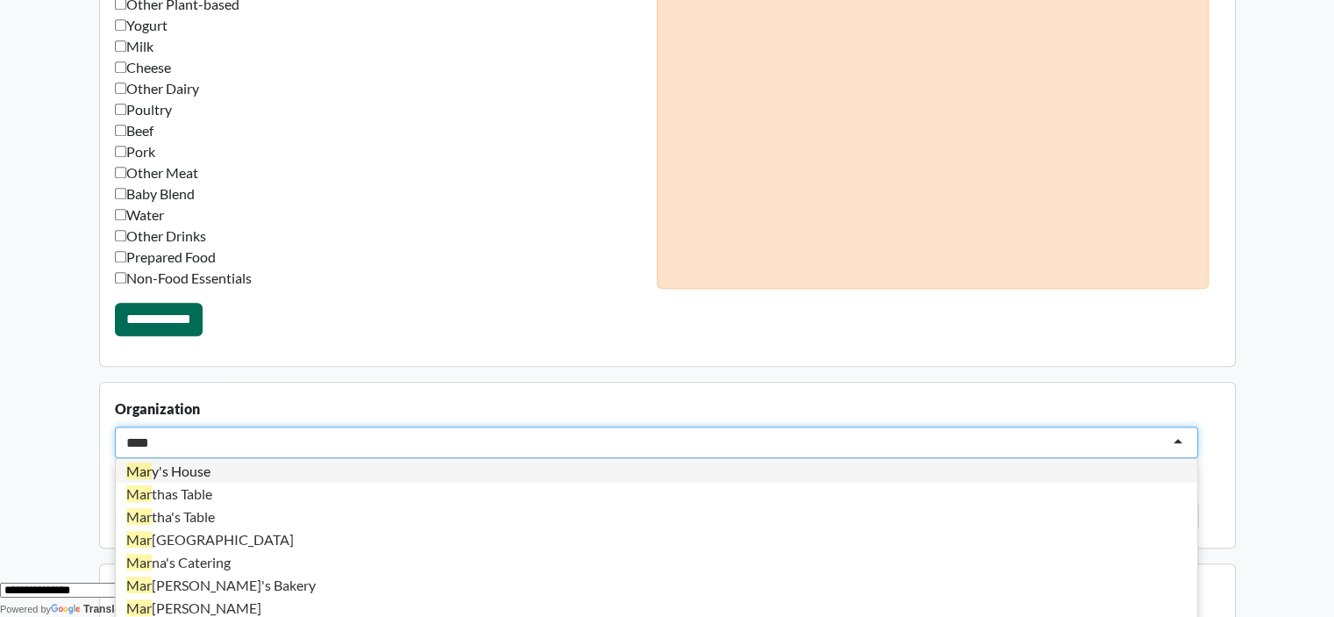
scroll to position [0, 0]
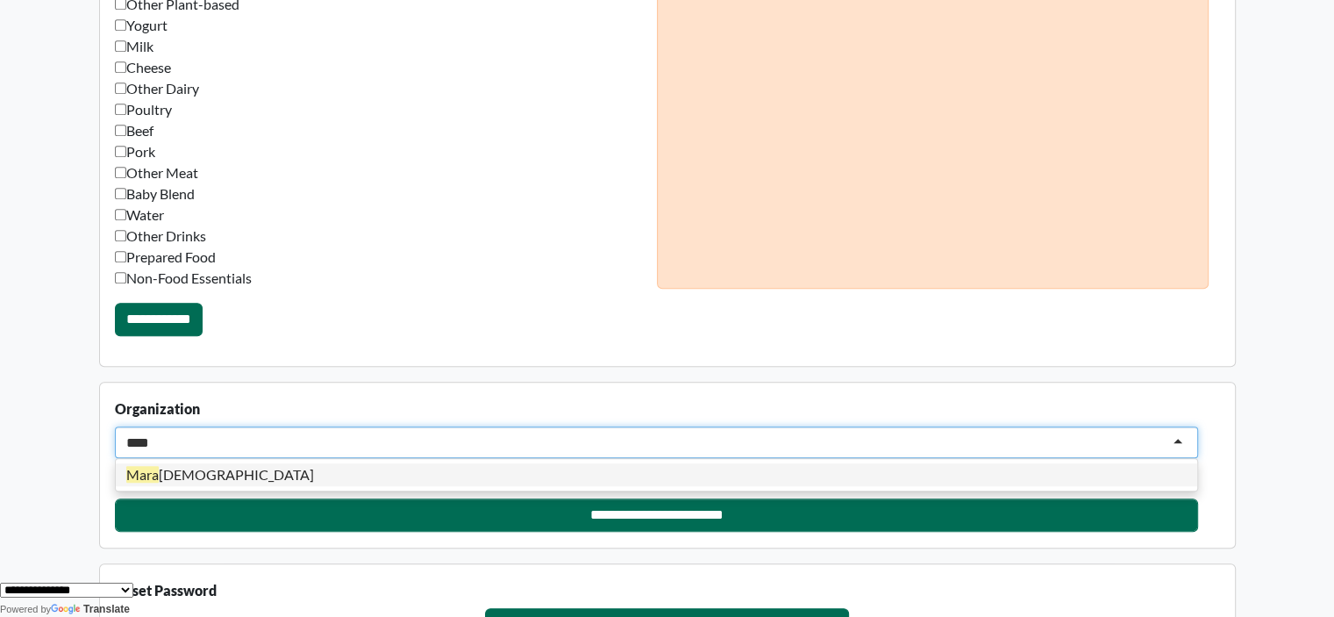
type input "****"
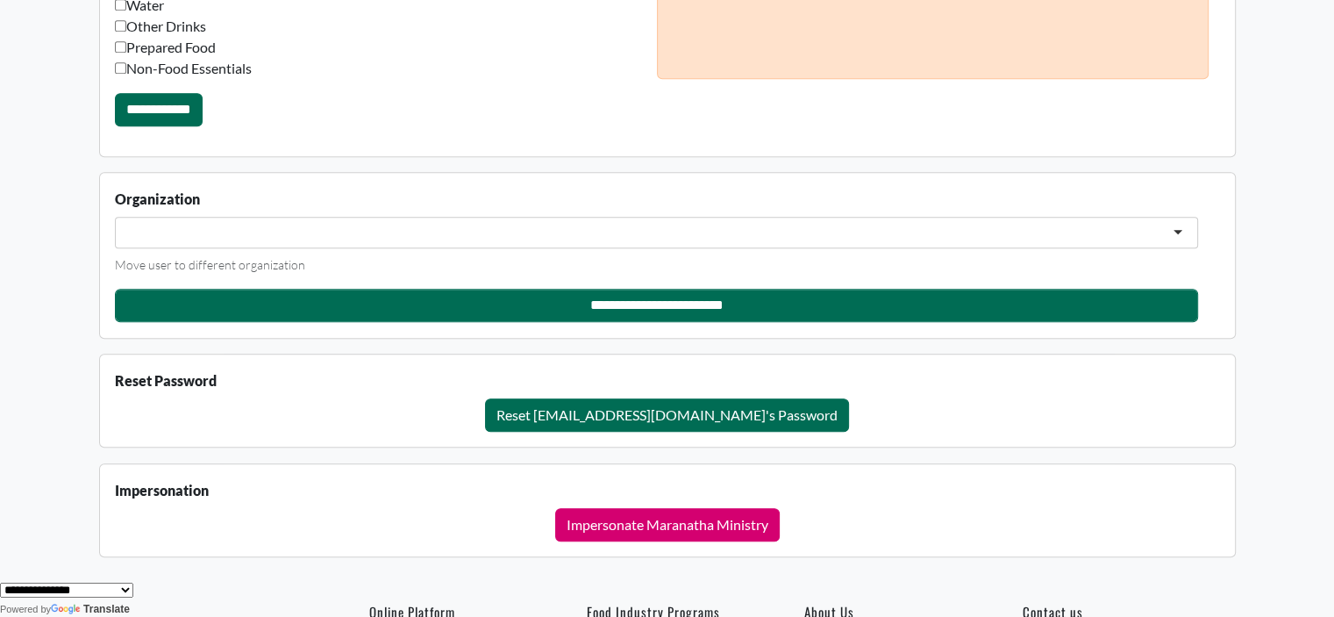
scroll to position [1380, 0]
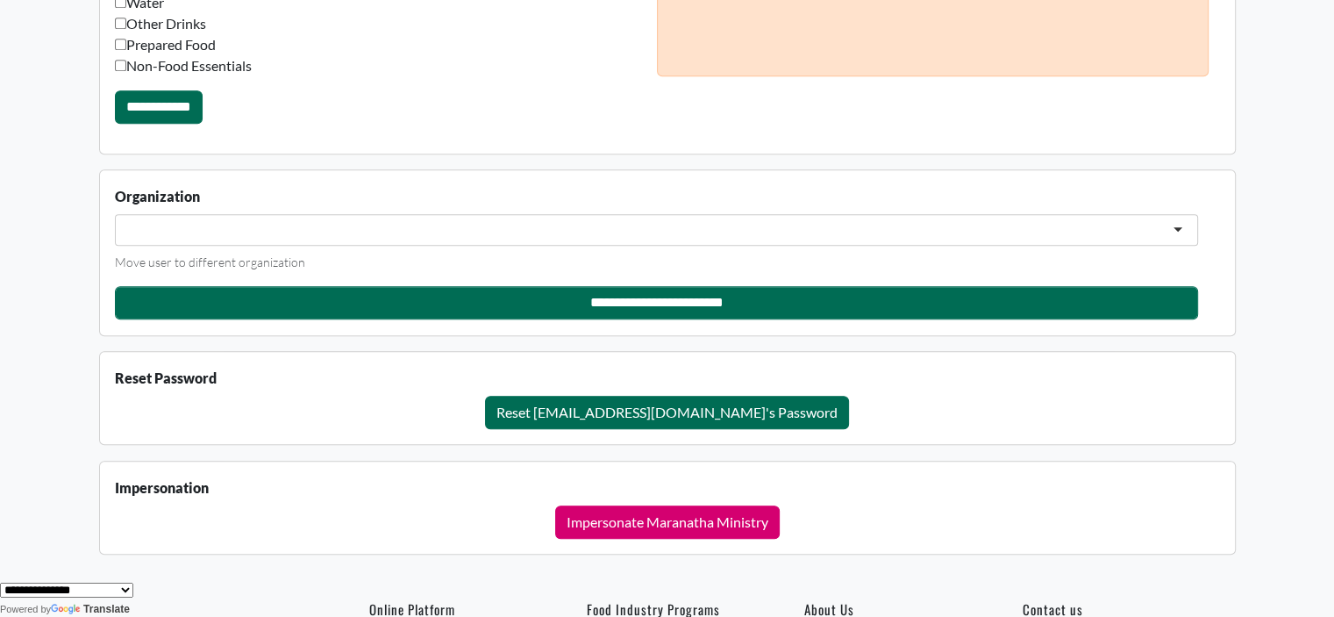
click at [213, 217] on div at bounding box center [656, 230] width 1083 height 32
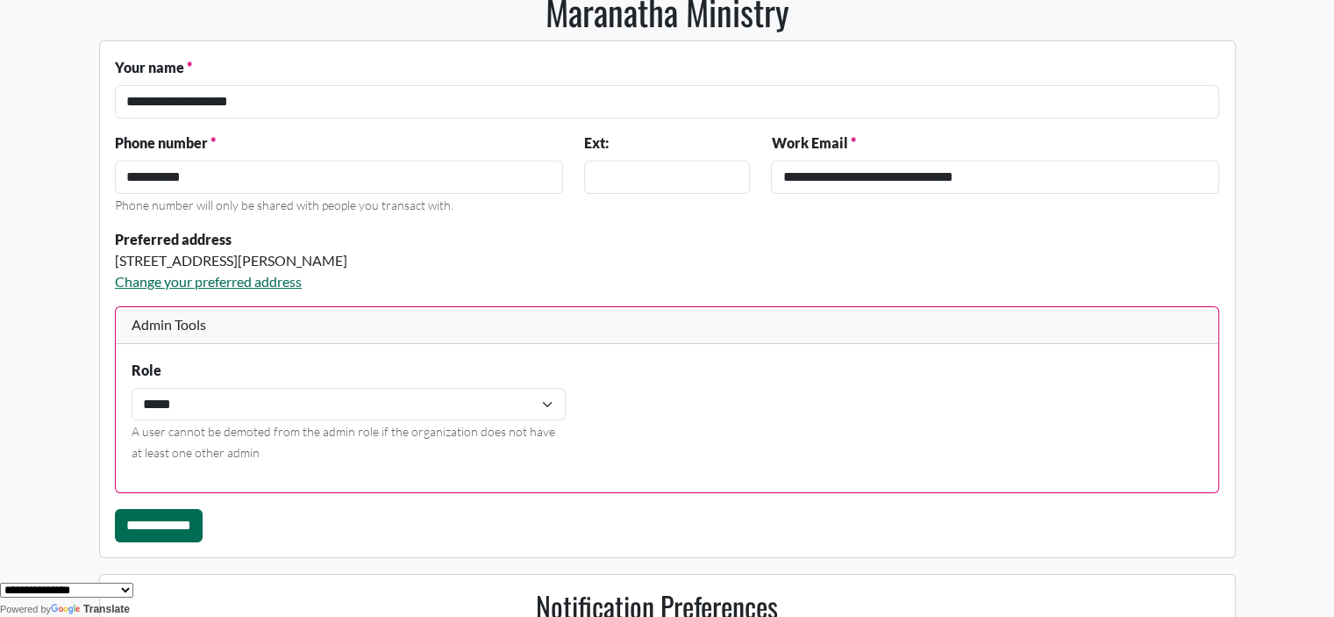
scroll to position [0, 0]
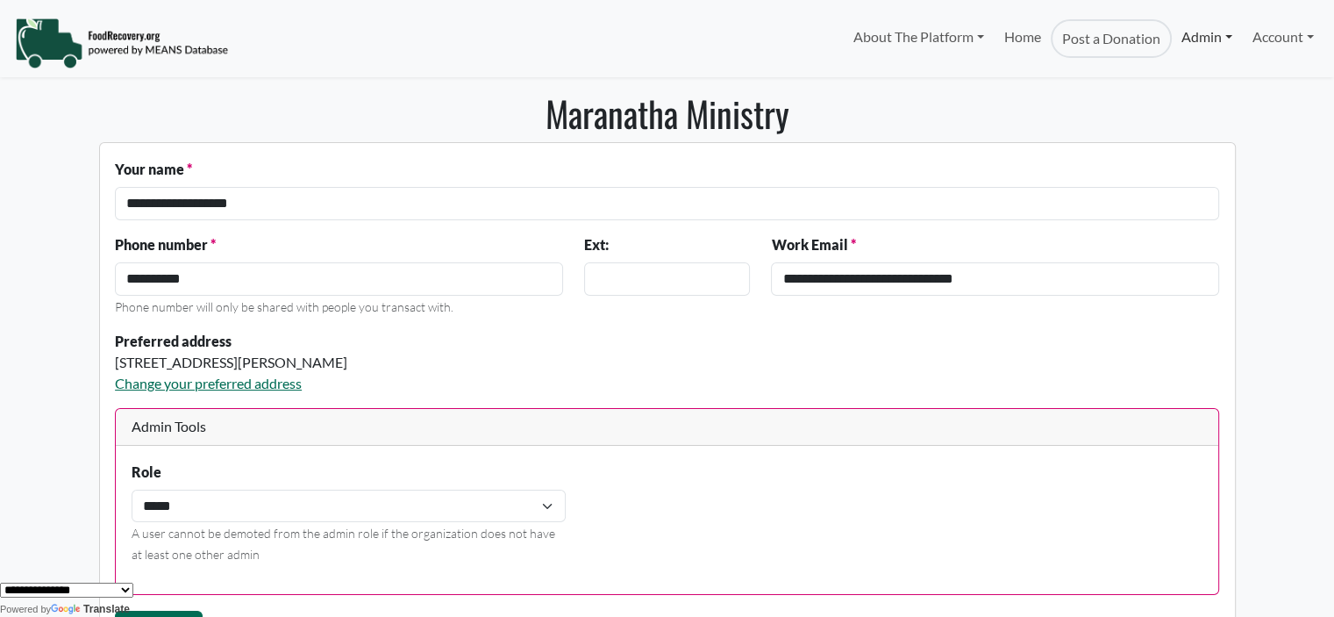
click at [1201, 39] on link "Admin" at bounding box center [1207, 36] width 70 height 35
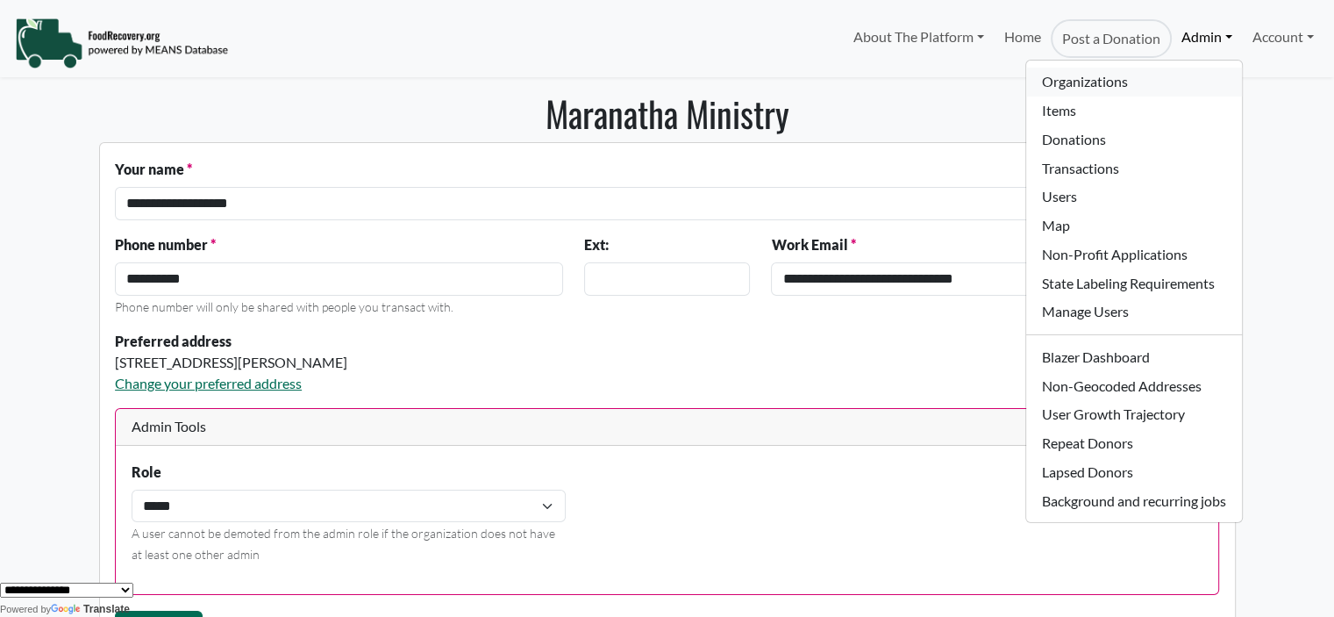
click at [1112, 85] on link "Organizations" at bounding box center [1133, 82] width 215 height 29
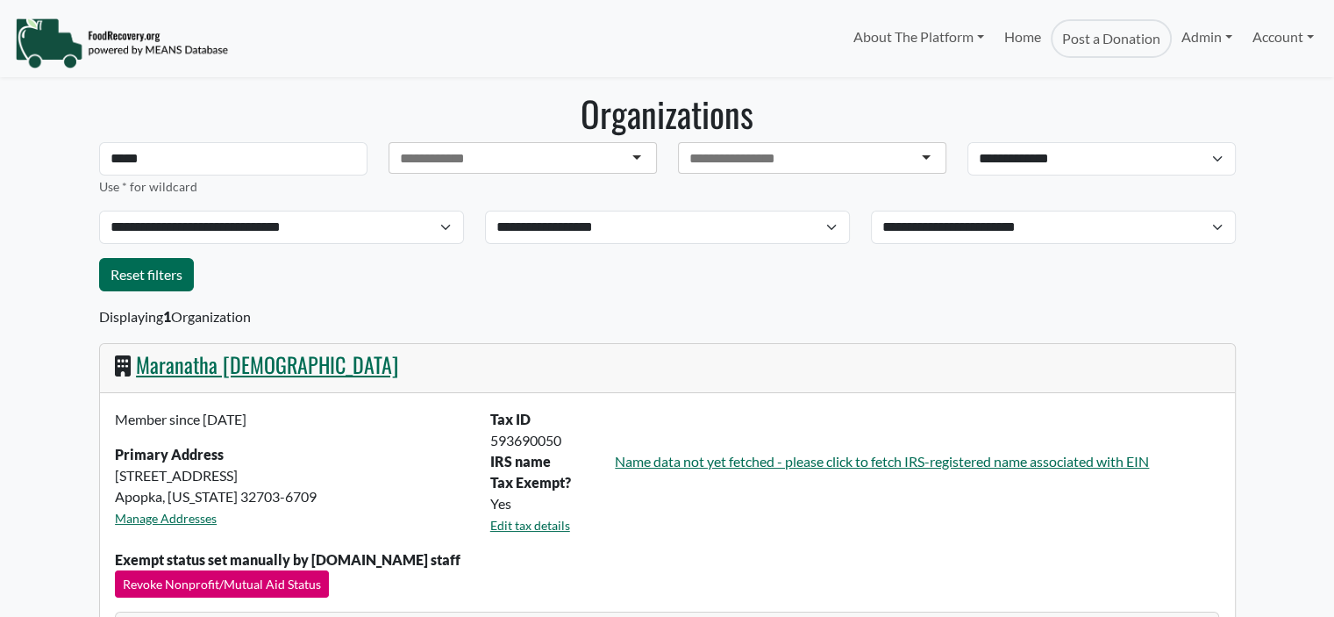
select select "Language Translate Widget"
click at [236, 370] on link "Maranatha [DEMOGRAPHIC_DATA]" at bounding box center [267, 364] width 262 height 32
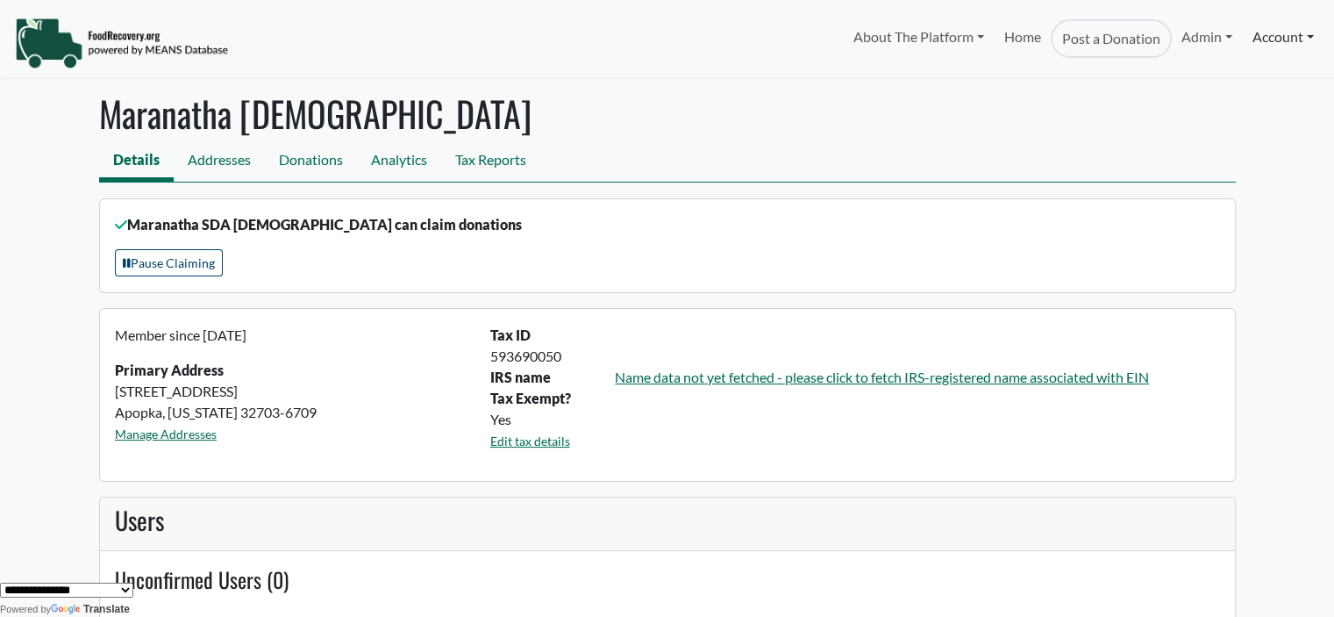
click at [1273, 40] on link "Account" at bounding box center [1283, 36] width 81 height 35
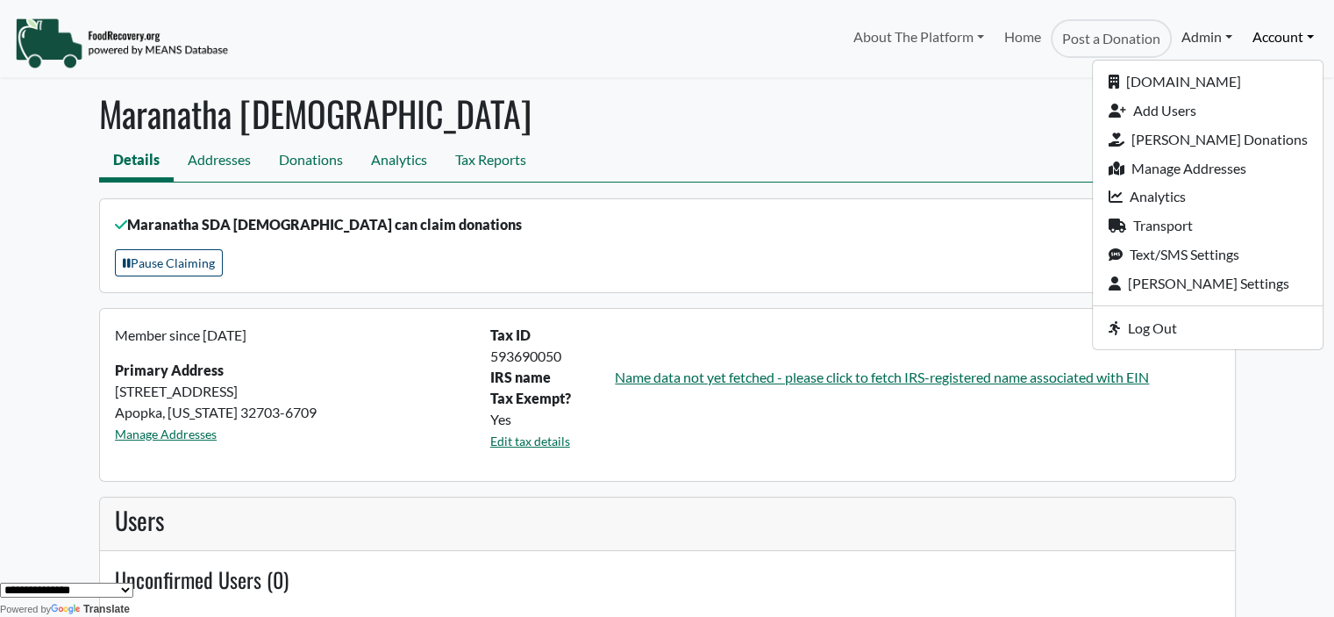
click at [1198, 34] on link "Admin" at bounding box center [1207, 36] width 70 height 35
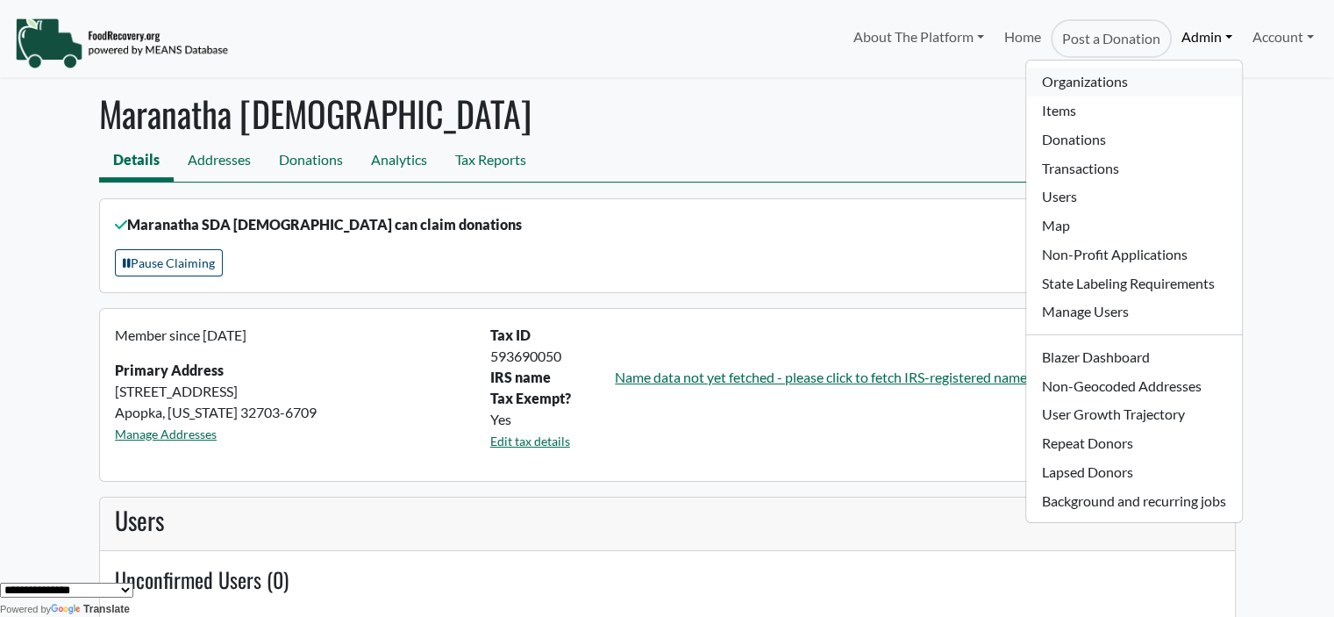
click at [1090, 79] on link "Organizations" at bounding box center [1133, 82] width 215 height 29
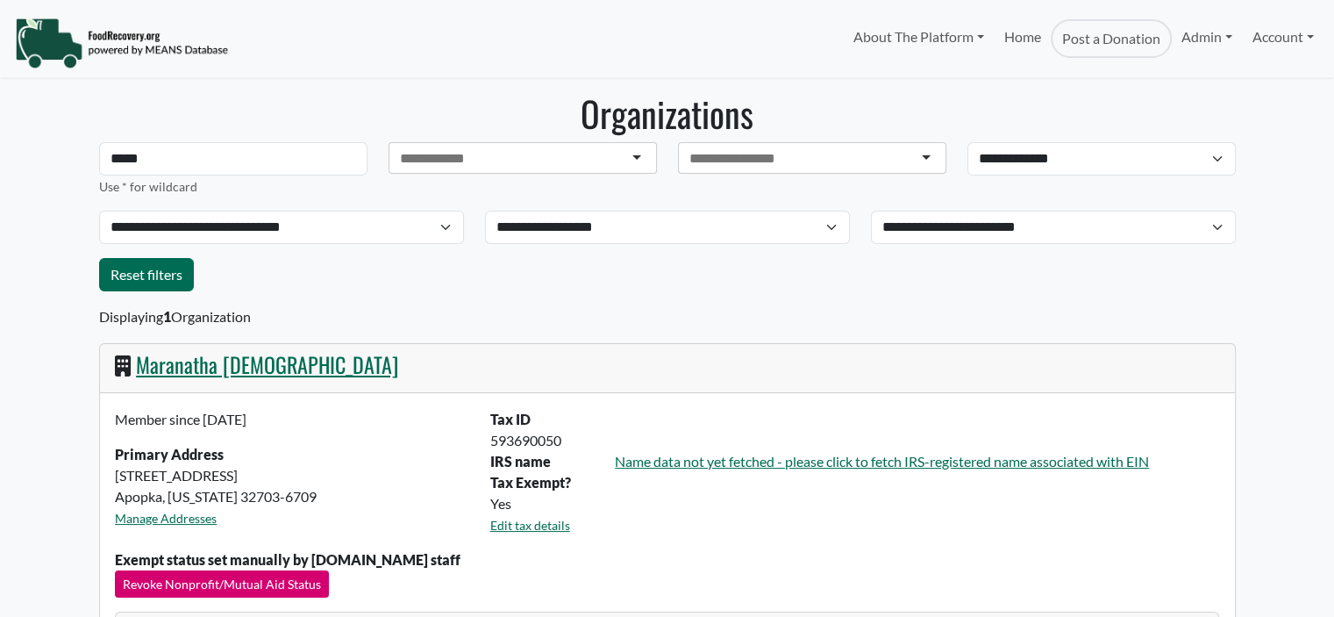
select select "Language Translate Widget"
click at [1206, 39] on link "Admin" at bounding box center [1207, 36] width 70 height 35
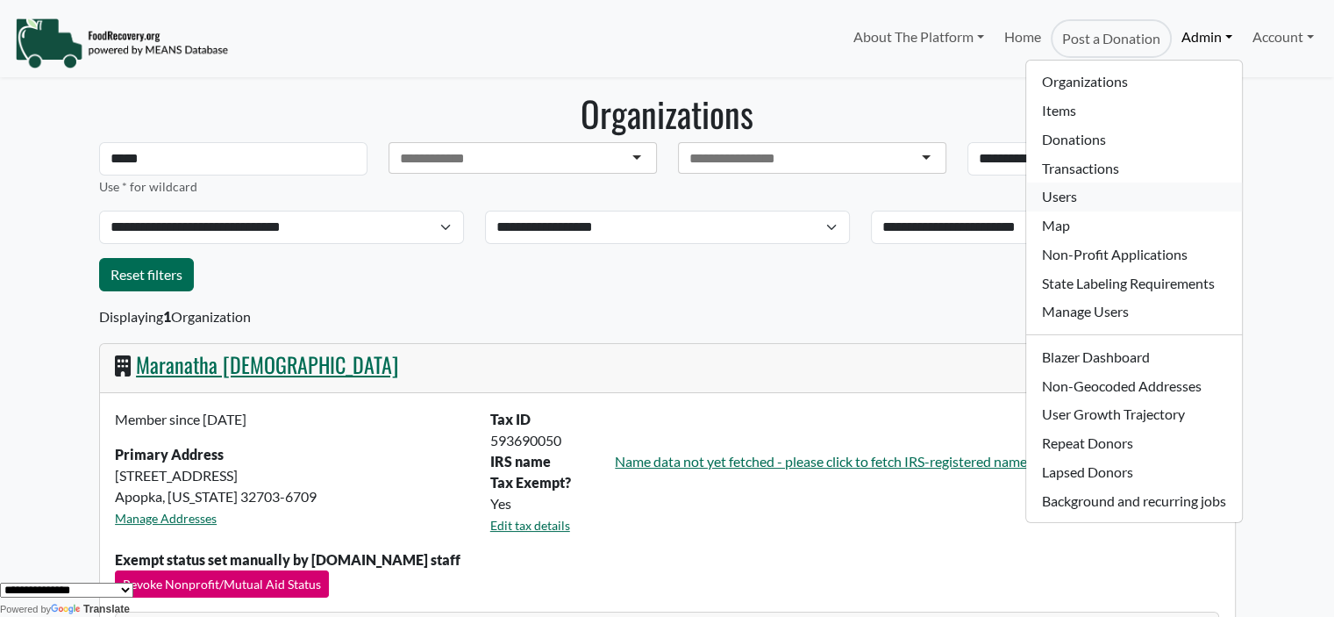
click at [1096, 201] on link "Users" at bounding box center [1133, 196] width 215 height 29
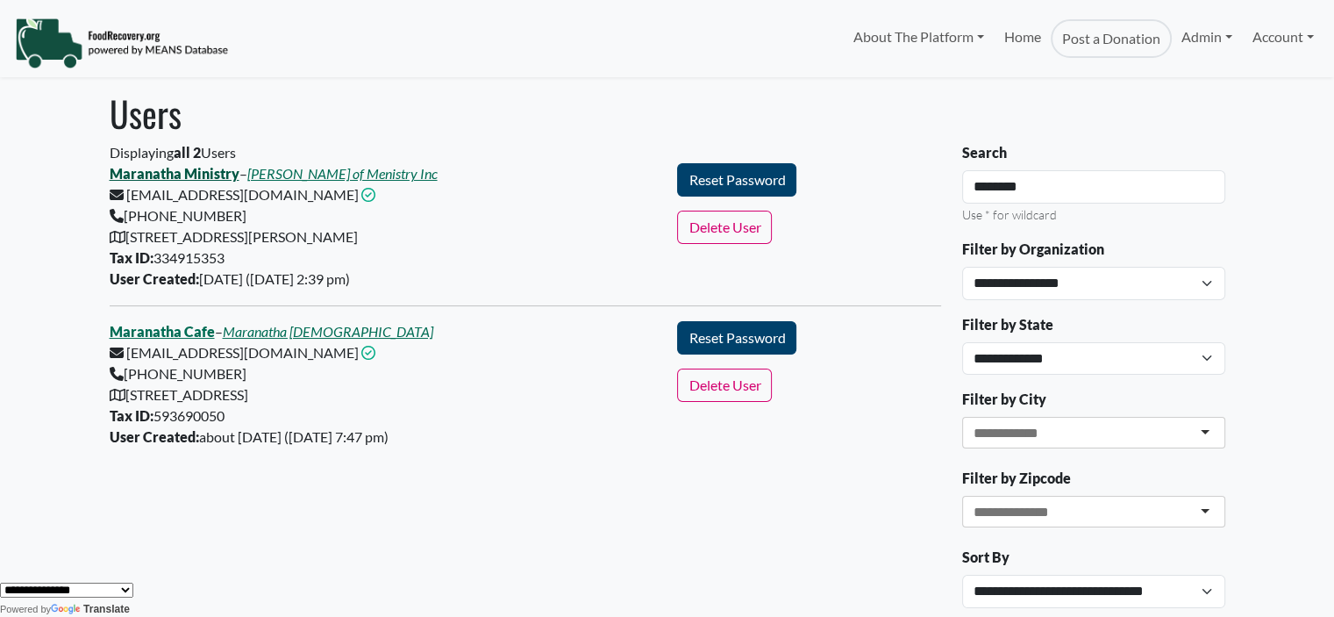
click at [141, 178] on link "Maranatha Ministry" at bounding box center [175, 173] width 130 height 17
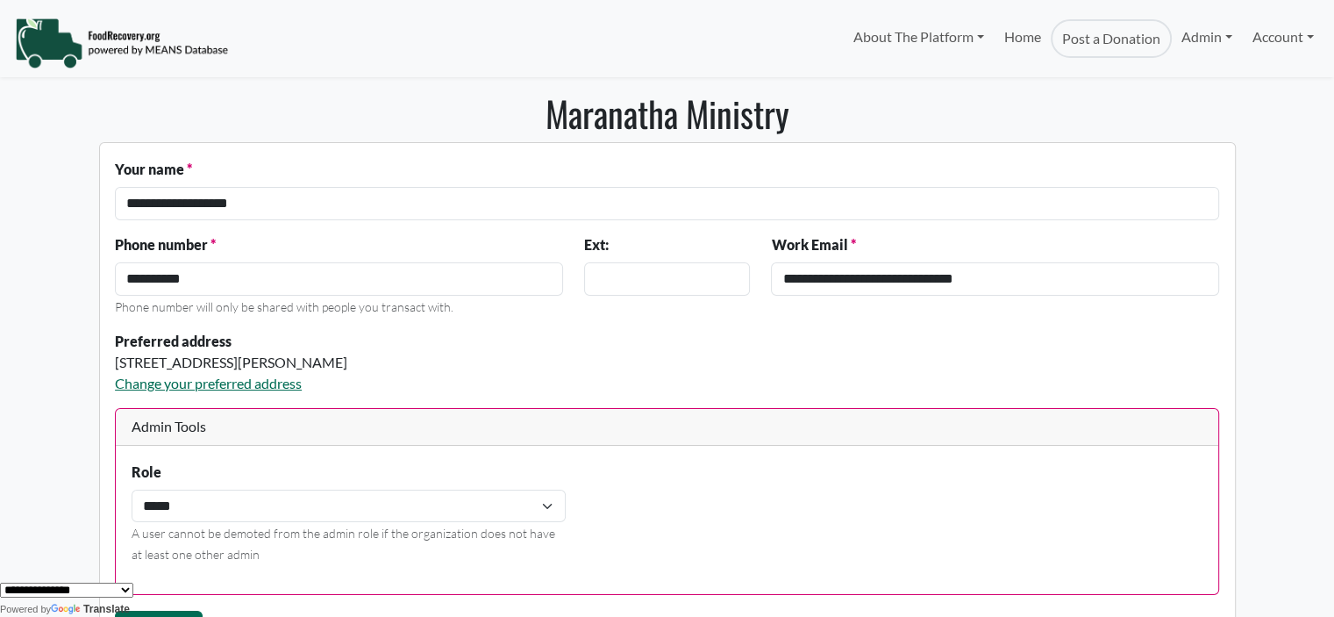
drag, startPoint x: 1333, startPoint y: 80, endPoint x: 1316, endPoint y: 215, distance: 136.1
click at [1326, 239] on body "About The Platform How It Works FAQs Documentation Home Post a Donation Admin O…" at bounding box center [667, 308] width 1334 height 617
click at [1327, 149] on body "About The Platform How It Works FAQs Documentation Home Post a Donation Admin O…" at bounding box center [667, 308] width 1334 height 617
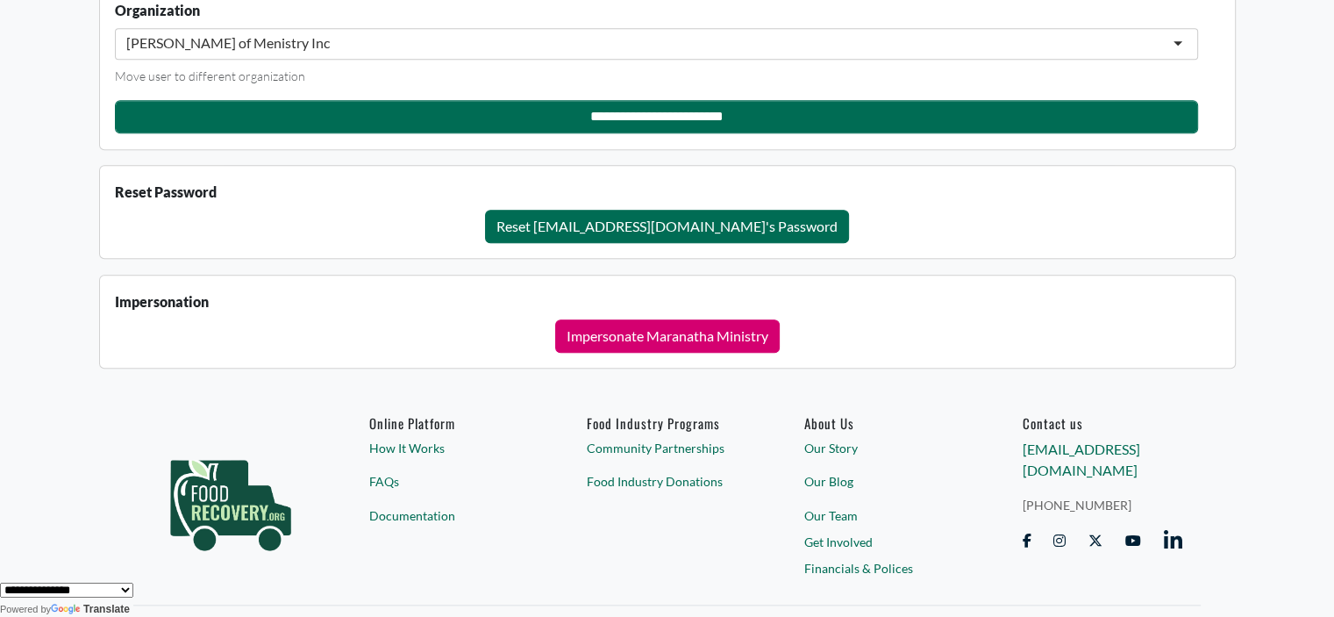
scroll to position [1598, 0]
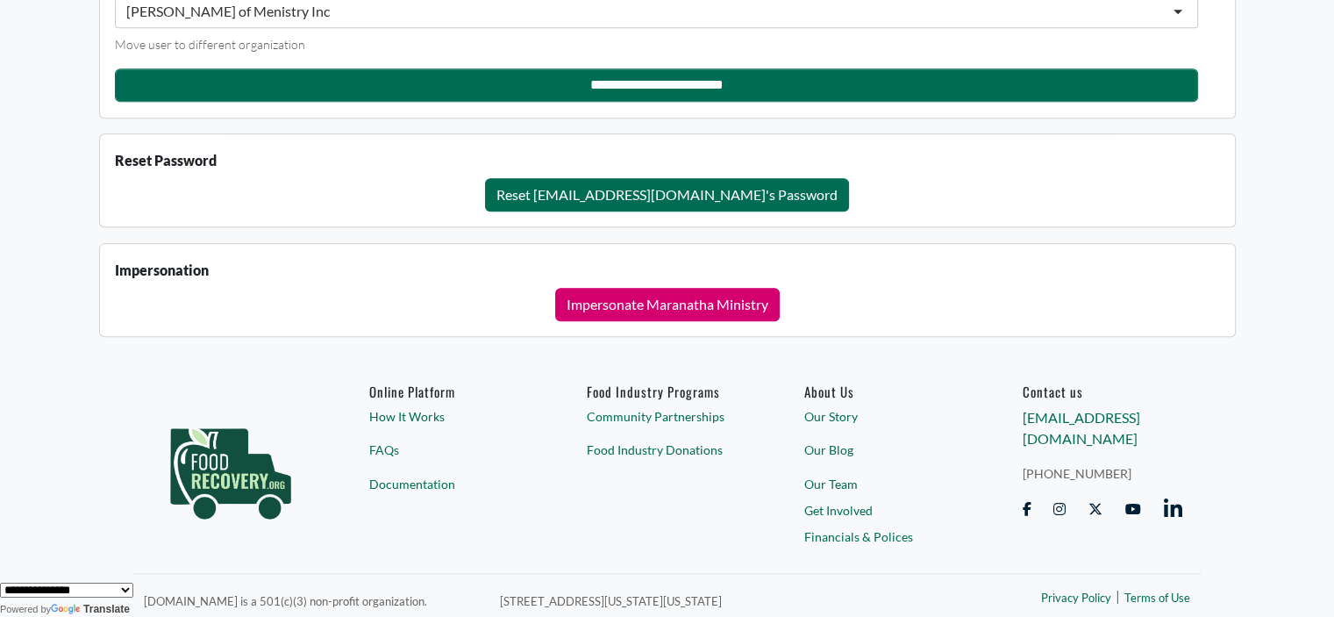
click at [1088, 591] on div "**********" at bounding box center [667, 590] width 1334 height 22
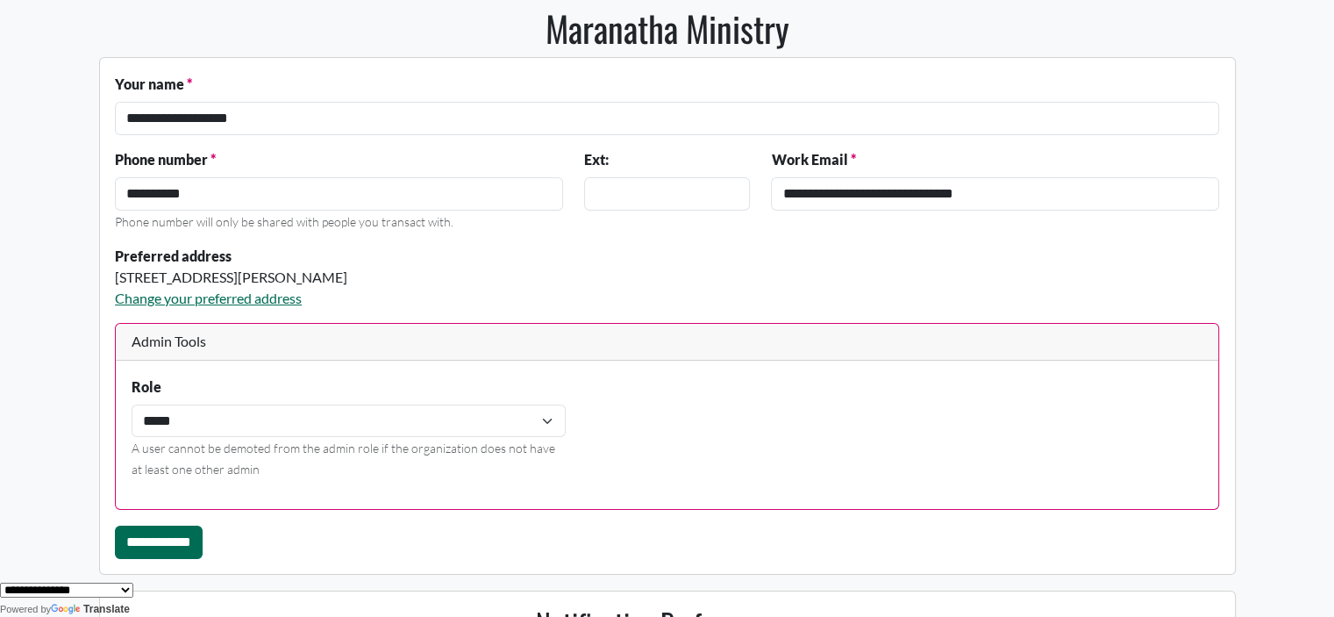
scroll to position [0, 0]
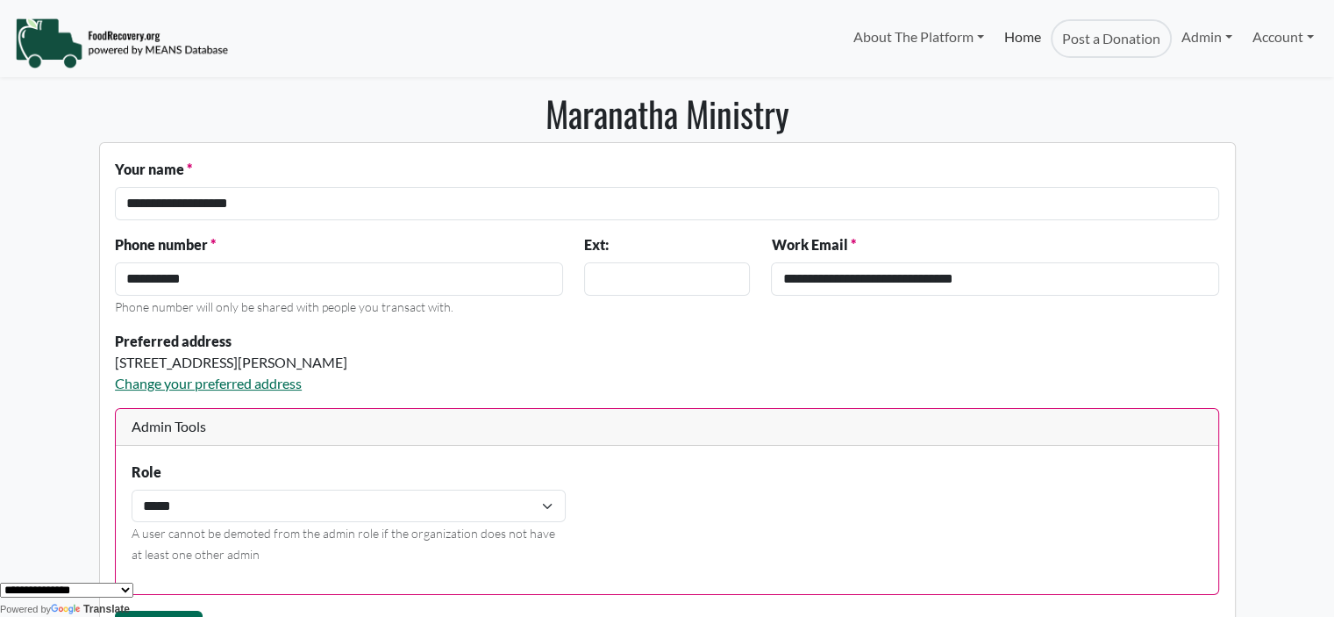
click at [1011, 38] on link "Home" at bounding box center [1022, 38] width 56 height 39
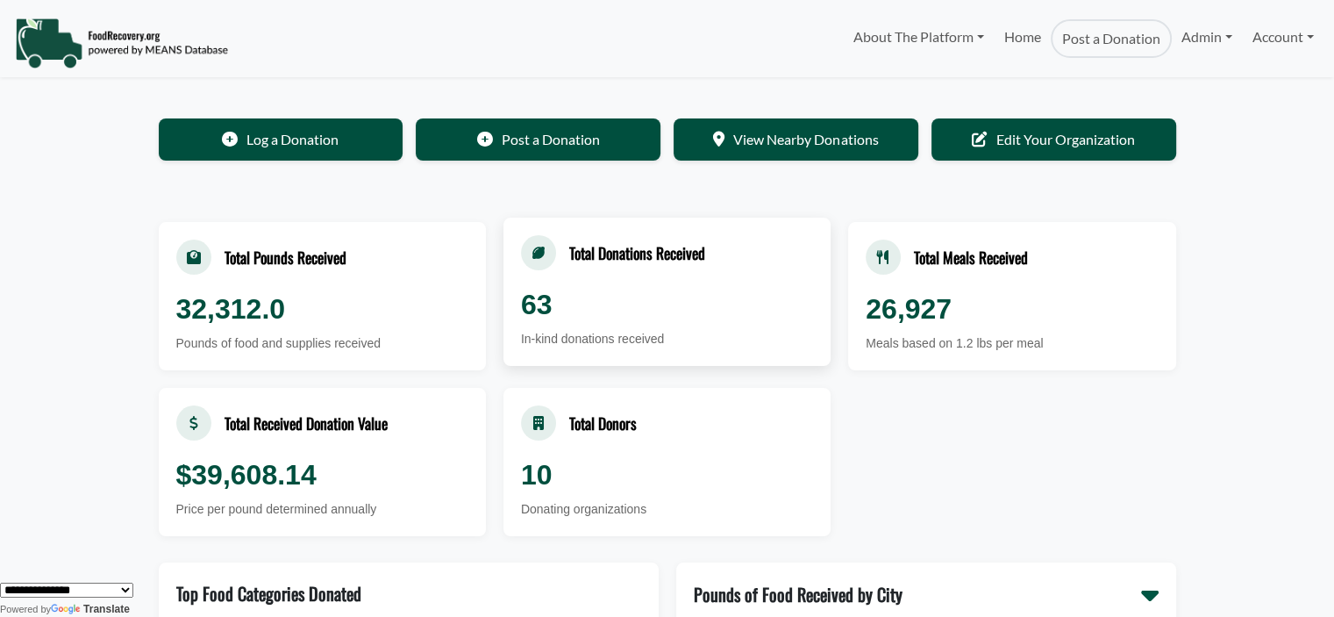
click at [578, 307] on div "63" at bounding box center [667, 304] width 292 height 42
click at [1187, 41] on link "Admin" at bounding box center [1207, 36] width 70 height 35
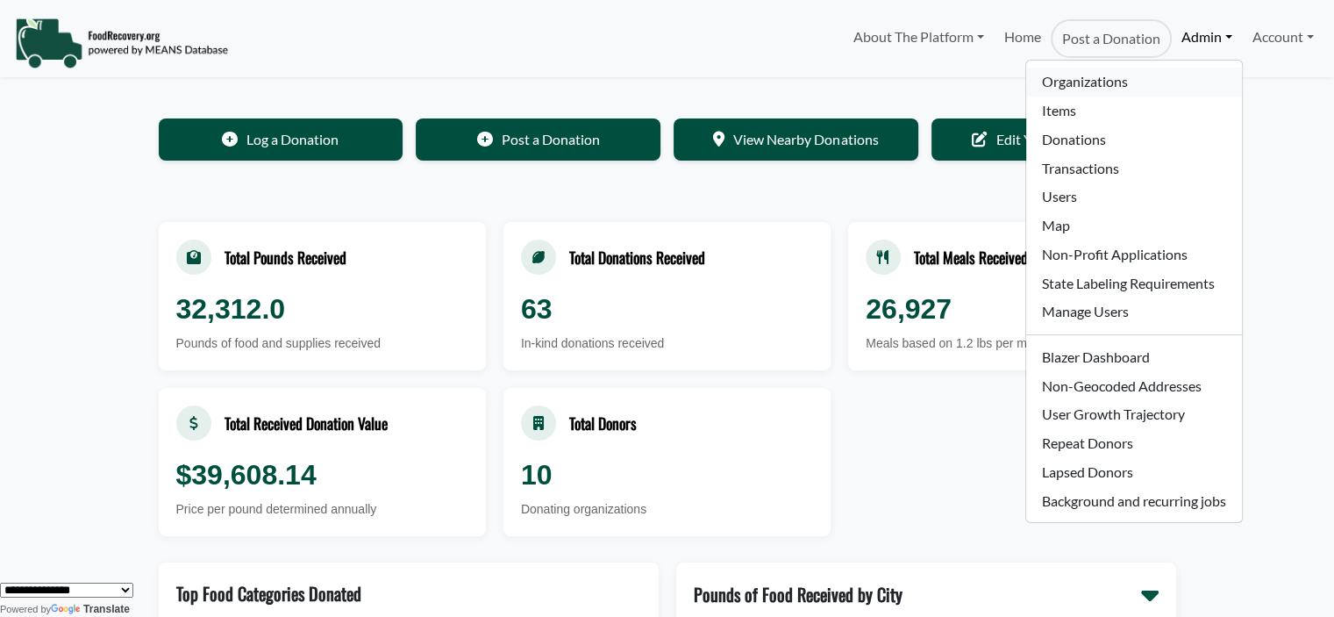
click at [1098, 73] on link "Organizations" at bounding box center [1133, 82] width 215 height 29
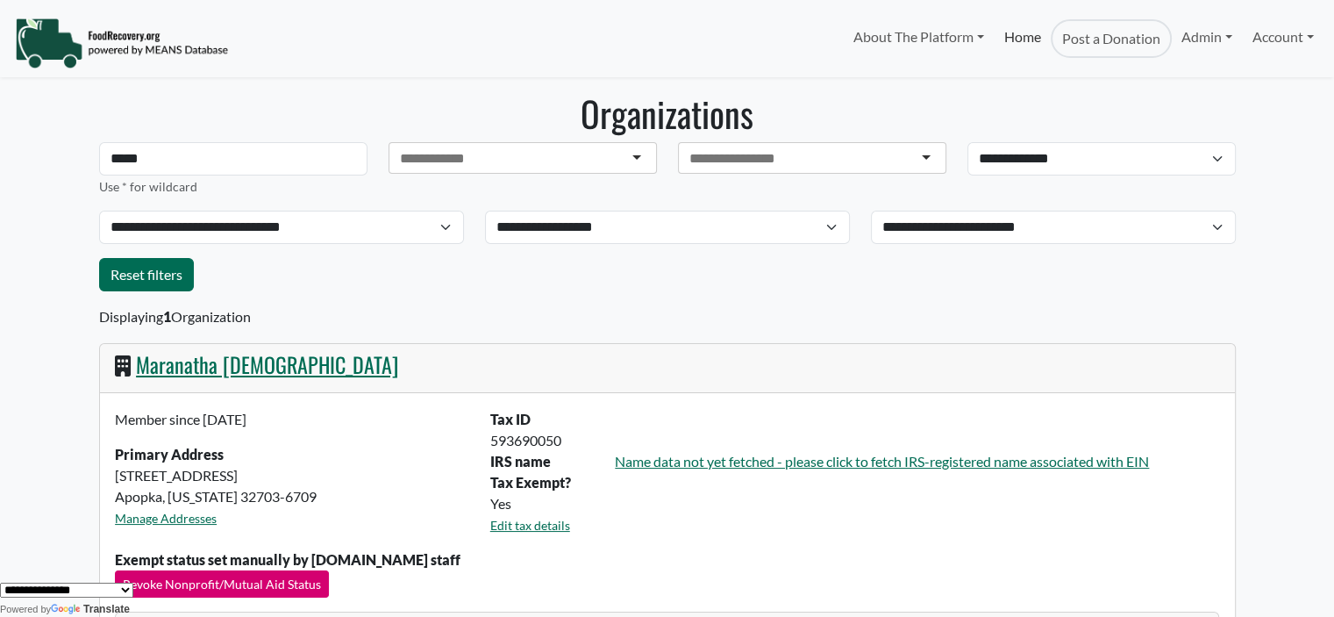
click at [1032, 36] on link "Home" at bounding box center [1022, 38] width 56 height 39
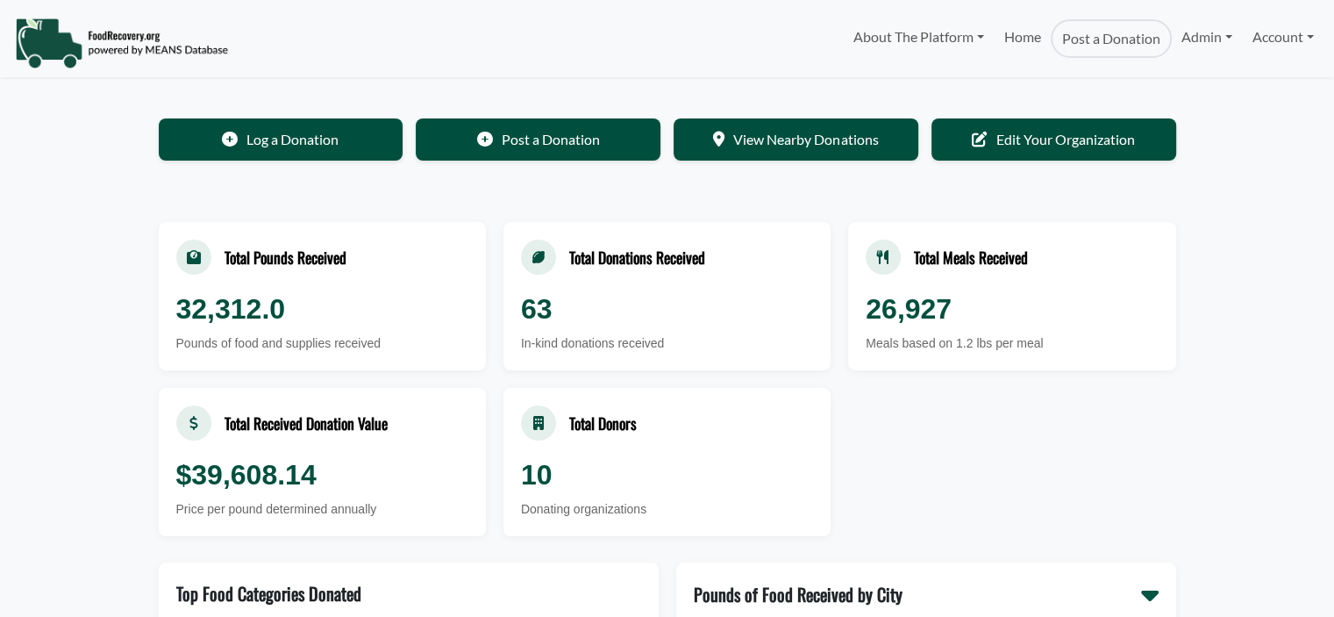
select select "Language Translate Widget"
drag, startPoint x: 1333, startPoint y: 48, endPoint x: 1336, endPoint y: 72, distance: 23.8
click at [1333, 72] on html "About The Platform How It Works FAQs Documentation Home Post a Donation Admin O…" at bounding box center [667, 308] width 1334 height 617
click at [1013, 38] on link "Home" at bounding box center [1022, 38] width 56 height 39
click at [1180, 32] on link "Admin" at bounding box center [1207, 36] width 70 height 35
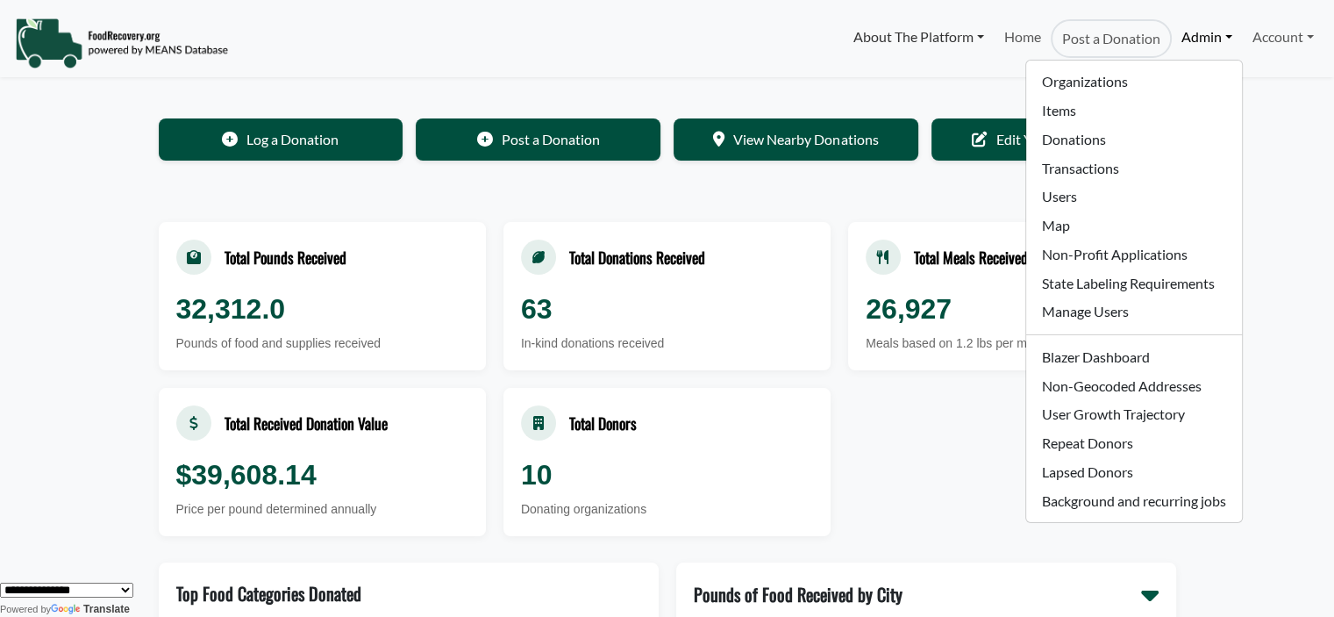
click at [868, 33] on link "About The Platform" at bounding box center [919, 36] width 150 height 35
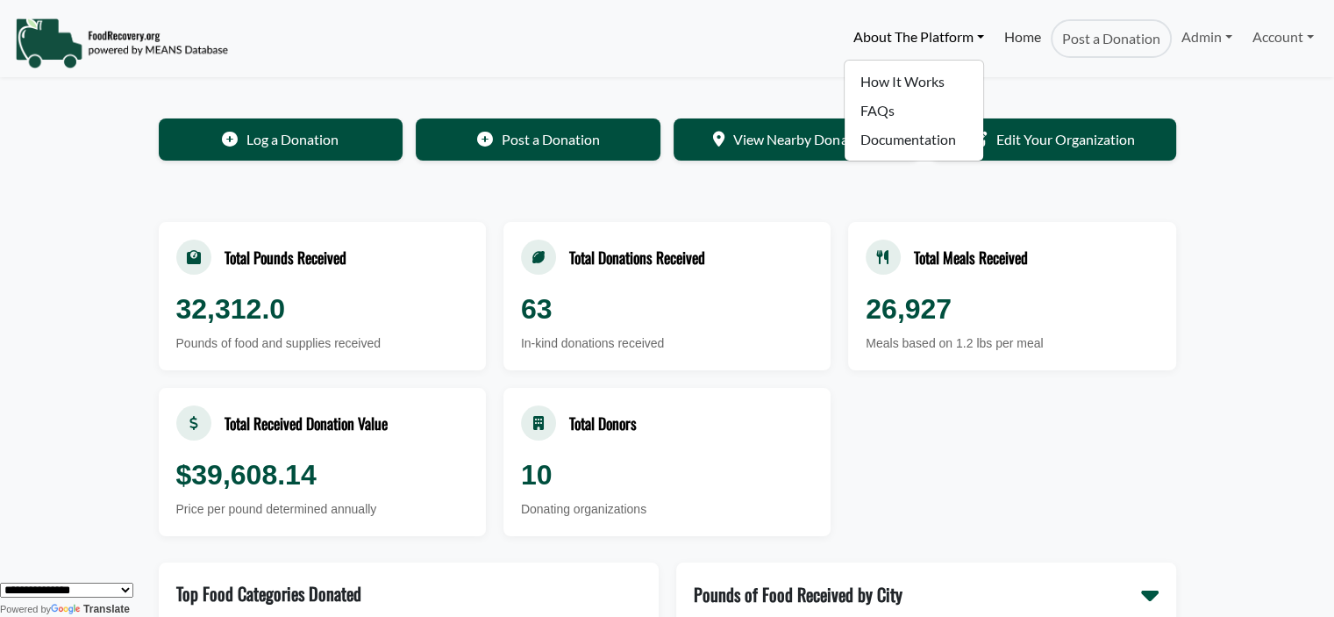
click at [1013, 45] on link "Home" at bounding box center [1022, 38] width 56 height 39
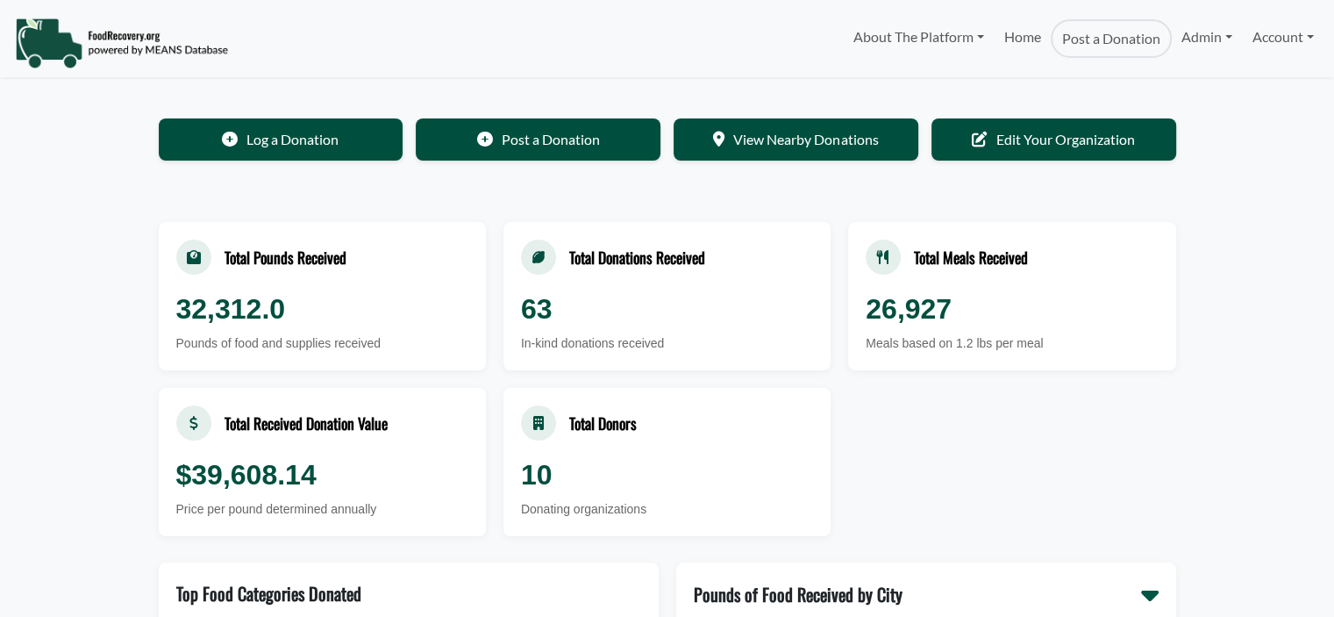
select select "Language Translate Widget"
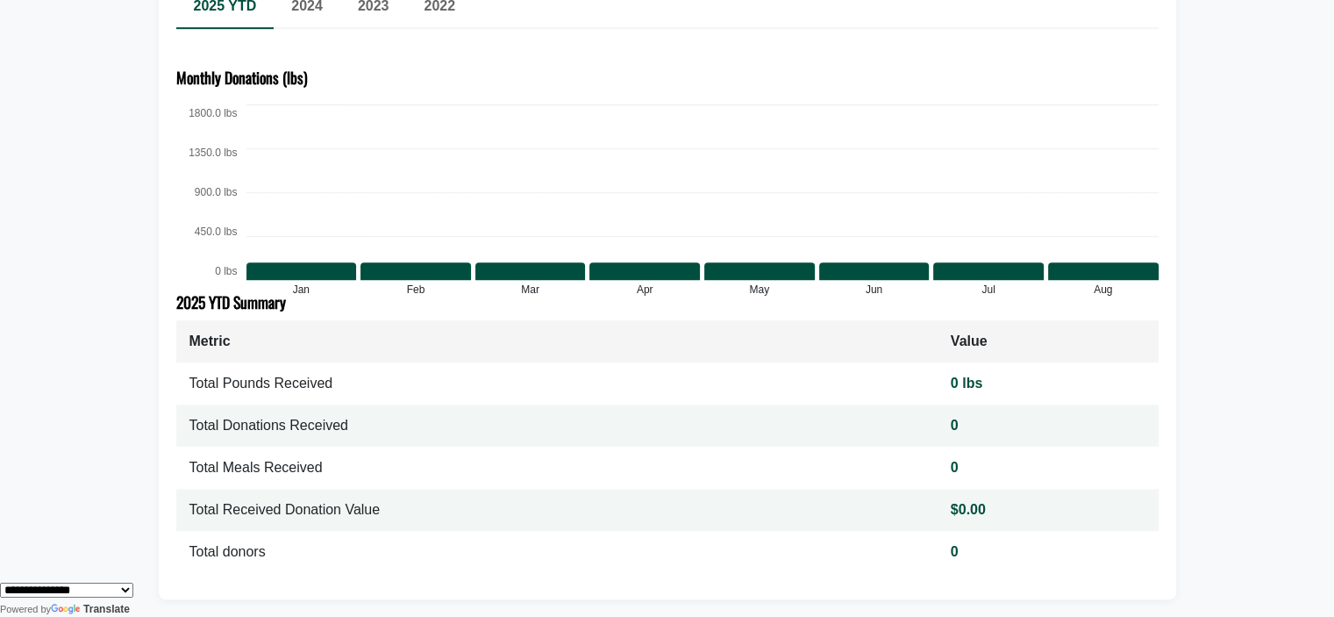
scroll to position [1290, 0]
